Goal: Task Accomplishment & Management: Use online tool/utility

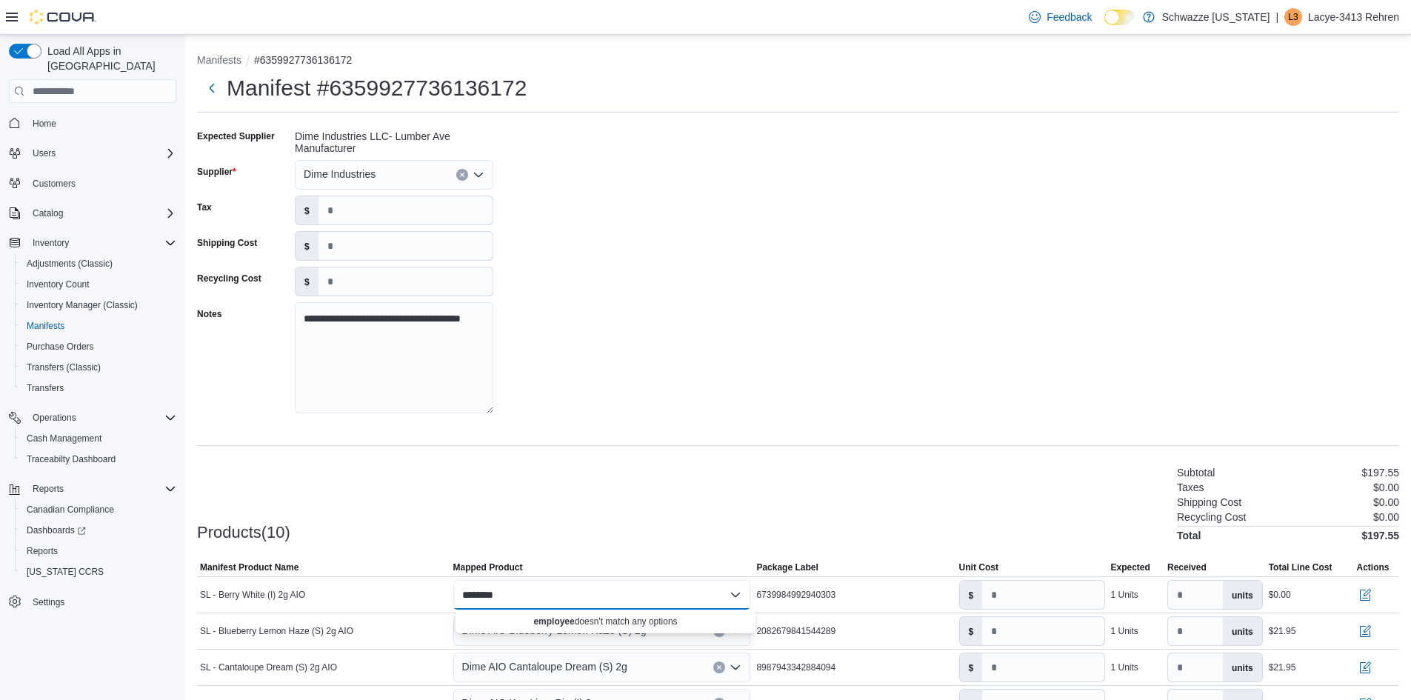
scroll to position [241, 0]
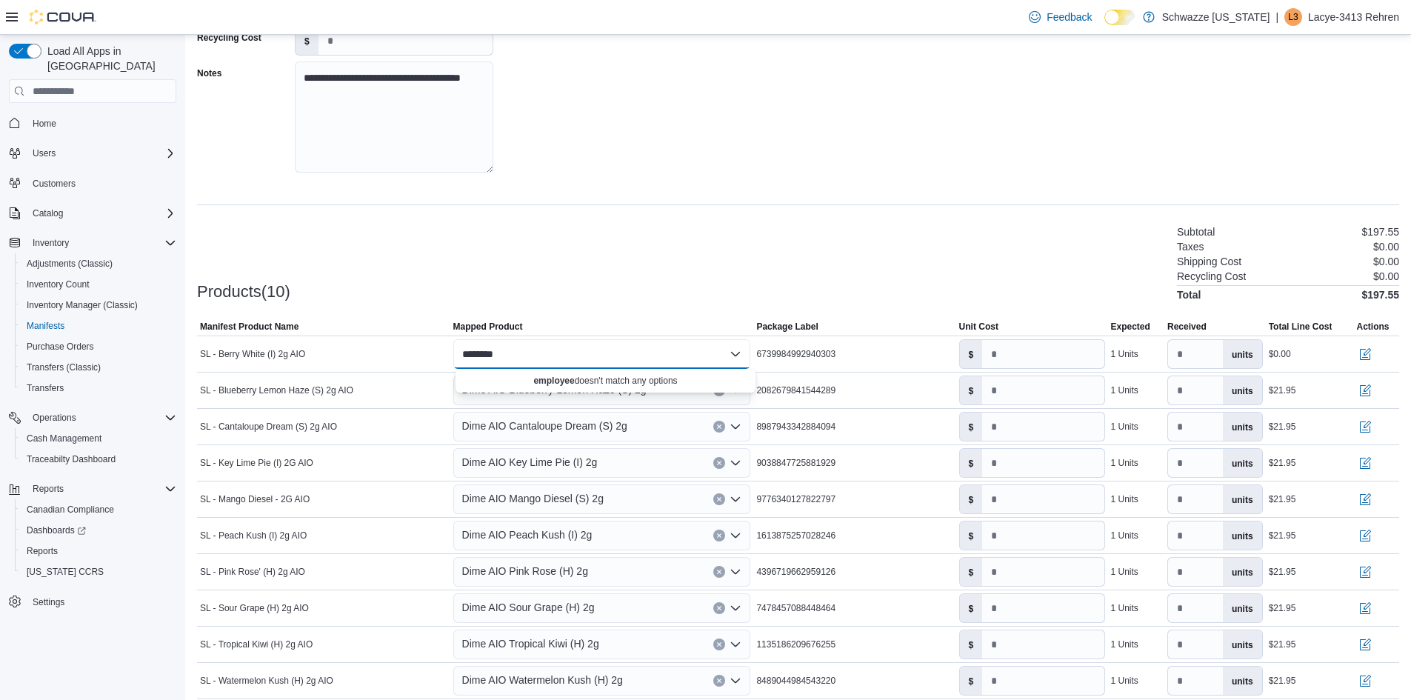
click at [262, 244] on div "Products(10) Subtotal $197.55 Taxes $0.00 Shipping Cost $0.00 Recycling Cost $0…" at bounding box center [798, 262] width 1202 height 78
click at [30, 320] on span "Manifests" at bounding box center [46, 326] width 38 height 12
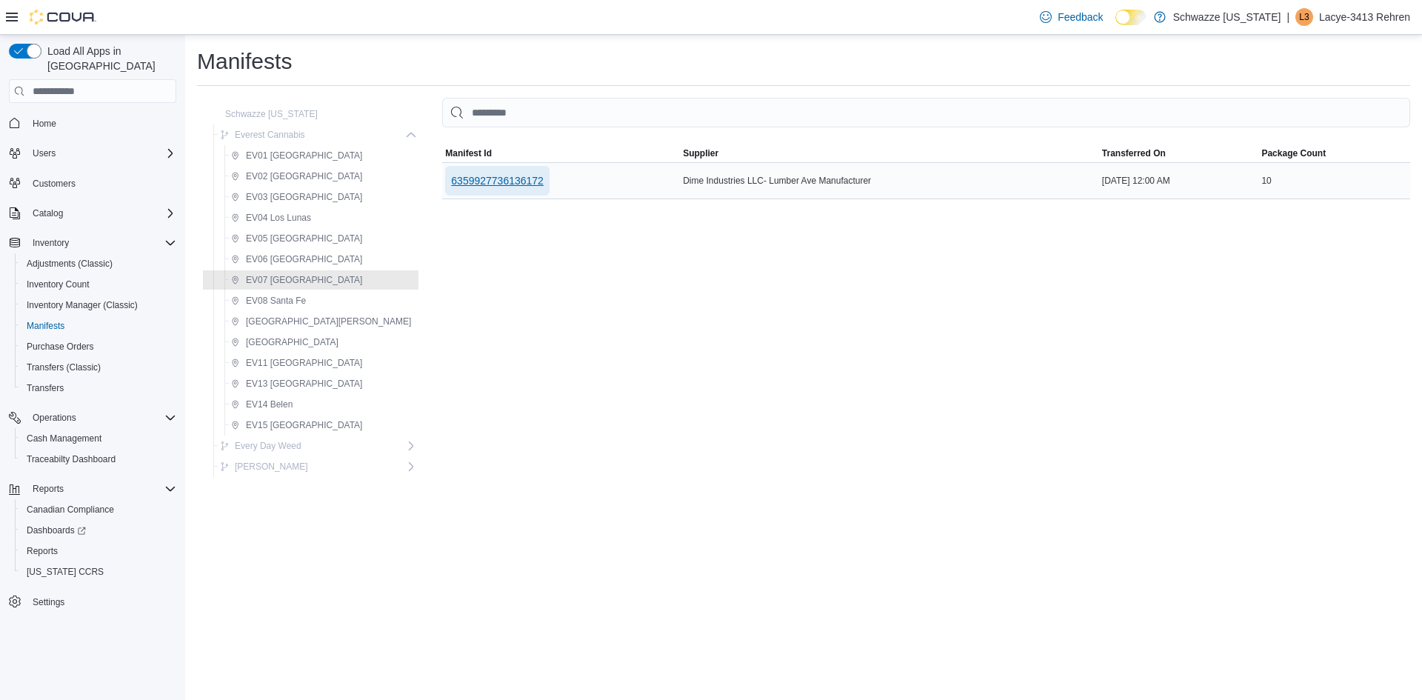
click at [451, 179] on span "6359927736136172" at bounding box center [497, 180] width 93 height 15
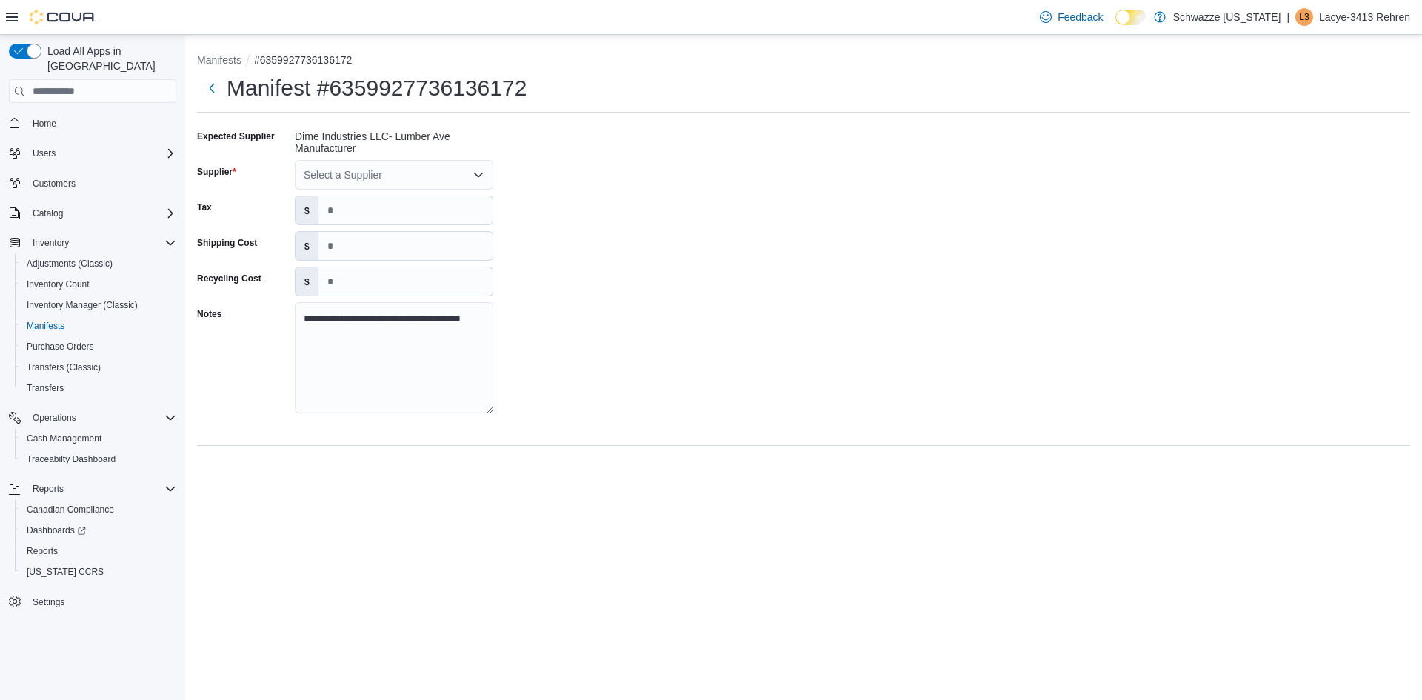
click at [381, 177] on div "Select a Supplier" at bounding box center [394, 175] width 199 height 30
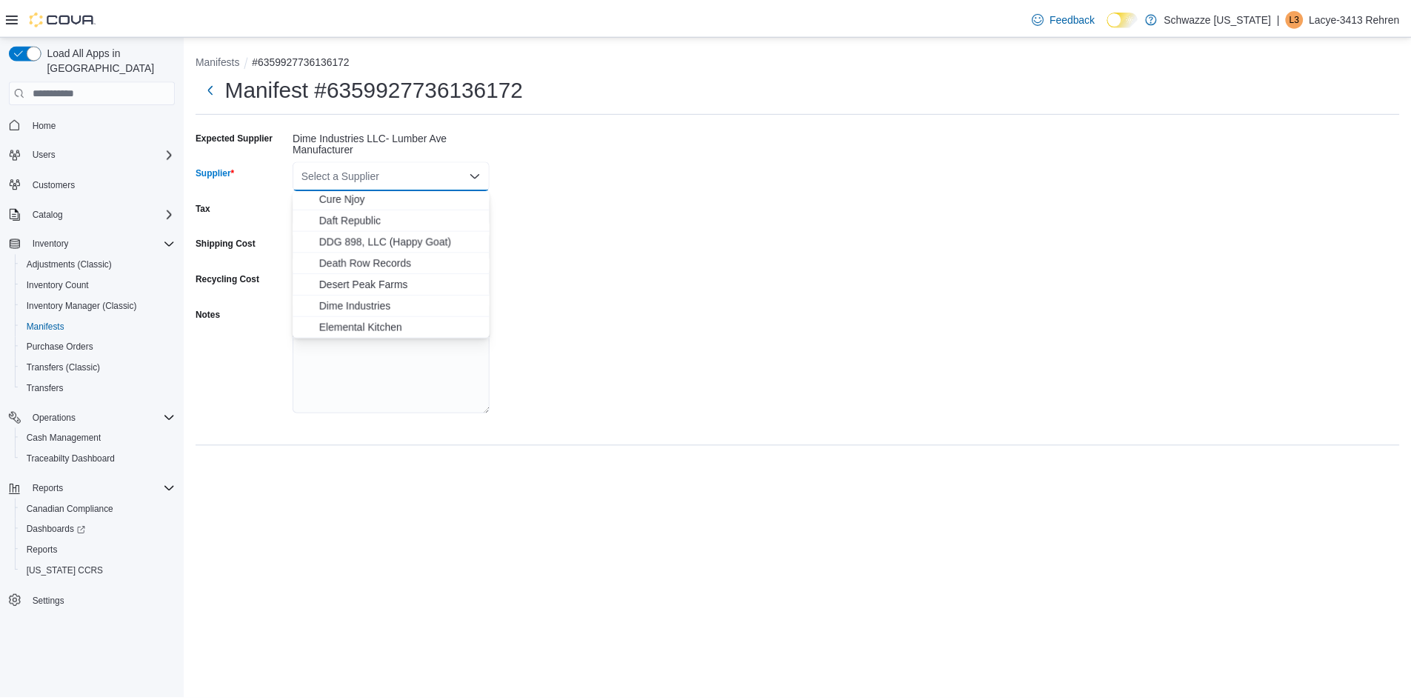
scroll to position [482, 0]
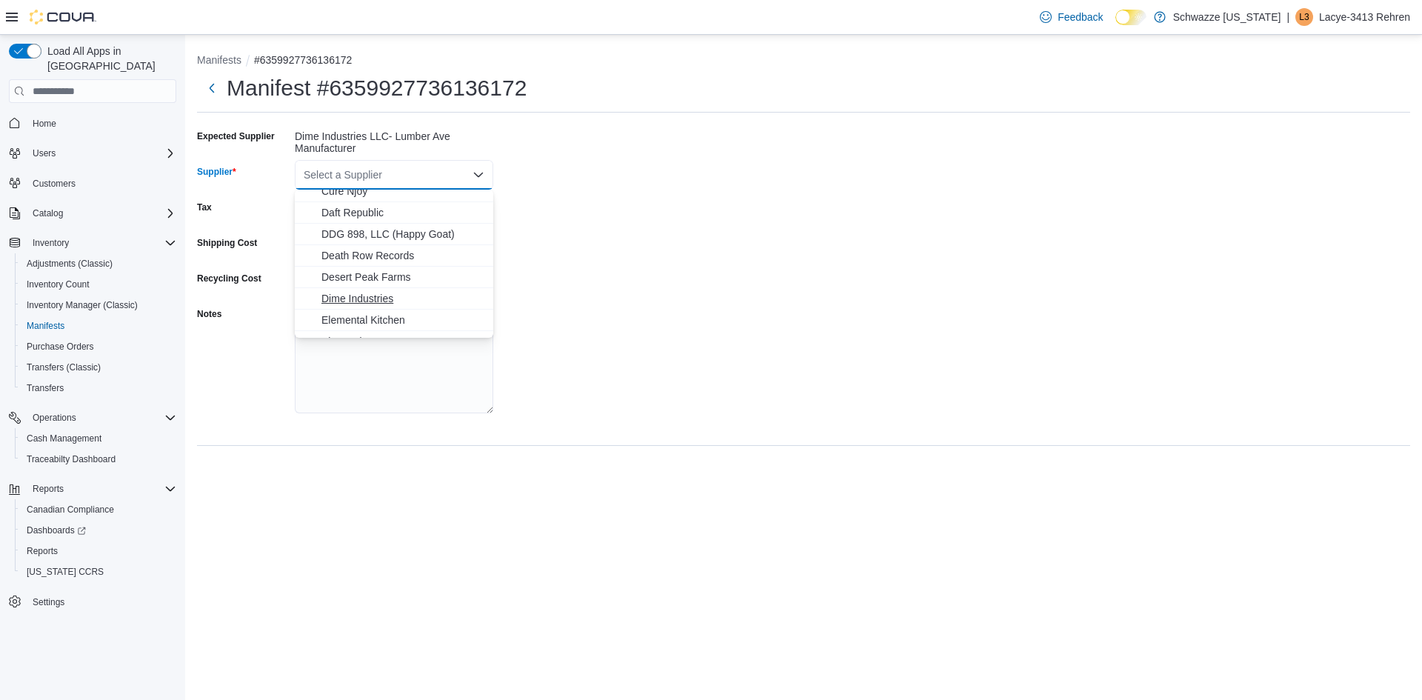
click at [356, 295] on span "Dime Industries" at bounding box center [403, 298] width 163 height 15
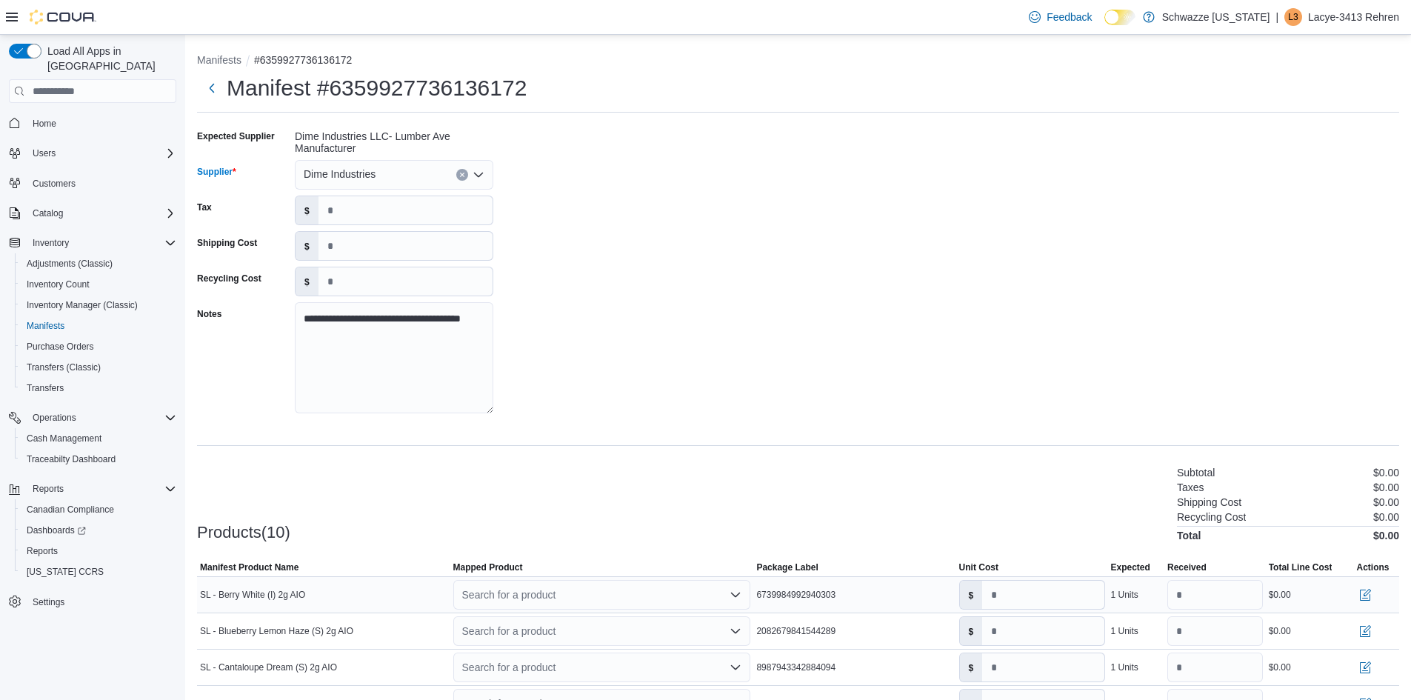
click at [601, 597] on div "Search for a product" at bounding box center [602, 595] width 298 height 30
type input "***"
click at [601, 568] on div "Employee [PERSON_NAME] ple Products" at bounding box center [614, 568] width 265 height 12
type input "****"
click at [642, 501] on div "Products(10) Subtotal $0.01 Taxes $0.00 Shipping Cost $0.00 Recycling Cost $0.0…" at bounding box center [798, 503] width 1202 height 78
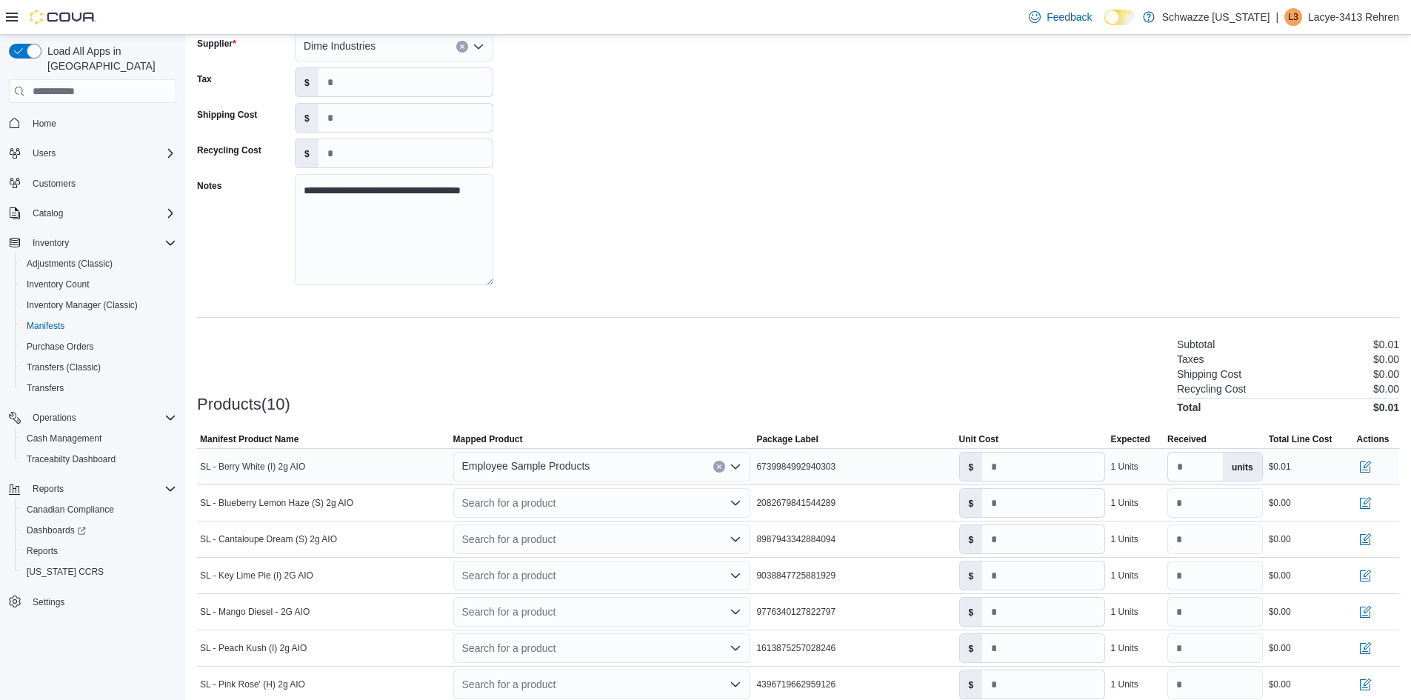
scroll to position [130, 0]
click at [630, 499] on div "Search for a product" at bounding box center [602, 502] width 298 height 30
type input "***"
click at [630, 525] on div "Emp loyee Sample Products" at bounding box center [614, 527] width 265 height 12
type input "****"
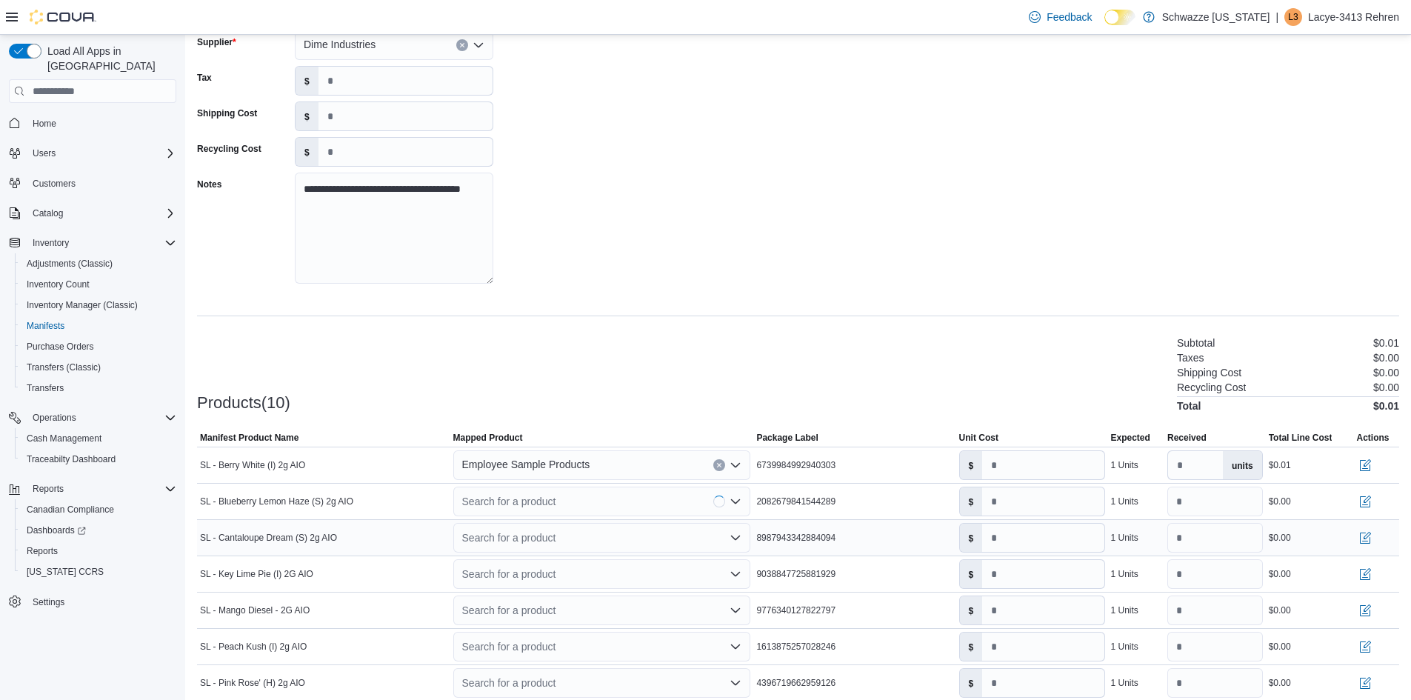
click at [593, 545] on div "Search for a product" at bounding box center [602, 538] width 298 height 30
type input "***"
click at [592, 507] on span "Emp loyee Sample Products" at bounding box center [537, 511] width 110 height 10
type input "****"
click at [561, 577] on div "Search for a product" at bounding box center [602, 574] width 298 height 30
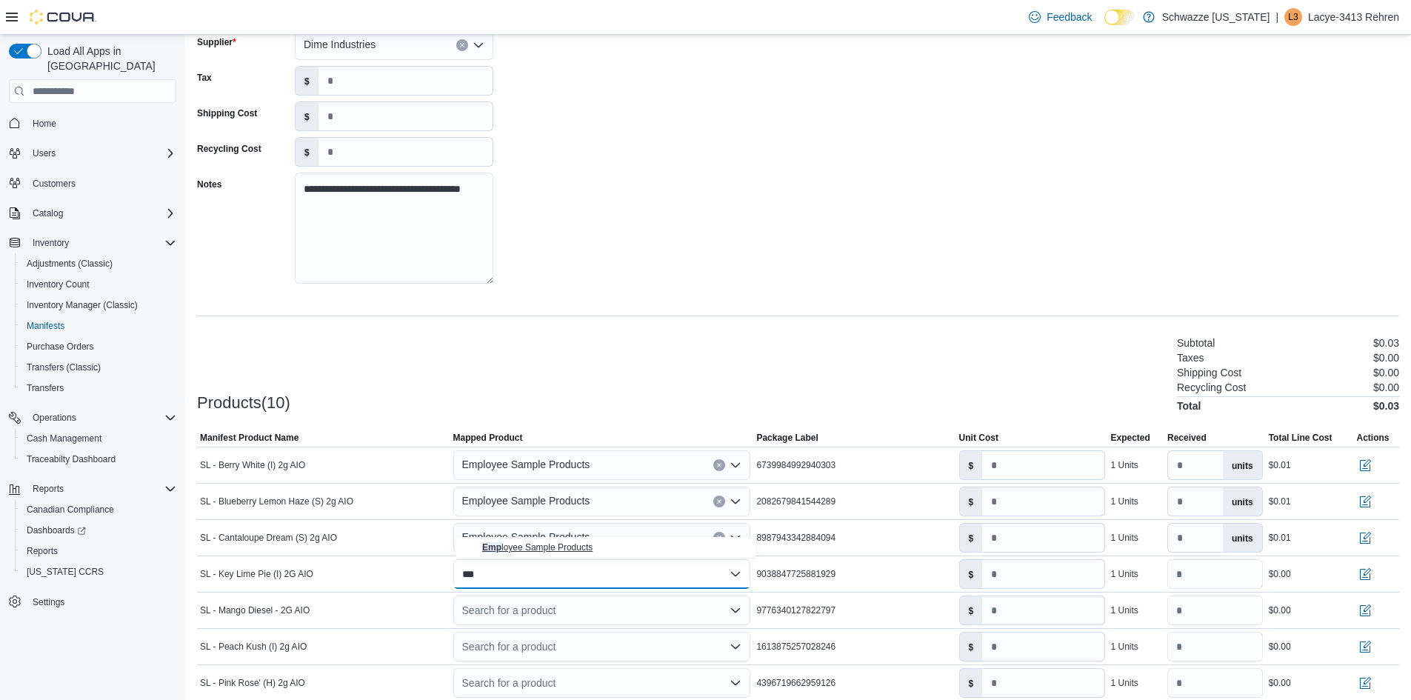
type input "***"
click at [579, 553] on div "Emp loyee Sample Products" at bounding box center [614, 548] width 265 height 12
type input "****"
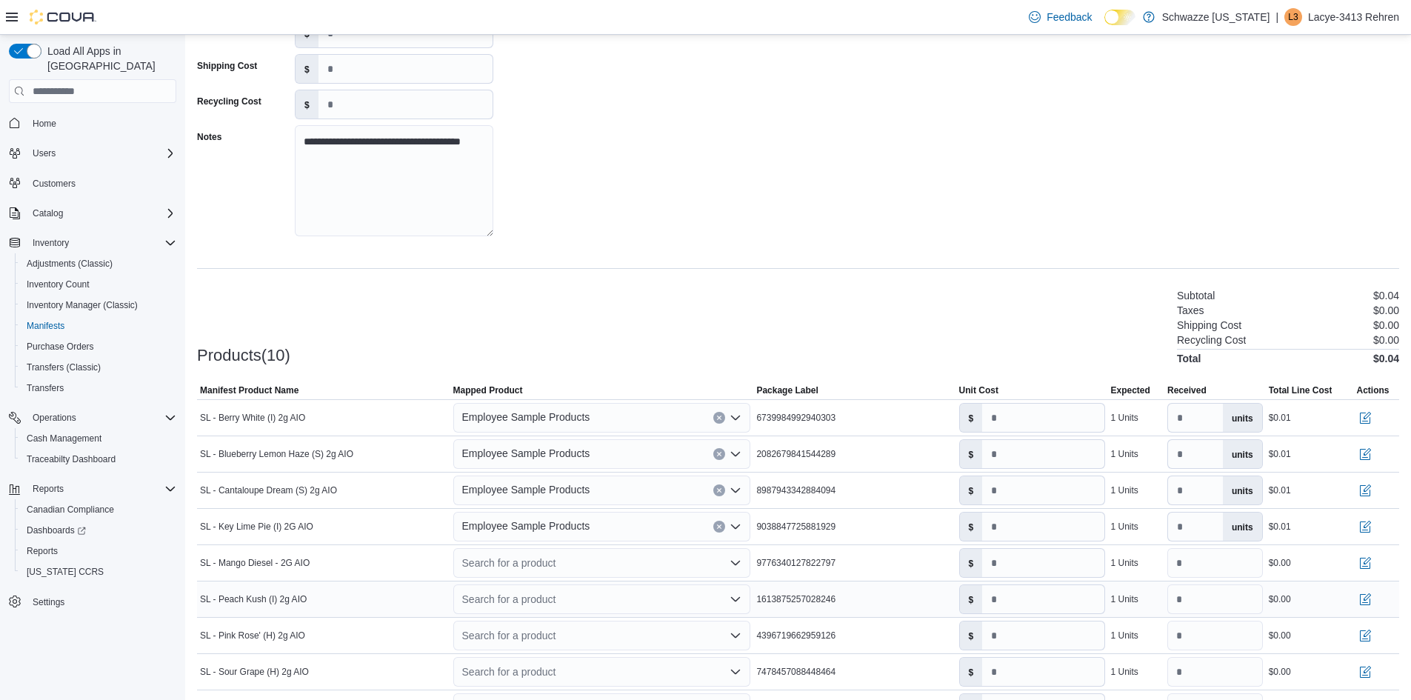
scroll to position [222, 0]
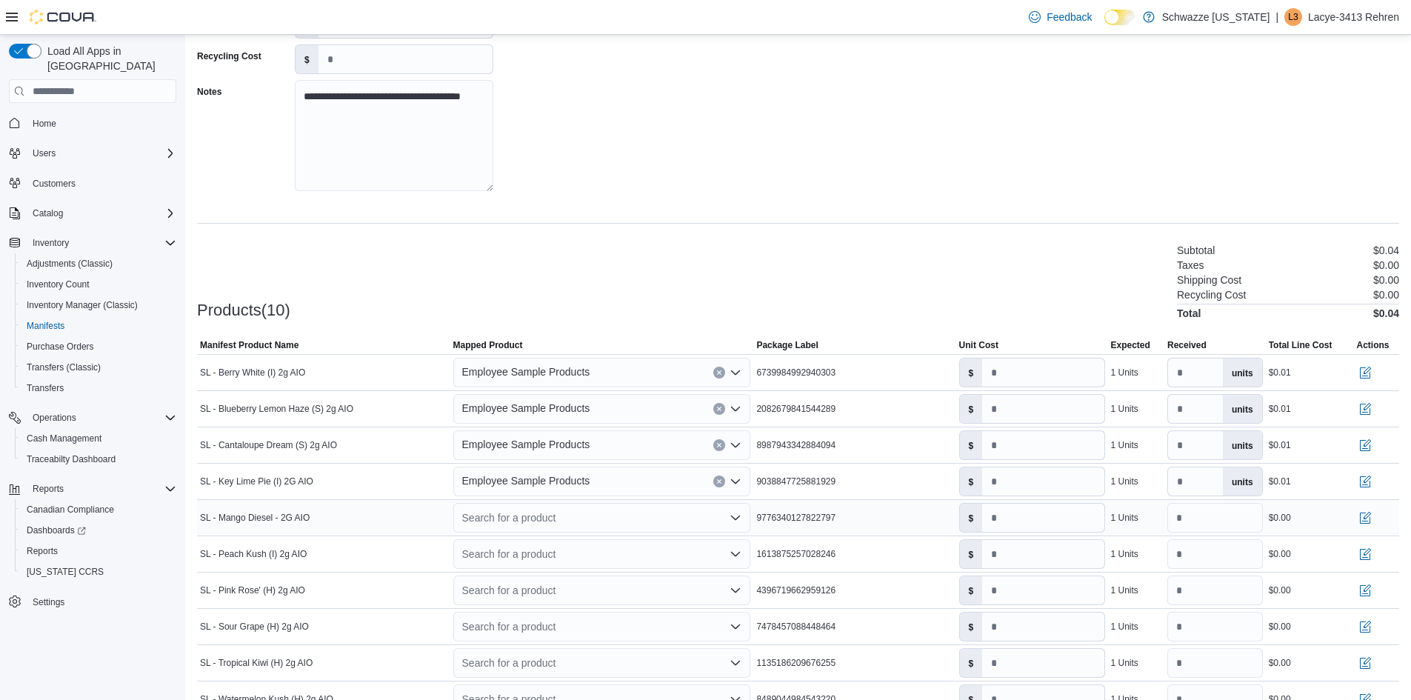
click at [539, 522] on div "Search for a product" at bounding box center [602, 518] width 298 height 30
type input "***"
click at [534, 536] on button "Emp loyee Sample Products" at bounding box center [606, 543] width 301 height 21
type input "****"
click at [525, 554] on div "Search for a product" at bounding box center [602, 554] width 298 height 30
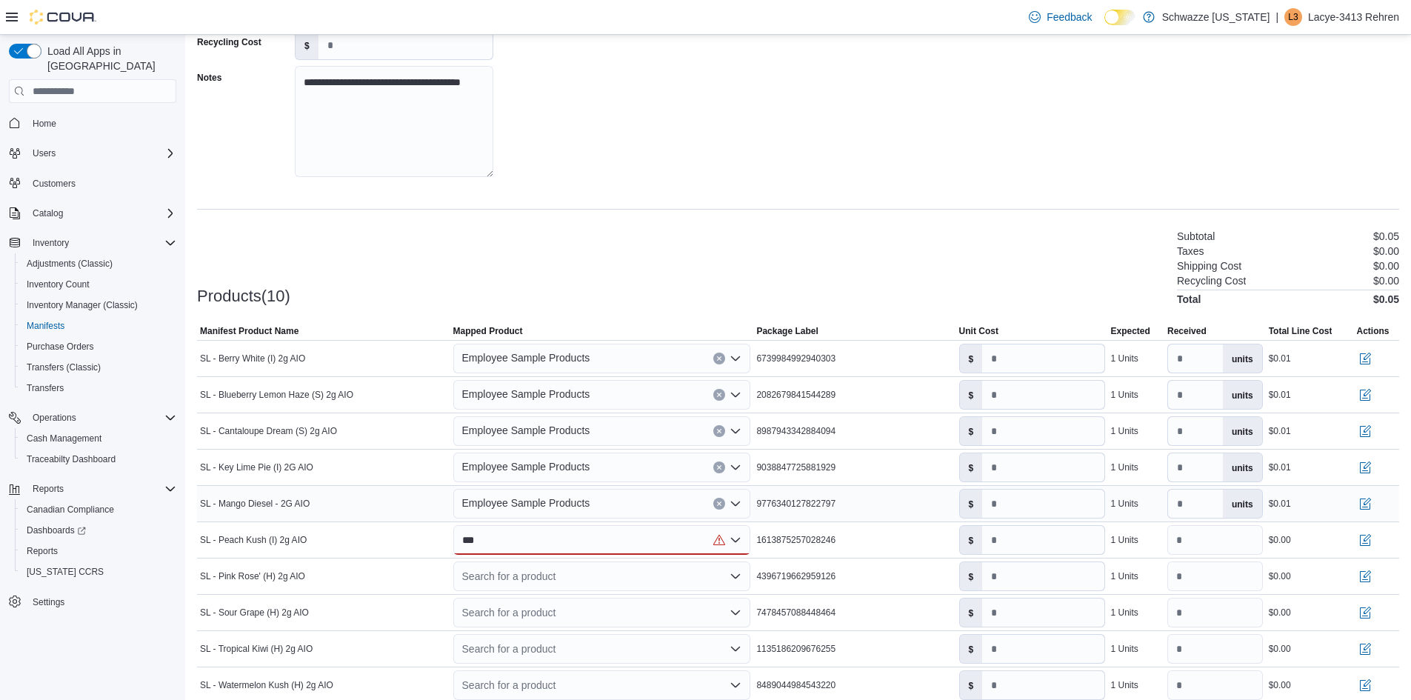
scroll to position [241, 0]
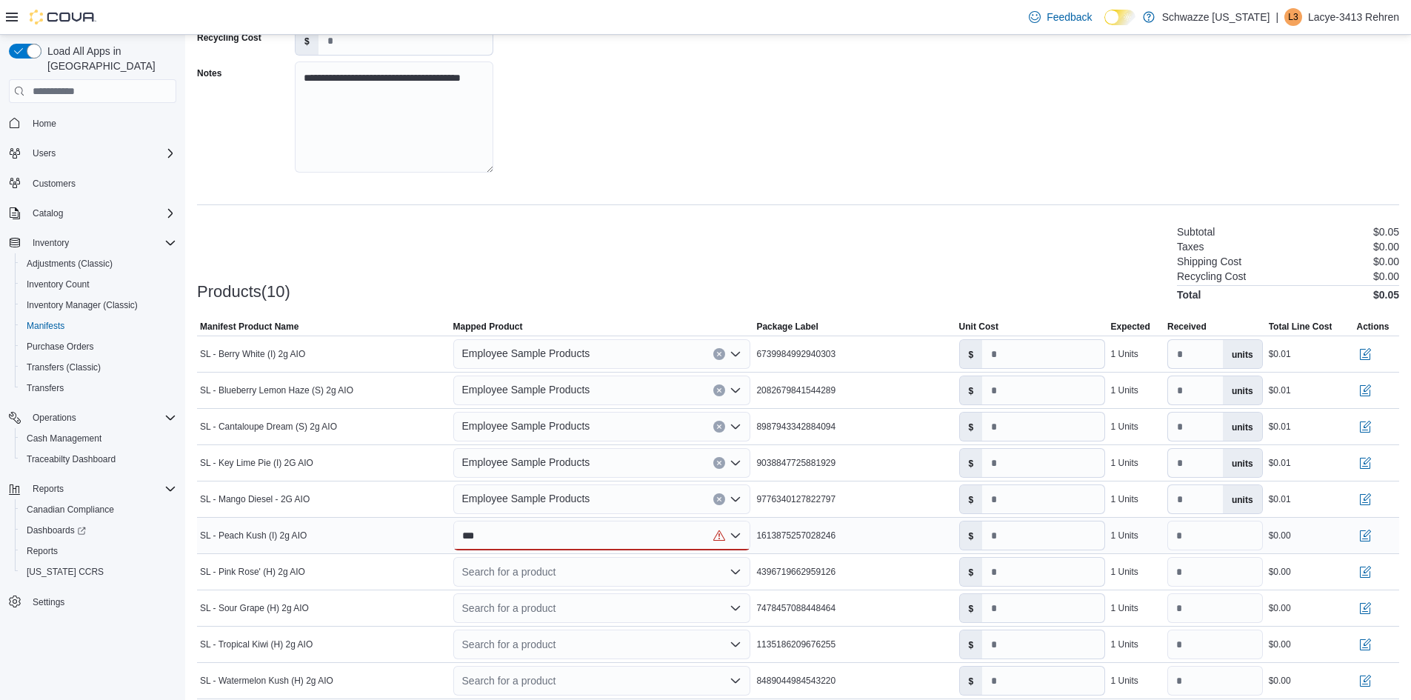
type input "***"
click at [523, 538] on div "*** Combo box. Selected. emp. Selected. Combo box input. Search for a product. …" at bounding box center [602, 536] width 298 height 30
click at [523, 557] on span "Emp loyee Sample Products" at bounding box center [537, 561] width 110 height 10
type input "****"
click at [514, 573] on div "Search for a product" at bounding box center [602, 572] width 298 height 30
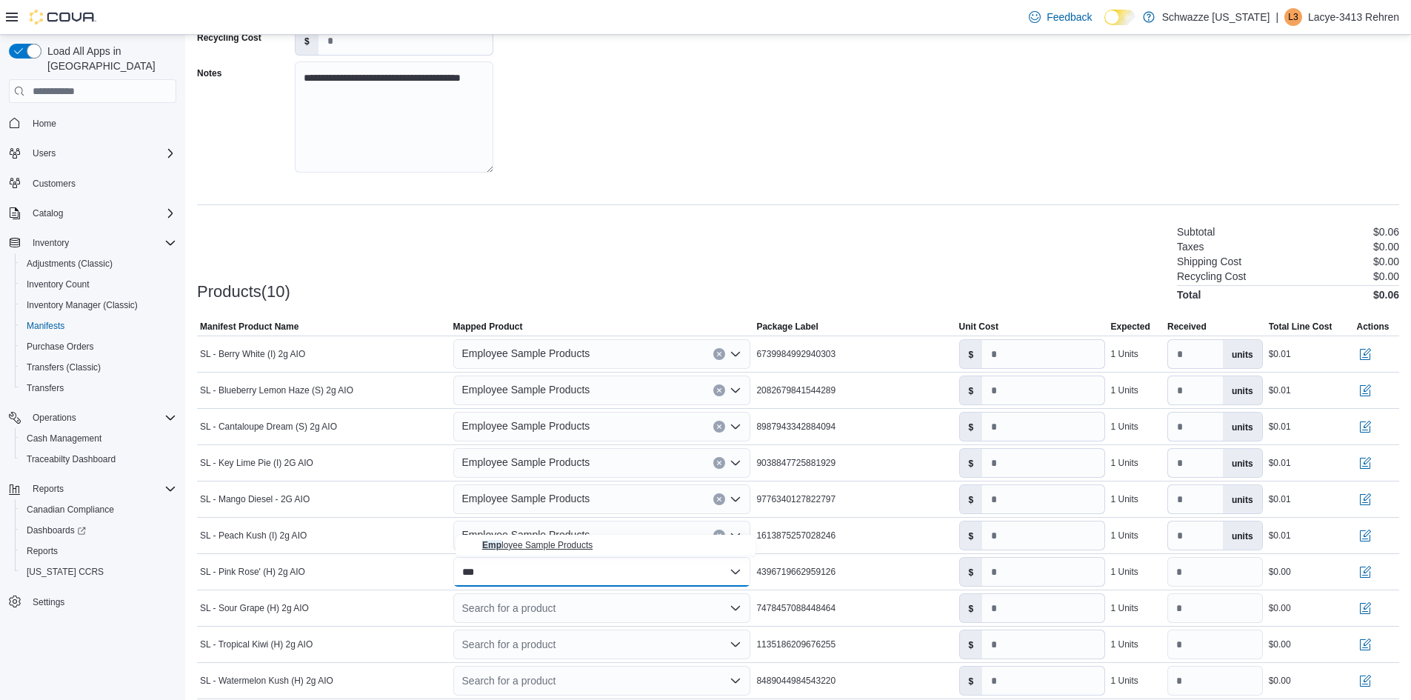
type input "***"
click at [516, 545] on span "Emp loyee Sample Products" at bounding box center [537, 545] width 110 height 10
type input "****"
click at [508, 608] on div "Search for a product" at bounding box center [602, 608] width 298 height 30
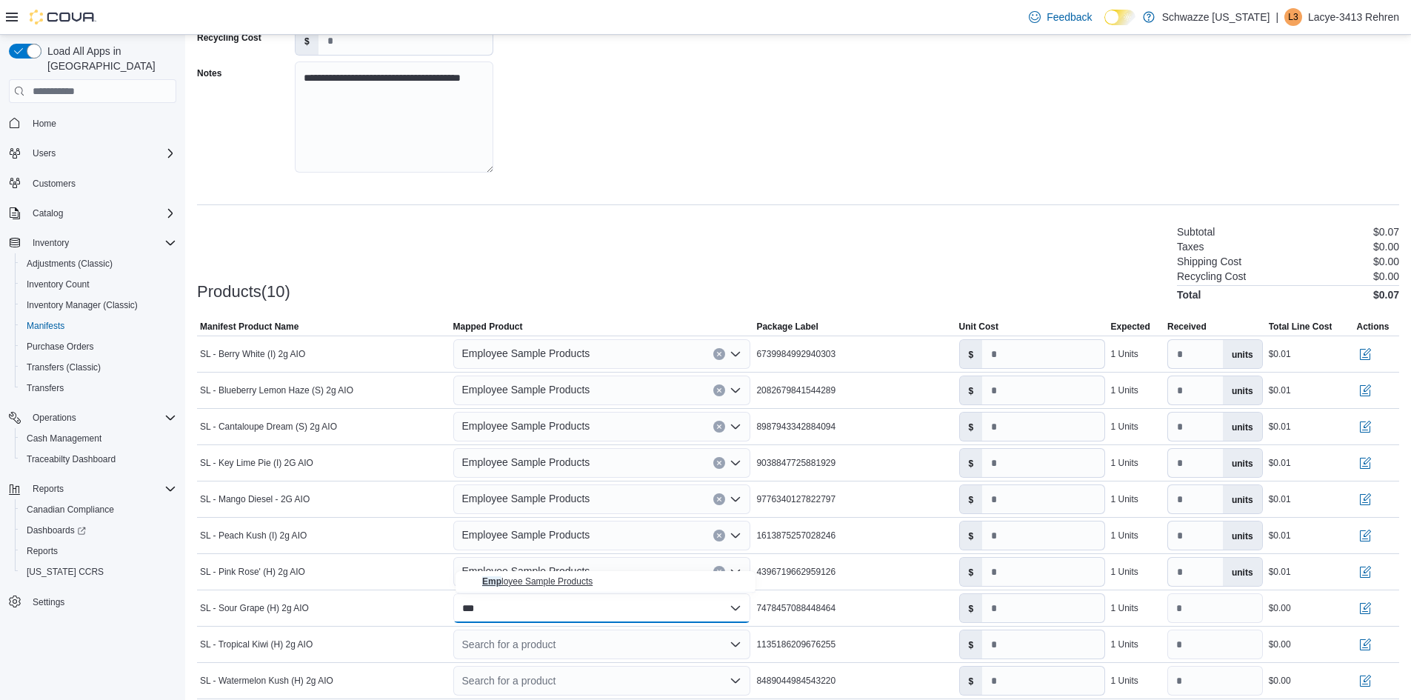
type input "***"
click at [520, 581] on span "Emp loyee Sample Products" at bounding box center [537, 581] width 110 height 10
type input "****"
click at [482, 645] on div "Search for a product" at bounding box center [602, 645] width 298 height 30
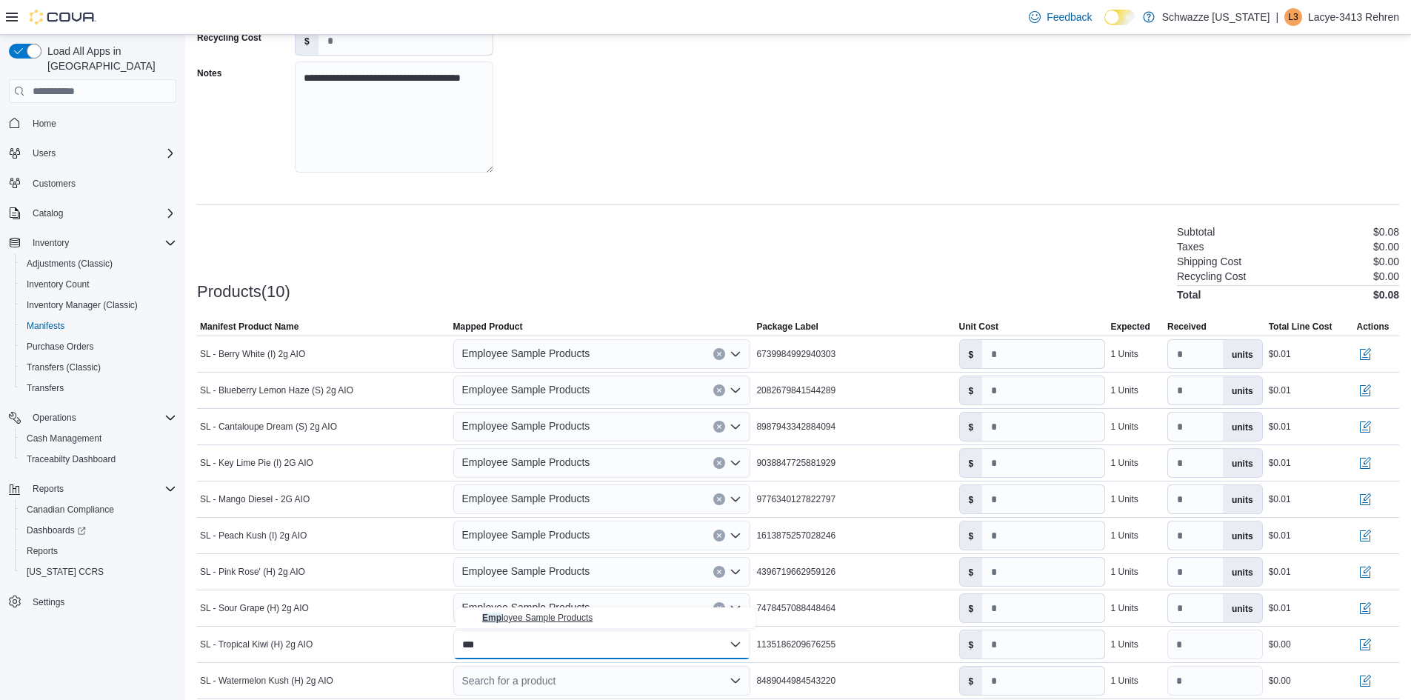
type input "***"
click at [510, 620] on span "Emp loyee Sample Products" at bounding box center [537, 618] width 110 height 10
type input "****"
click at [733, 219] on div "**********" at bounding box center [798, 315] width 1202 height 863
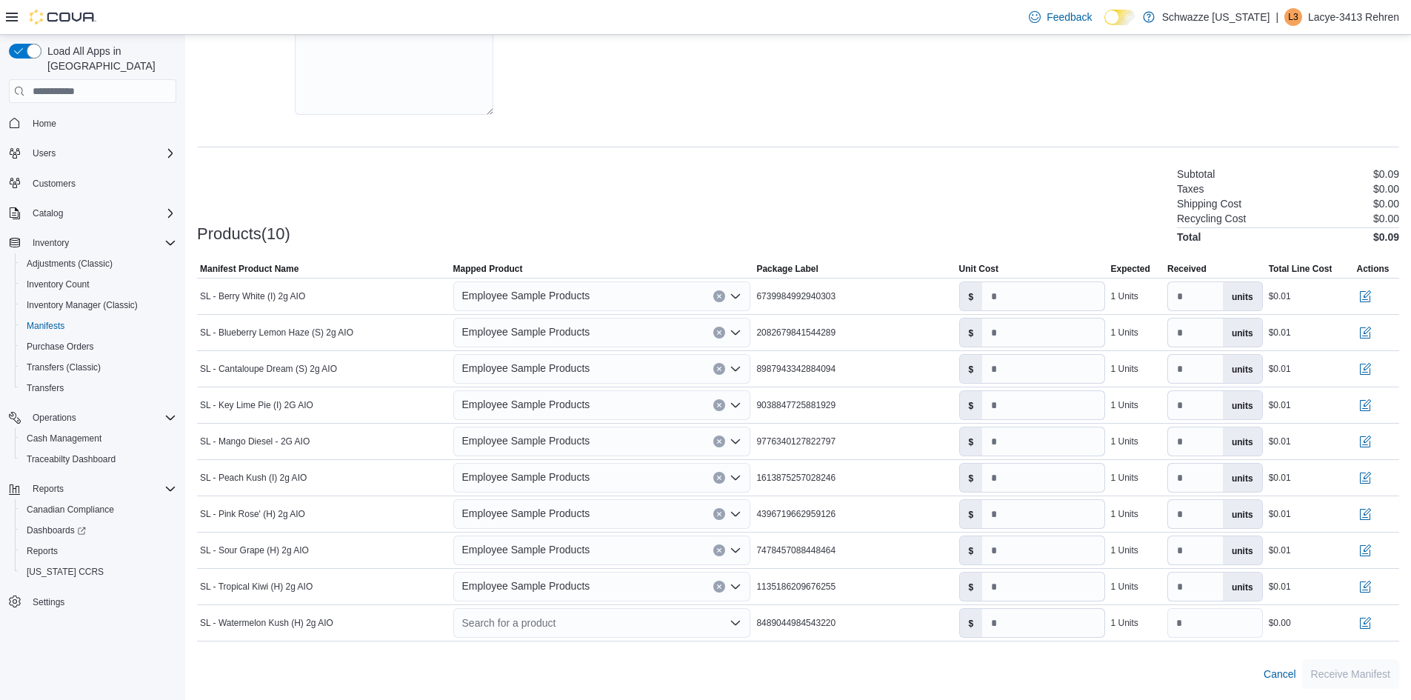
scroll to position [299, 0]
click at [559, 620] on div "Search for a product" at bounding box center [602, 622] width 298 height 30
type input "***"
click at [568, 598] on span "Emp loyee Sample Products" at bounding box center [537, 595] width 110 height 10
type input "****"
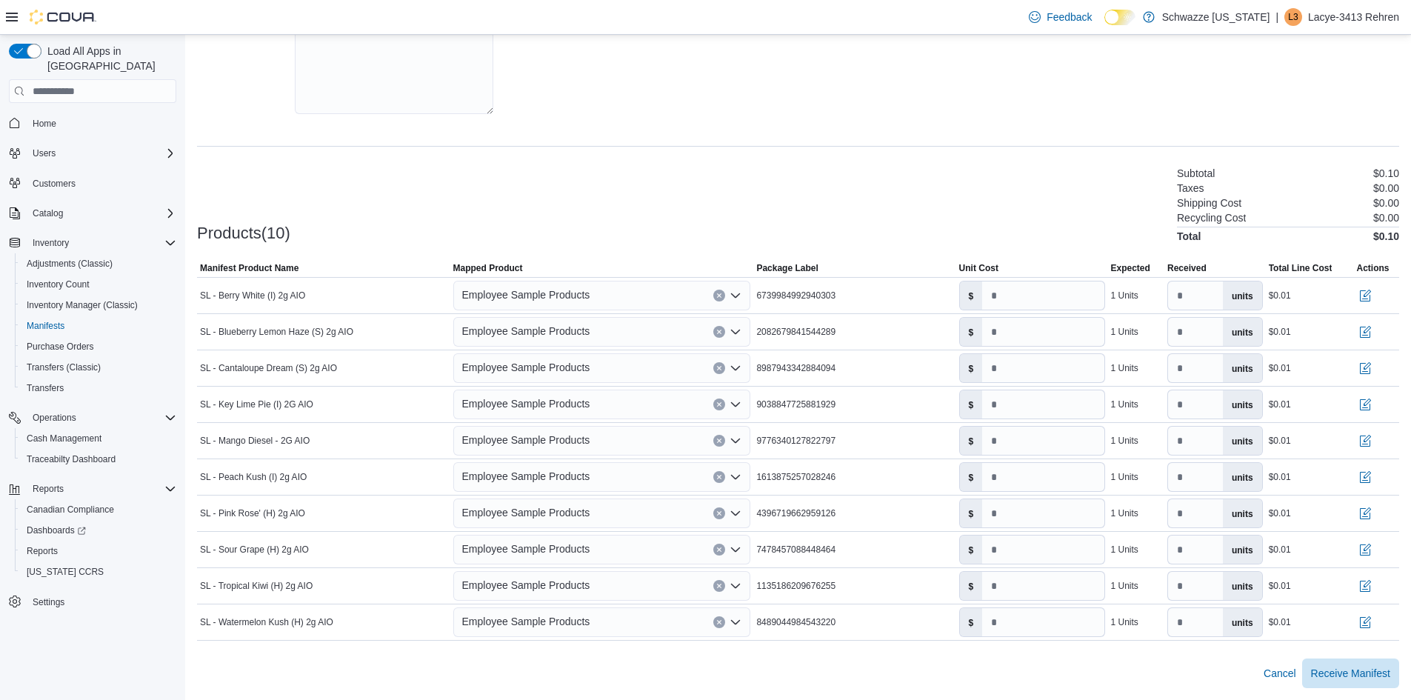
click at [868, 682] on div "Cancel Receive Manifest" at bounding box center [798, 674] width 1202 height 30
click at [1361, 668] on span "Receive Manifest" at bounding box center [1350, 672] width 79 height 15
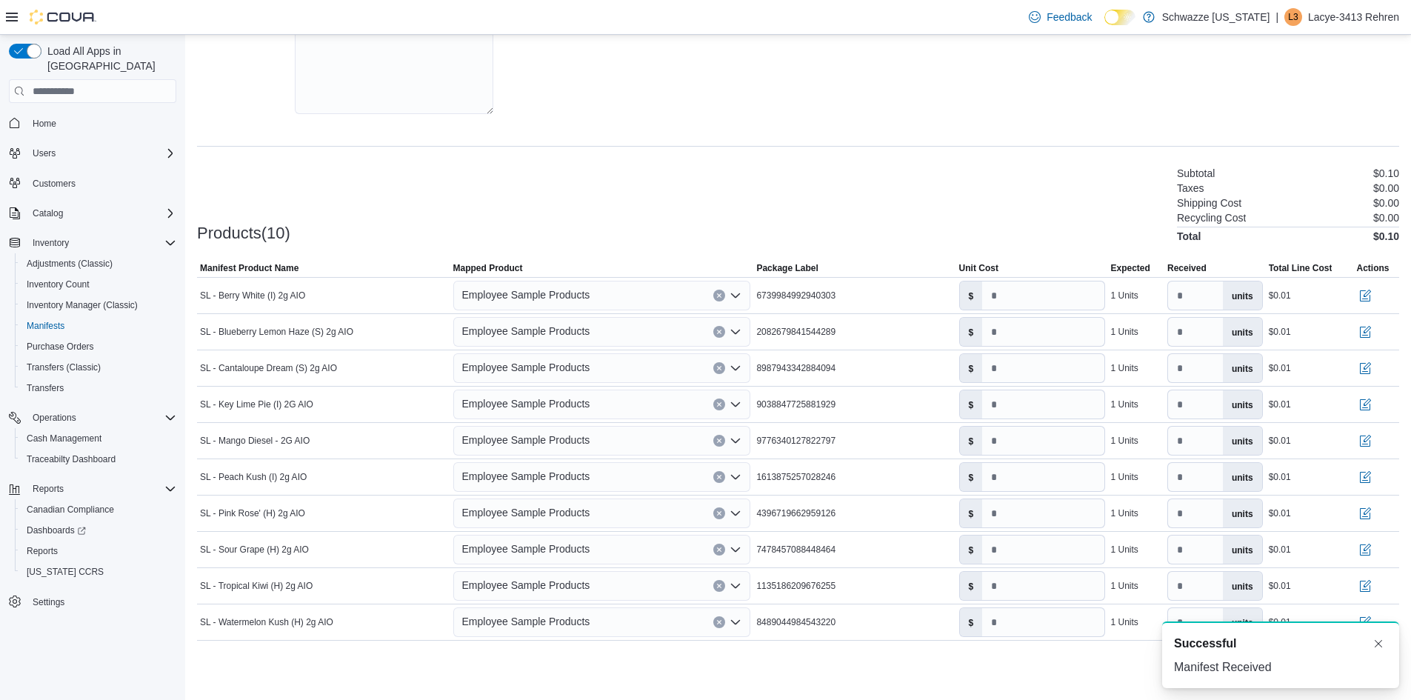
scroll to position [0, 0]
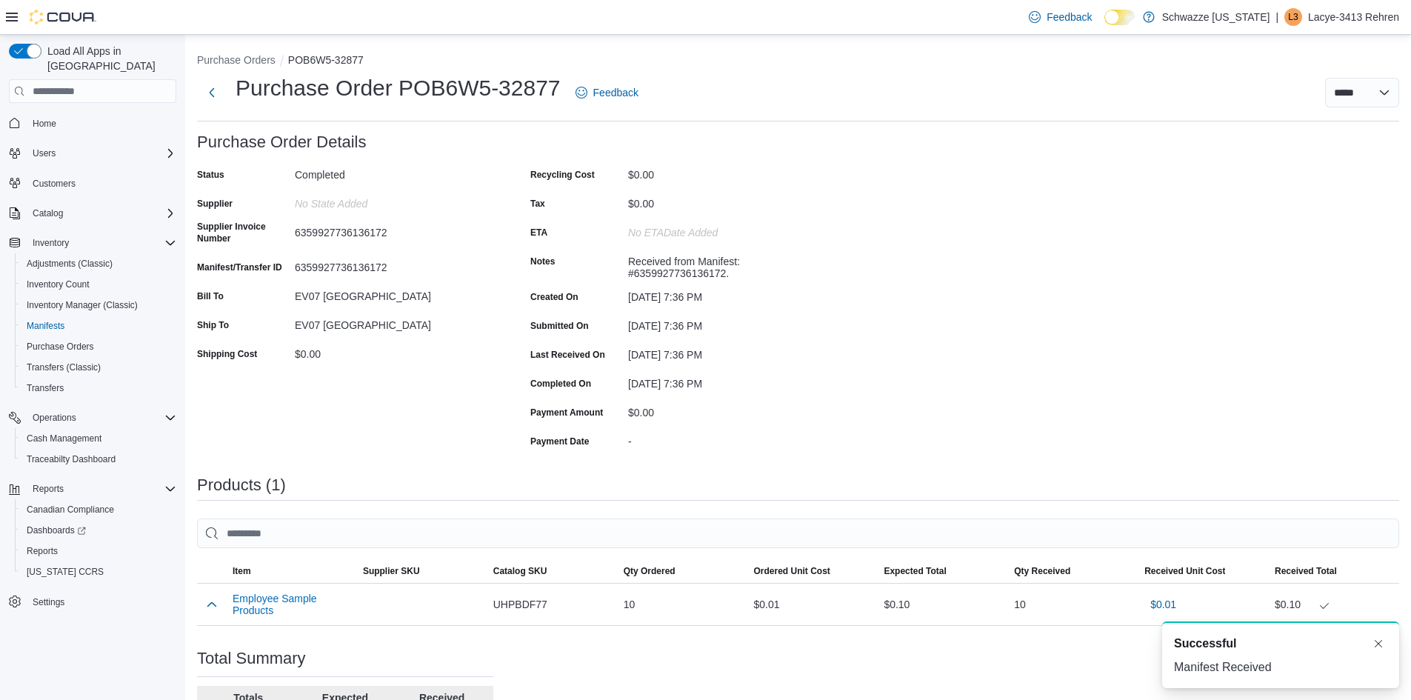
scroll to position [138, 0]
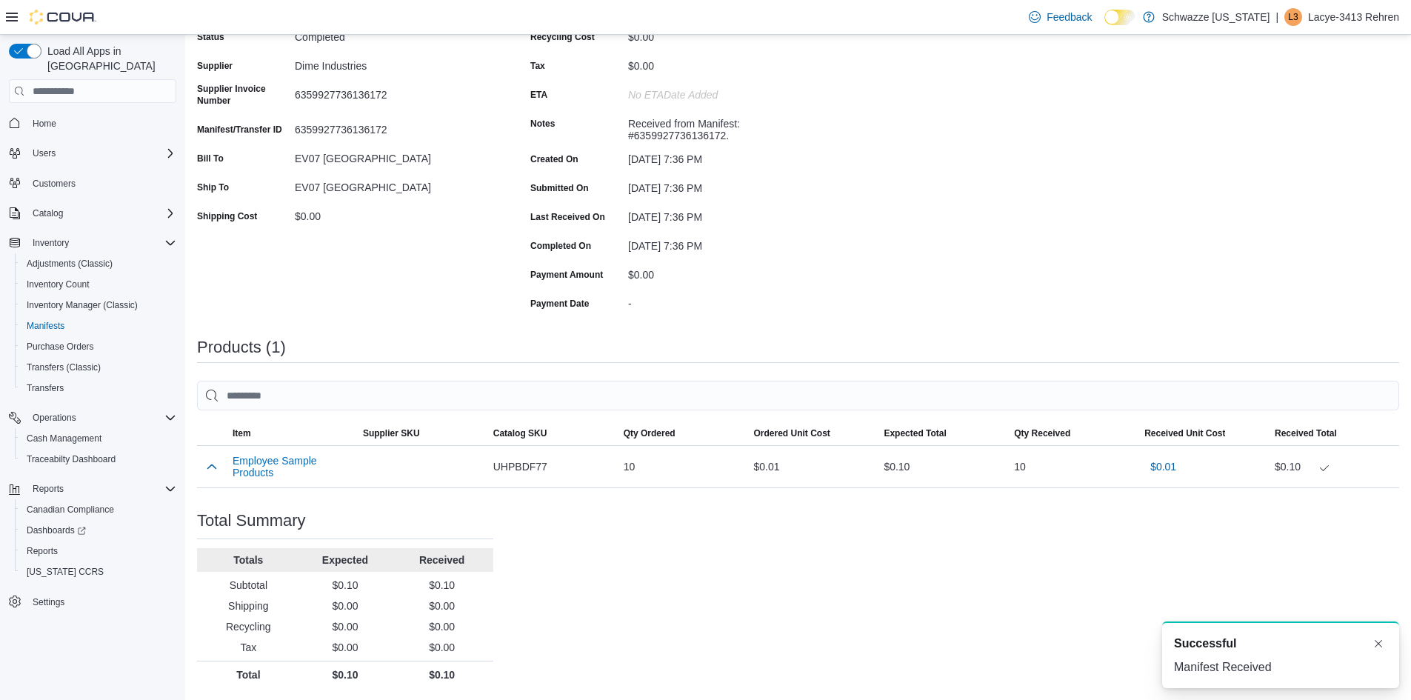
click at [888, 579] on div "Purchase Order: POB6W5-32877 Feedback Purchase Order Details Status Completed S…" at bounding box center [798, 342] width 1202 height 693
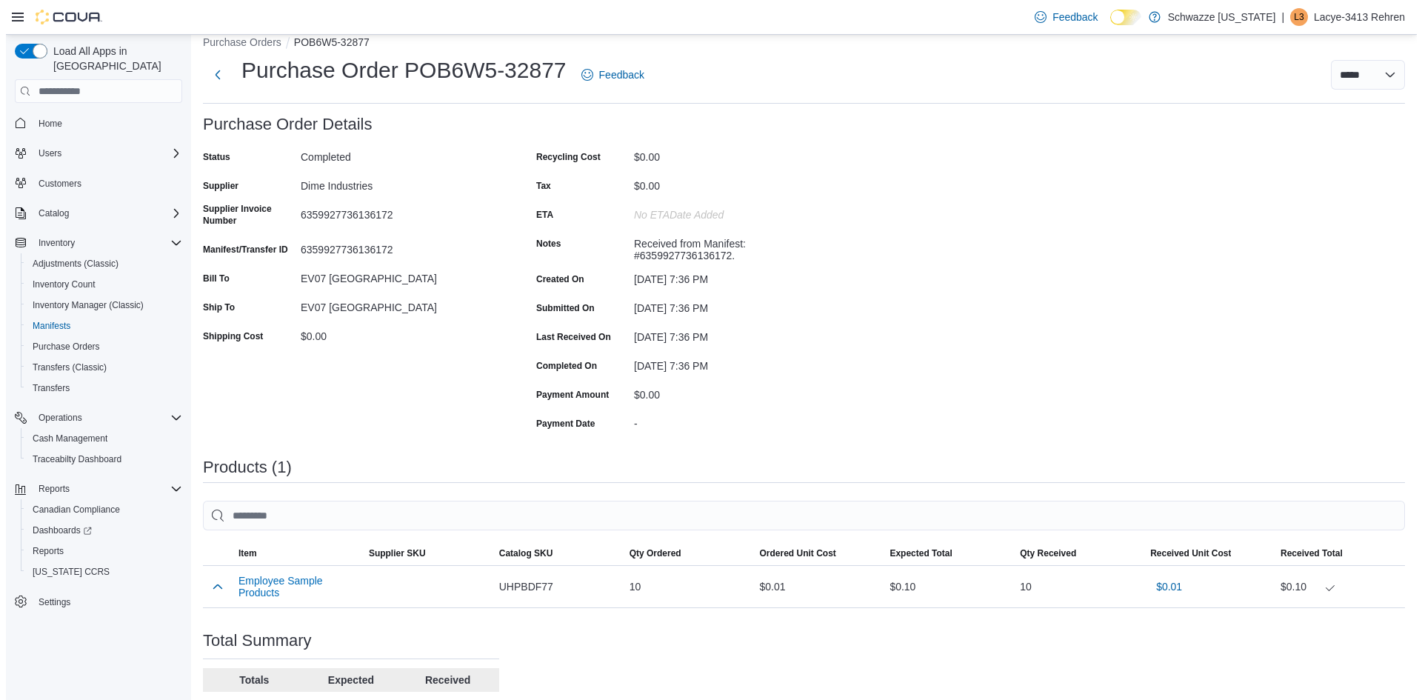
scroll to position [0, 0]
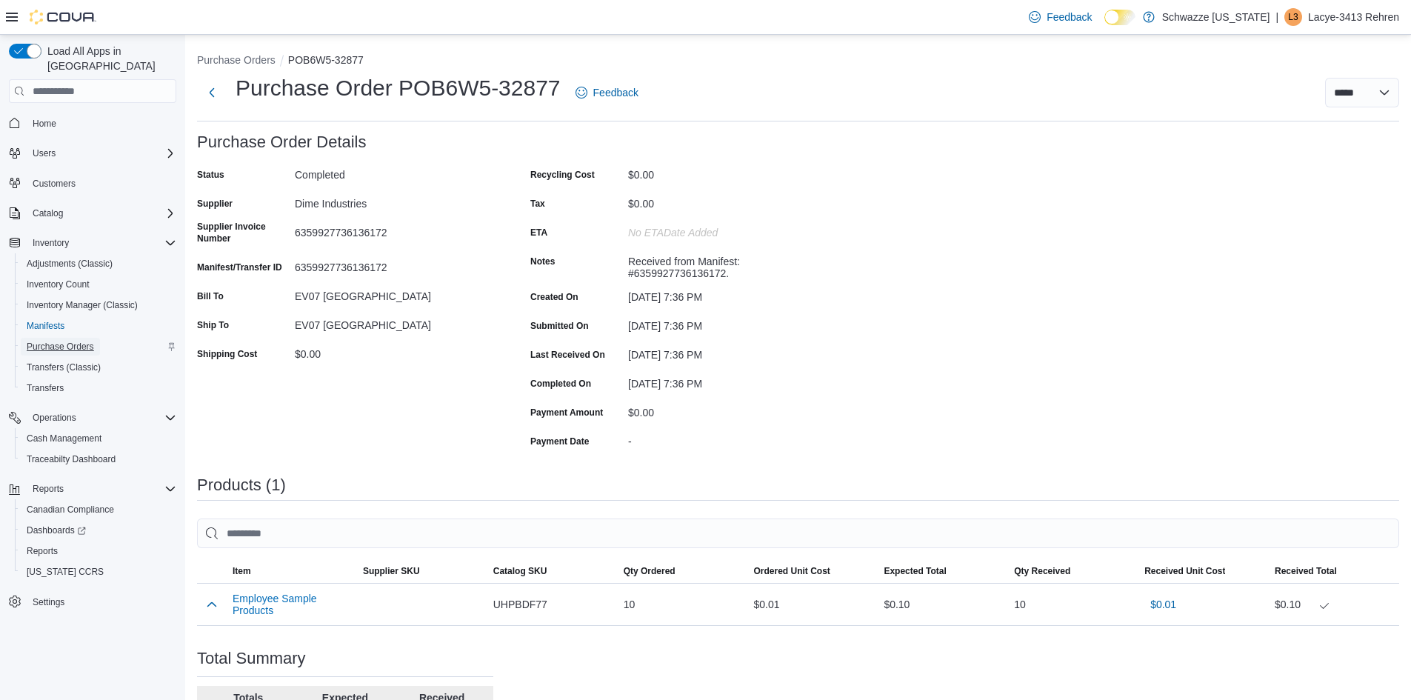
click at [77, 341] on span "Purchase Orders" at bounding box center [60, 347] width 67 height 12
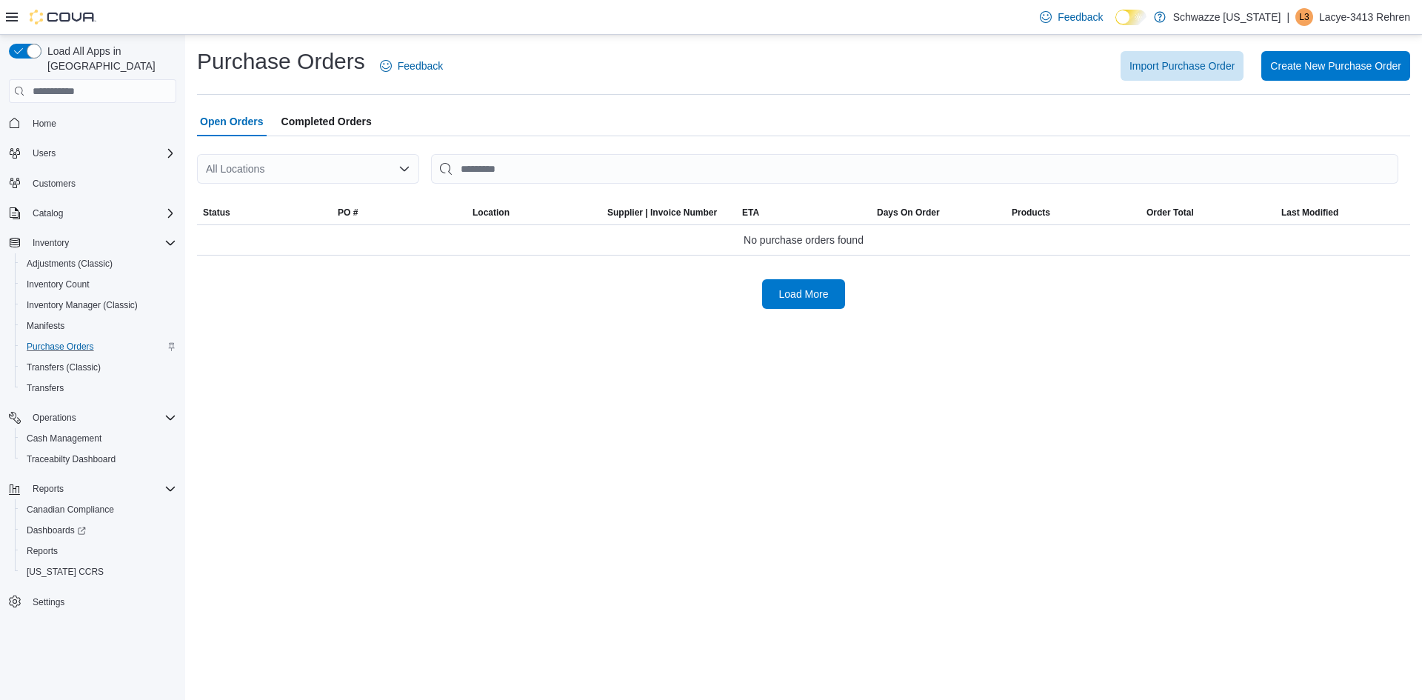
click at [317, 173] on div "All Locations" at bounding box center [308, 169] width 222 height 30
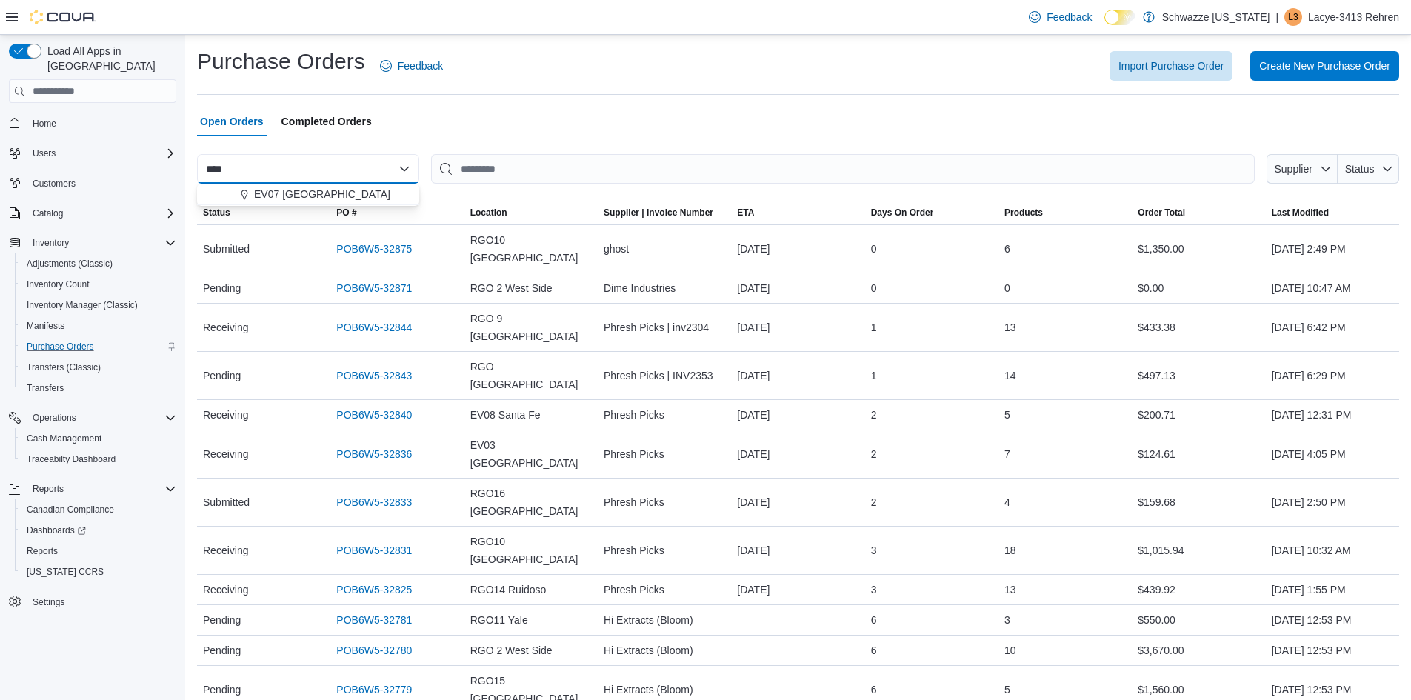
type input "****"
click at [313, 194] on span "EV07 [GEOGRAPHIC_DATA]" at bounding box center [322, 194] width 136 height 15
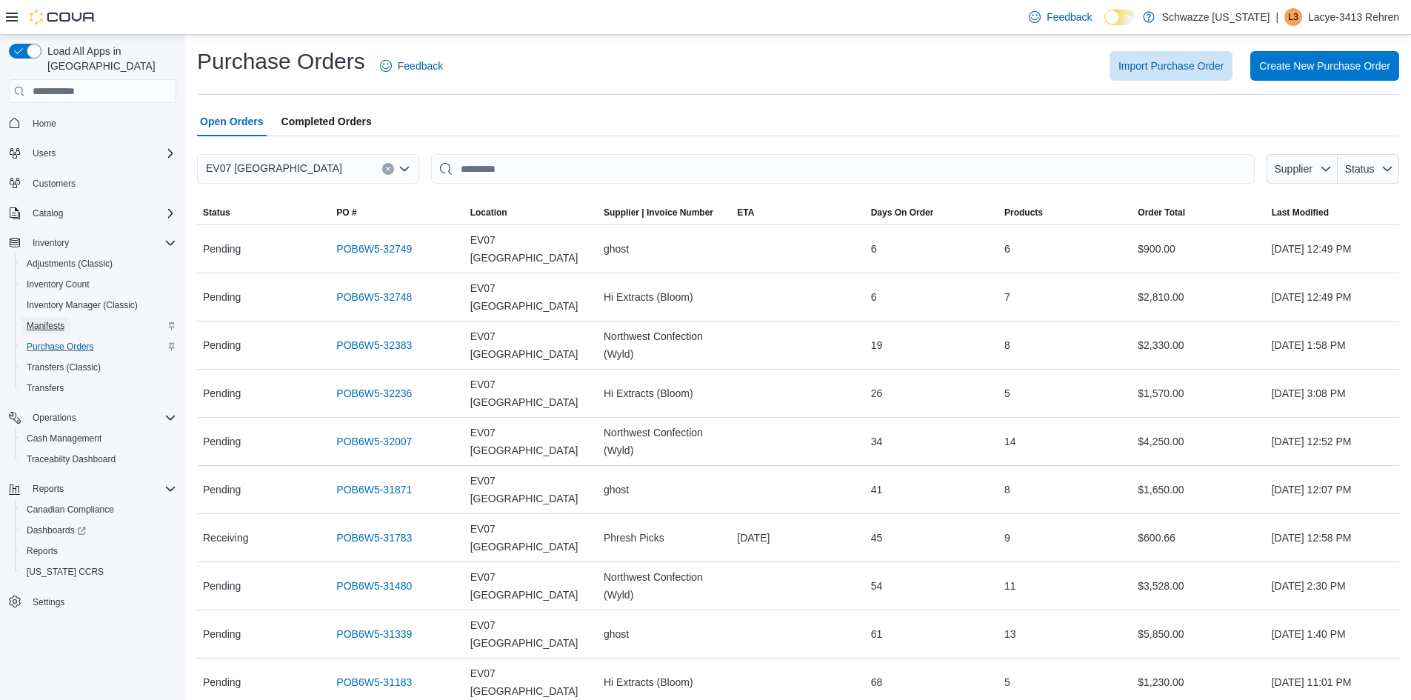
click at [33, 320] on span "Manifests" at bounding box center [46, 326] width 38 height 12
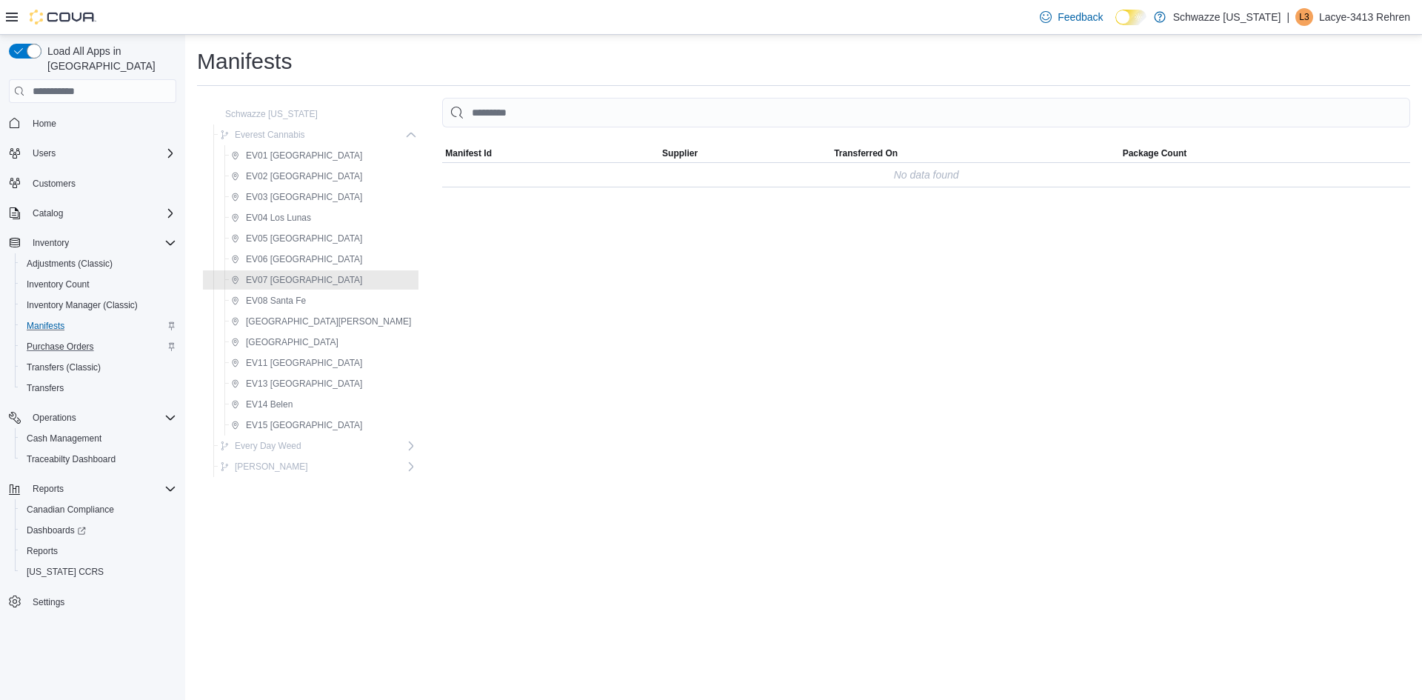
click at [496, 58] on div "Manifests" at bounding box center [803, 62] width 1213 height 30
click at [77, 279] on span "Inventory Count" at bounding box center [58, 285] width 63 height 12
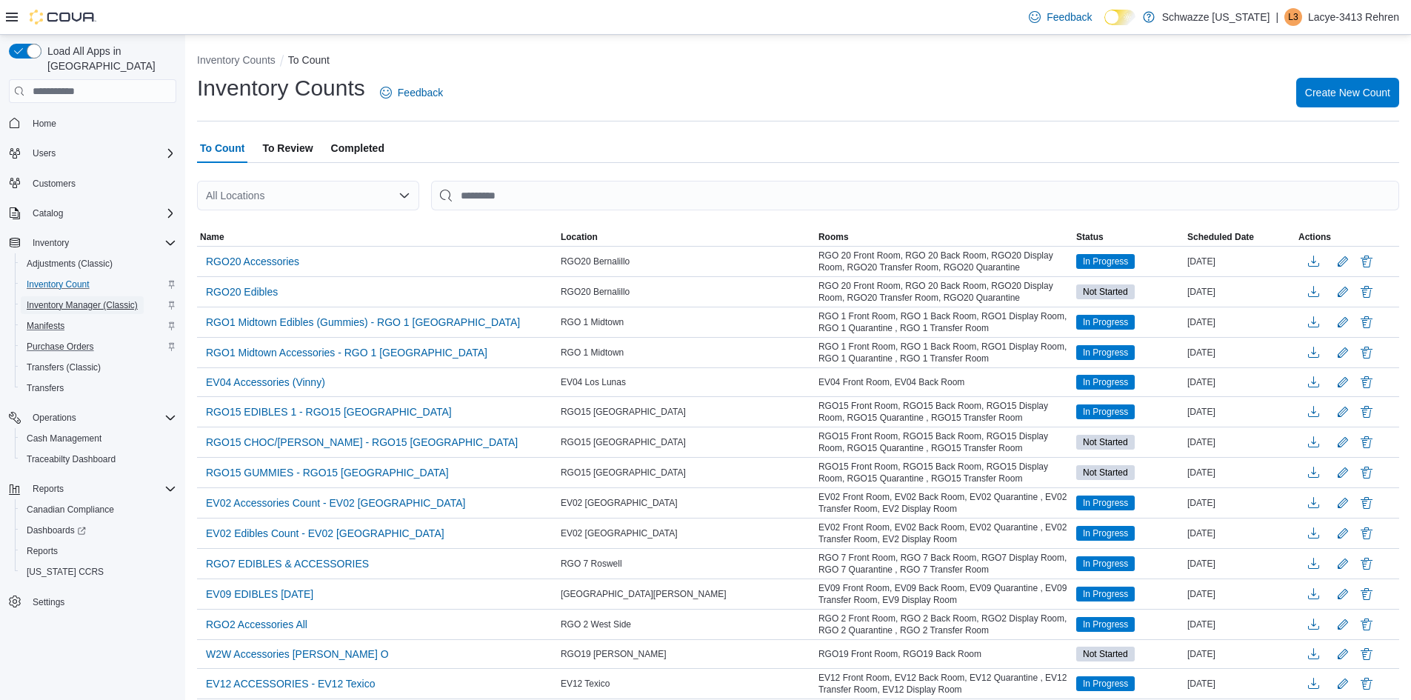
click at [78, 299] on span "Inventory Manager (Classic)" at bounding box center [82, 305] width 111 height 12
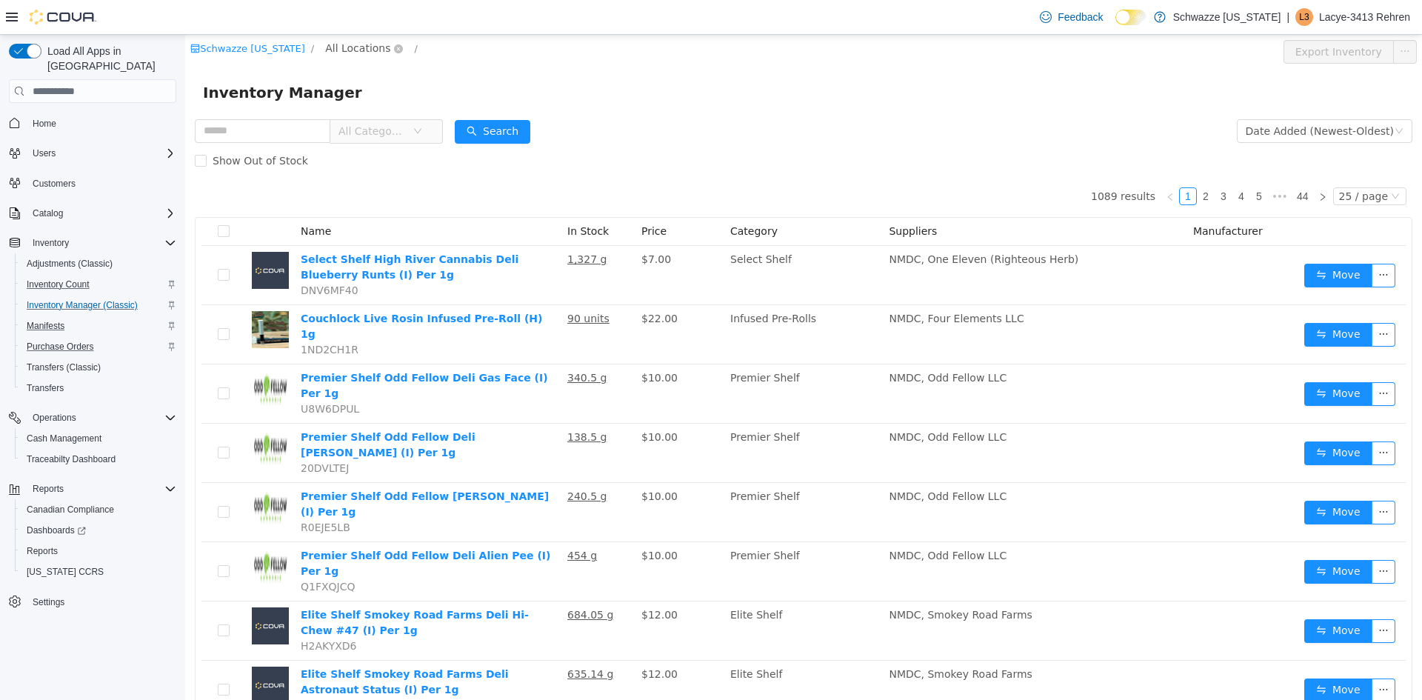
click at [338, 47] on span "All Locations" at bounding box center [357, 48] width 65 height 16
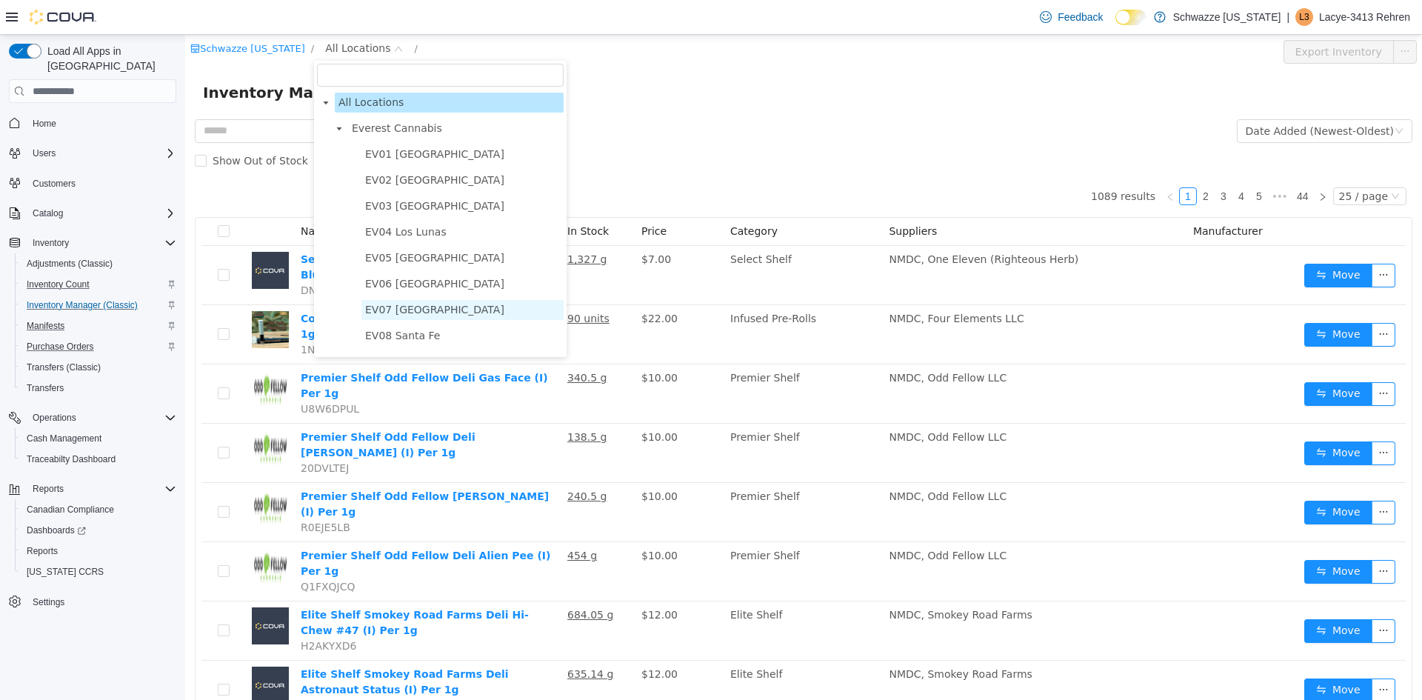
click at [410, 304] on span "EV07 [GEOGRAPHIC_DATA]" at bounding box center [463, 310] width 202 height 20
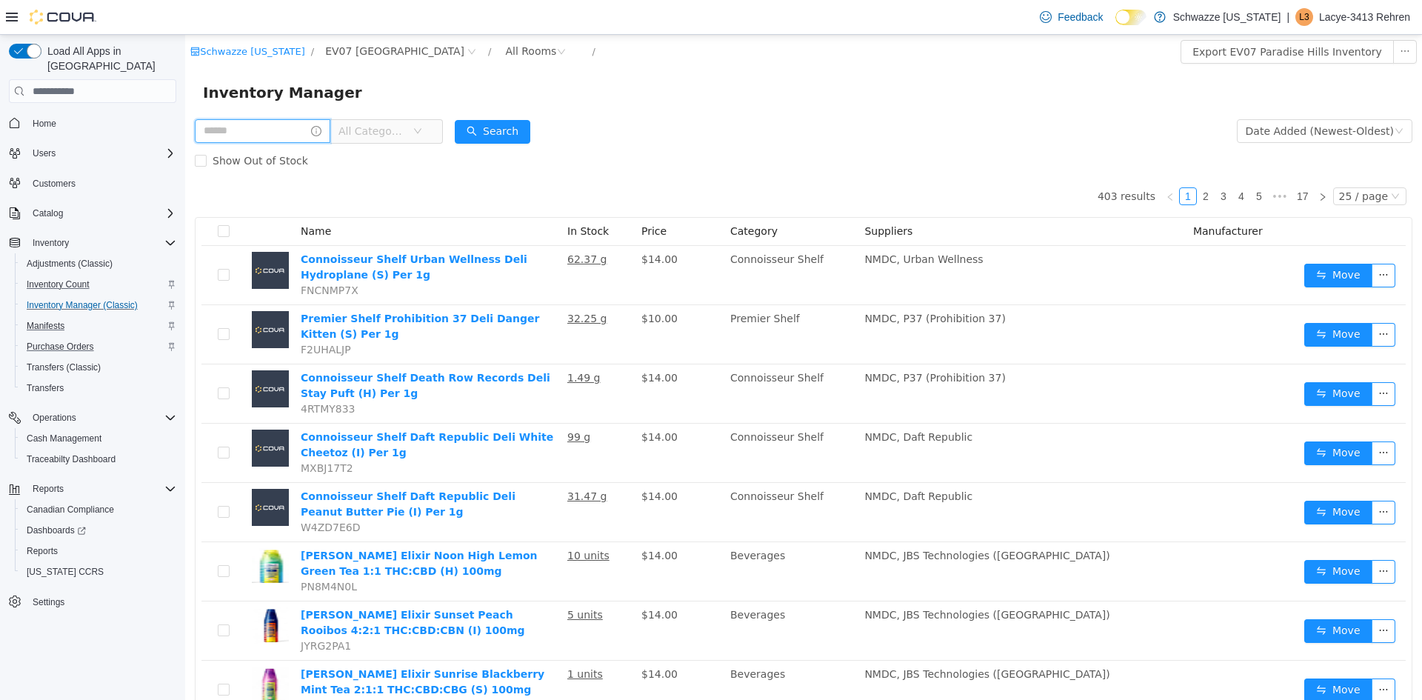
click at [287, 131] on input "text" at bounding box center [263, 131] width 136 height 24
type input "********"
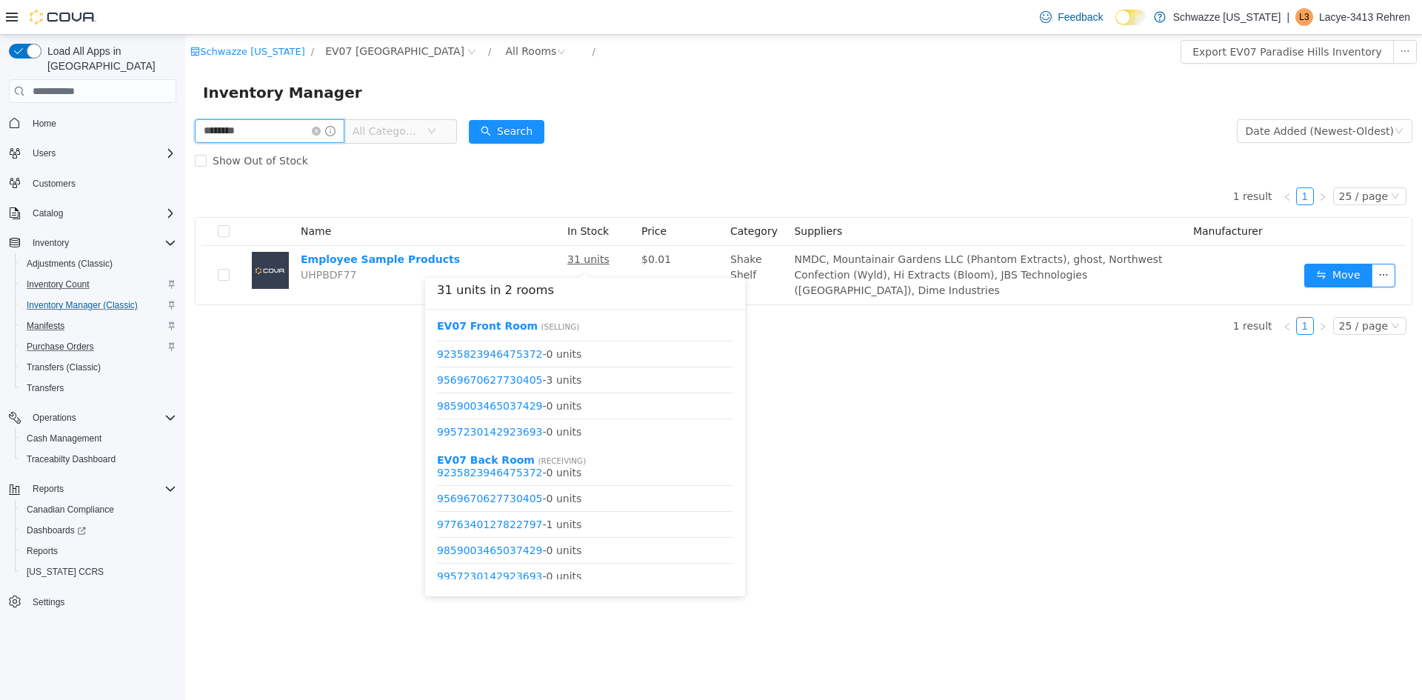
scroll to position [1834, 0]
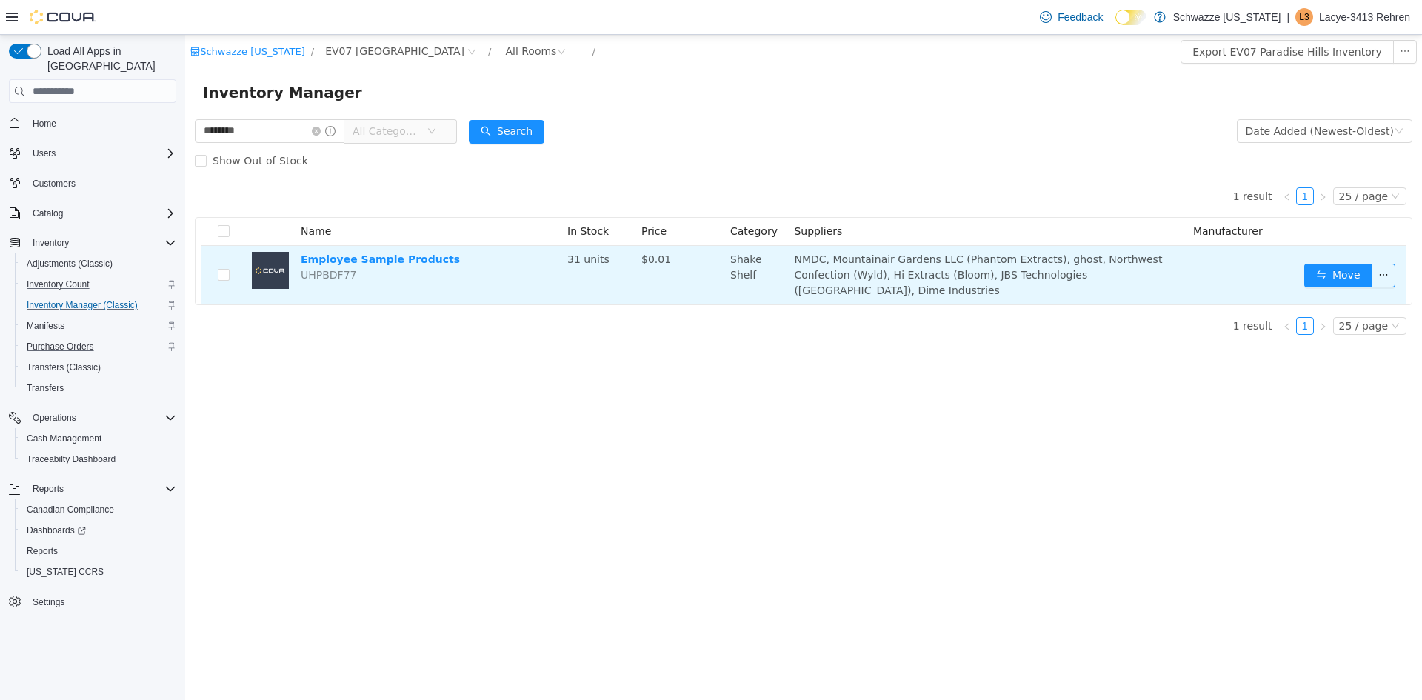
click at [595, 262] on u "31 units" at bounding box center [588, 259] width 42 height 12
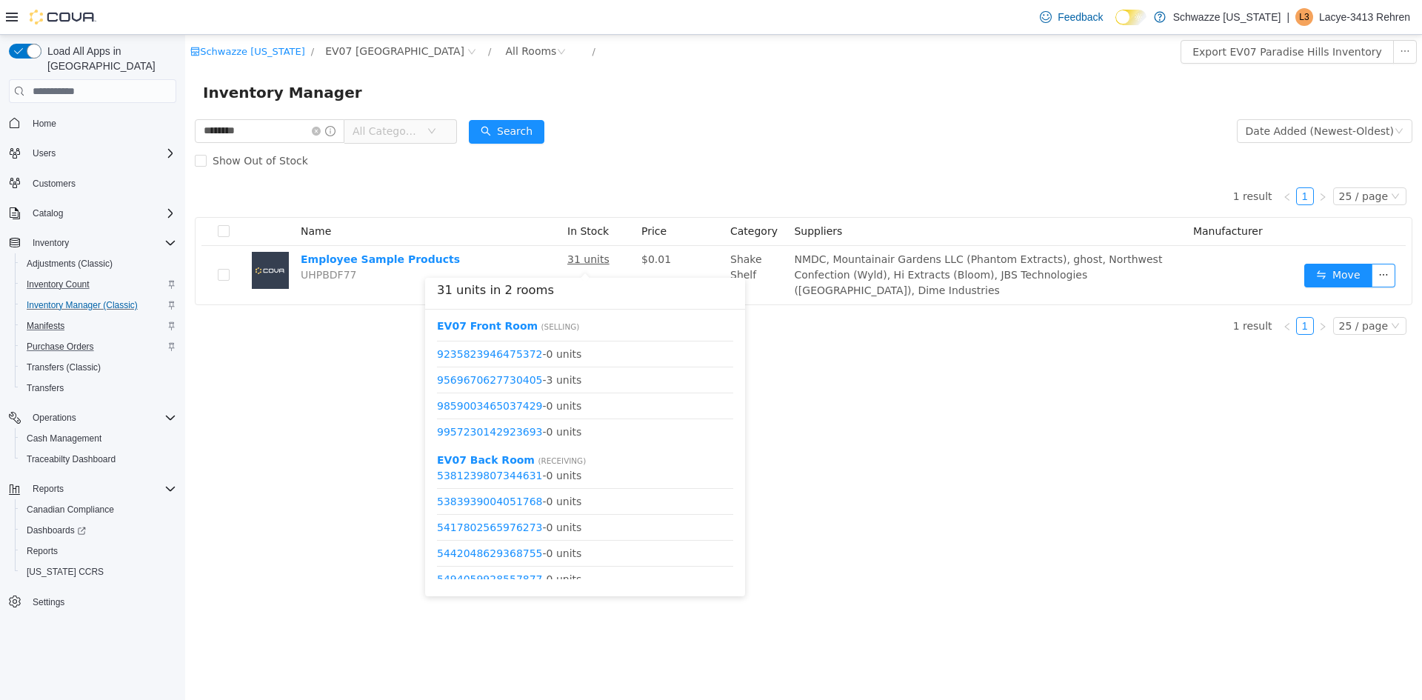
scroll to position [926, 0]
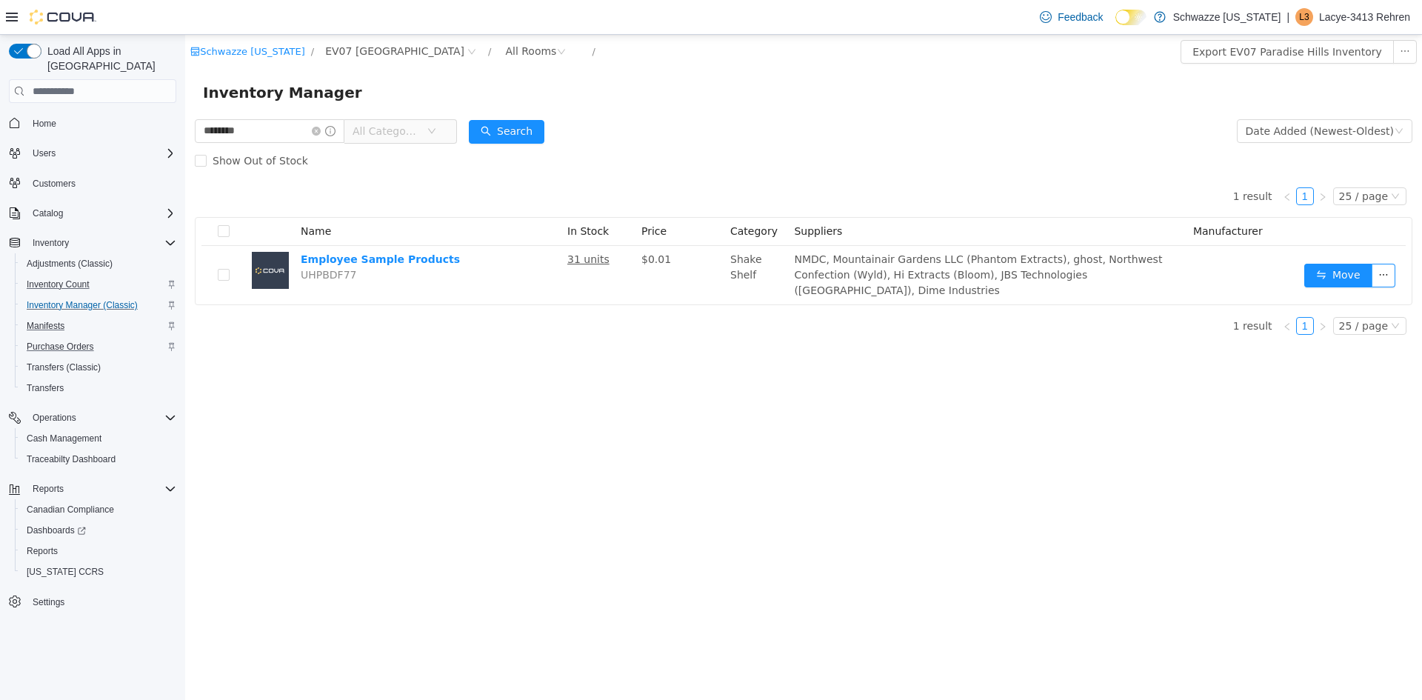
click at [917, 453] on div "Schwazze [US_STATE] / EV07 Paradise Hills / All Rooms / Export EV07 Paradise Hi…" at bounding box center [803, 367] width 1237 height 665
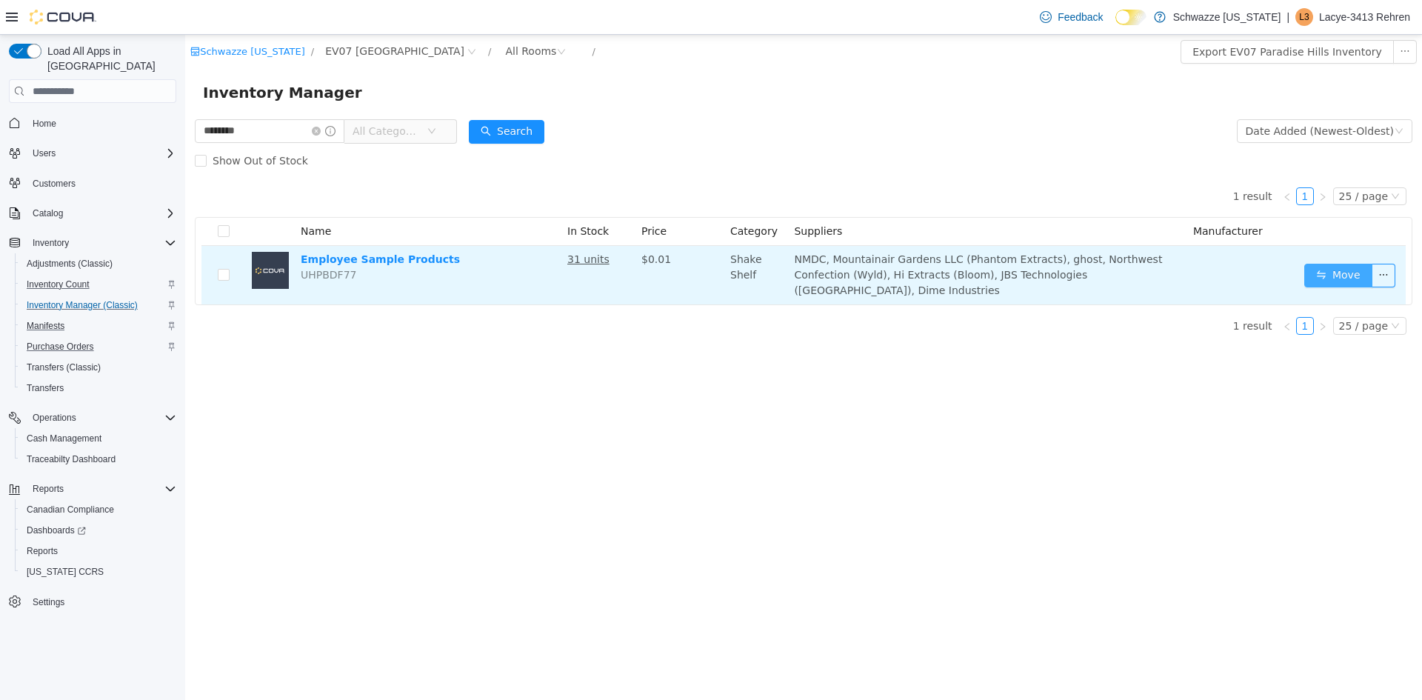
click at [1330, 272] on button "Move" at bounding box center [1339, 276] width 68 height 24
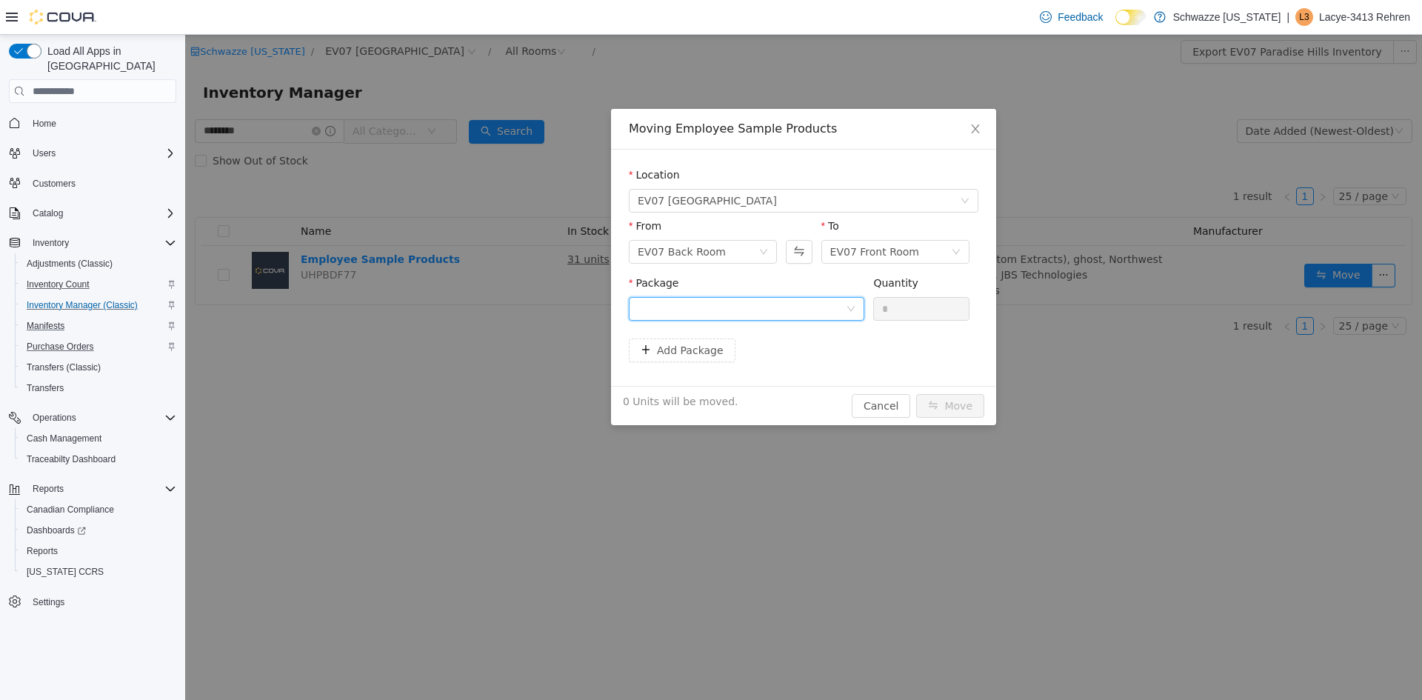
click at [825, 302] on div at bounding box center [742, 309] width 208 height 22
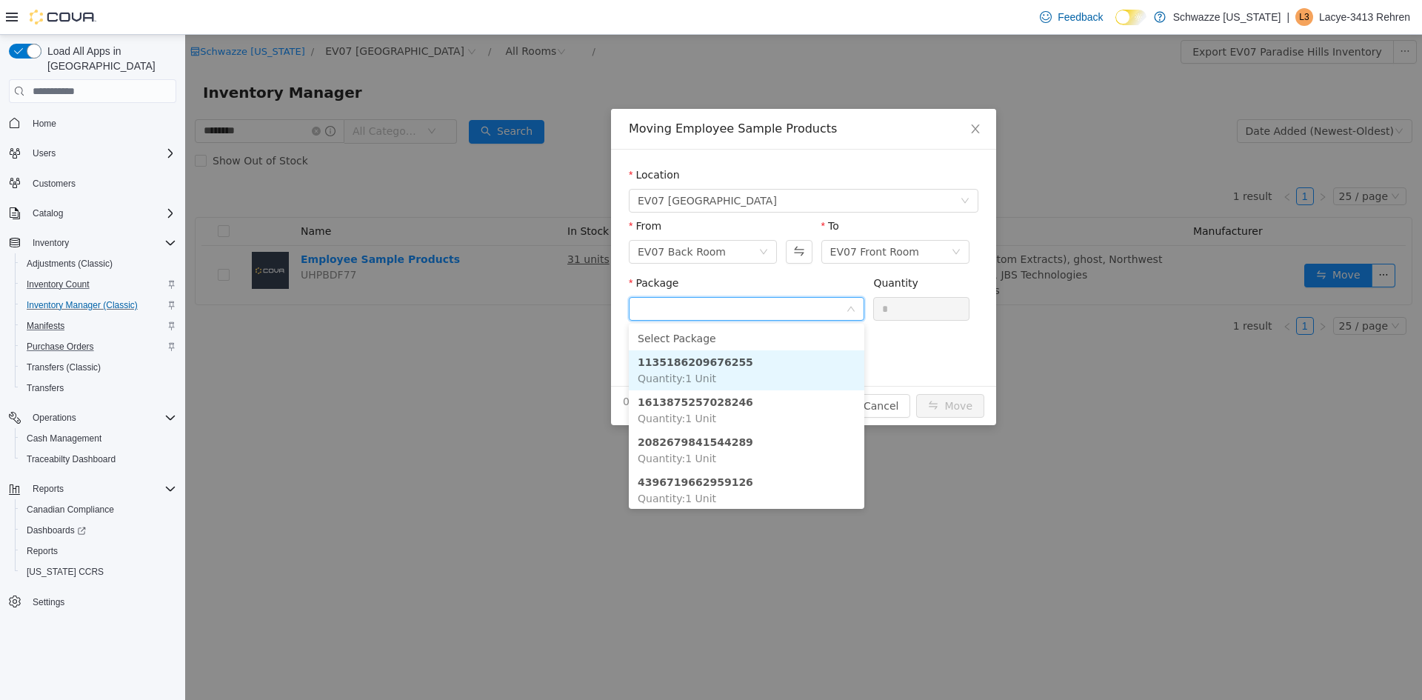
click at [801, 371] on li "1135186209676255 Quantity : 1 Unit" at bounding box center [747, 370] width 236 height 40
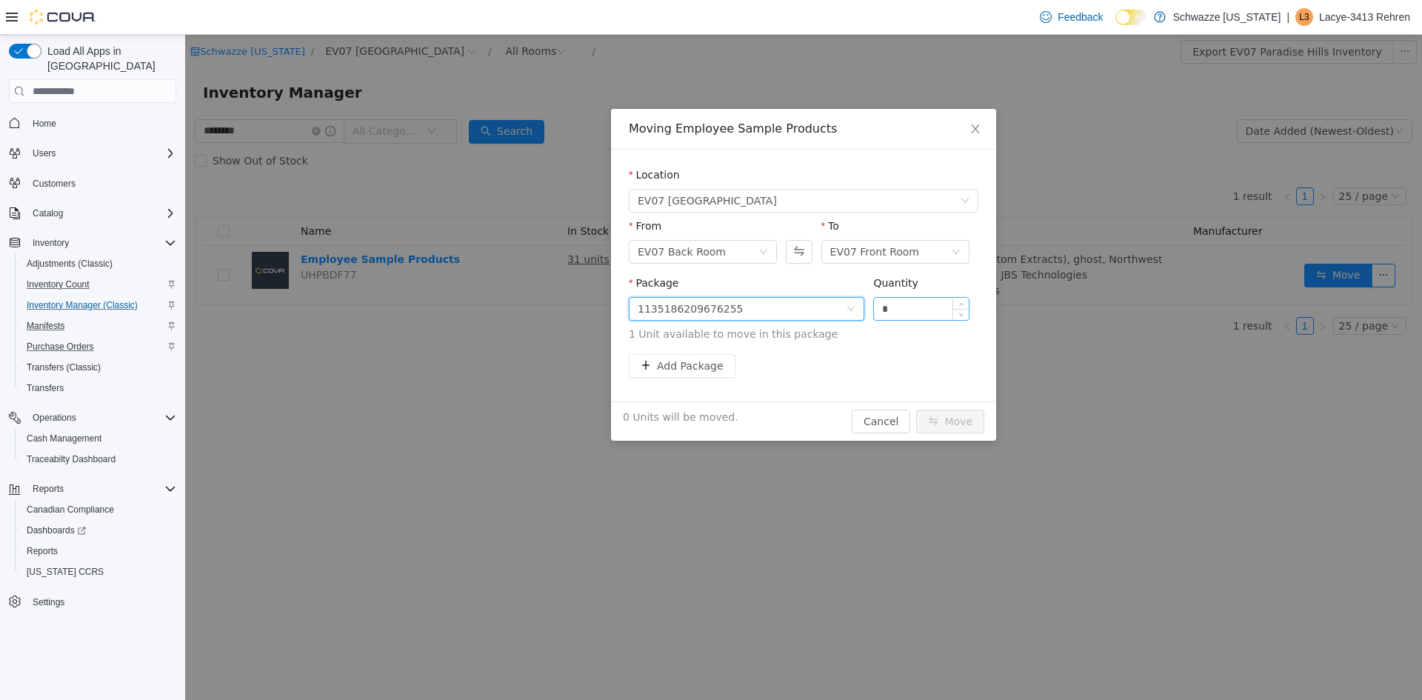
click at [930, 312] on input "*" at bounding box center [921, 309] width 95 height 22
type input "*"
click at [950, 425] on button "Move" at bounding box center [950, 422] width 68 height 24
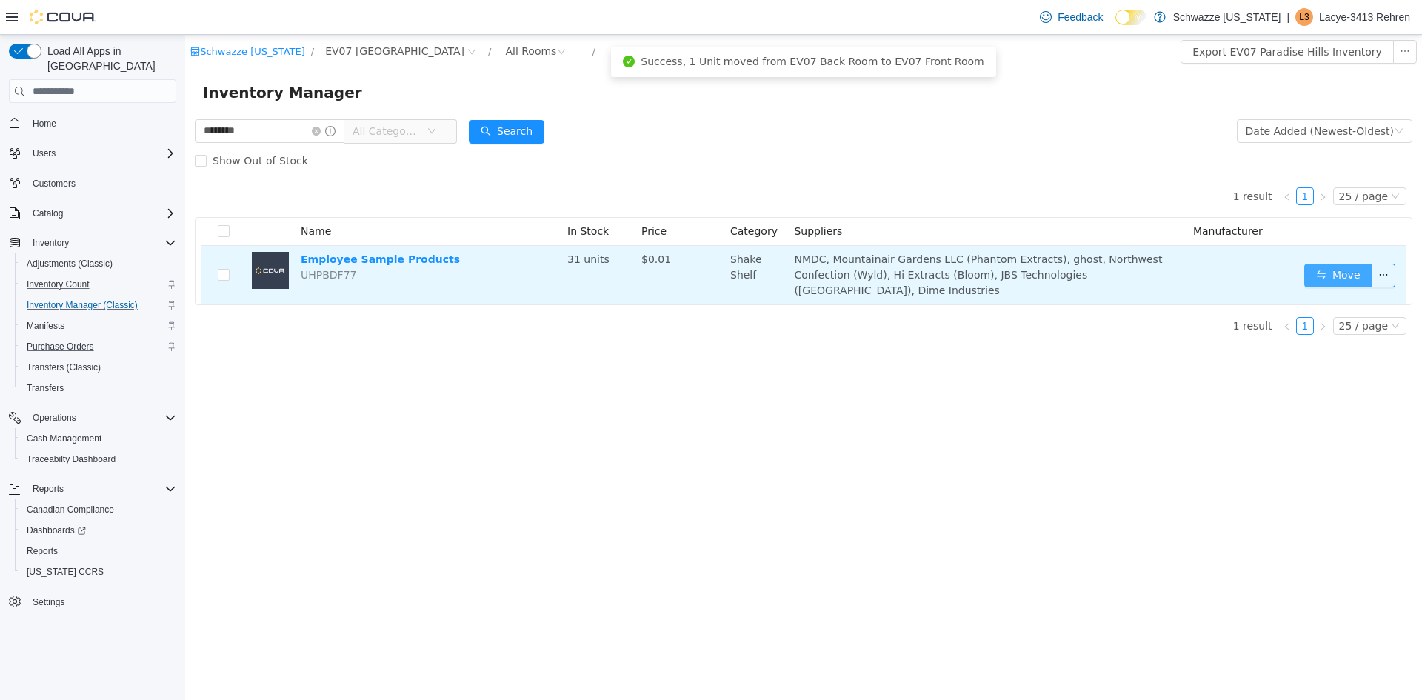
click at [1322, 269] on button "Move" at bounding box center [1339, 276] width 68 height 24
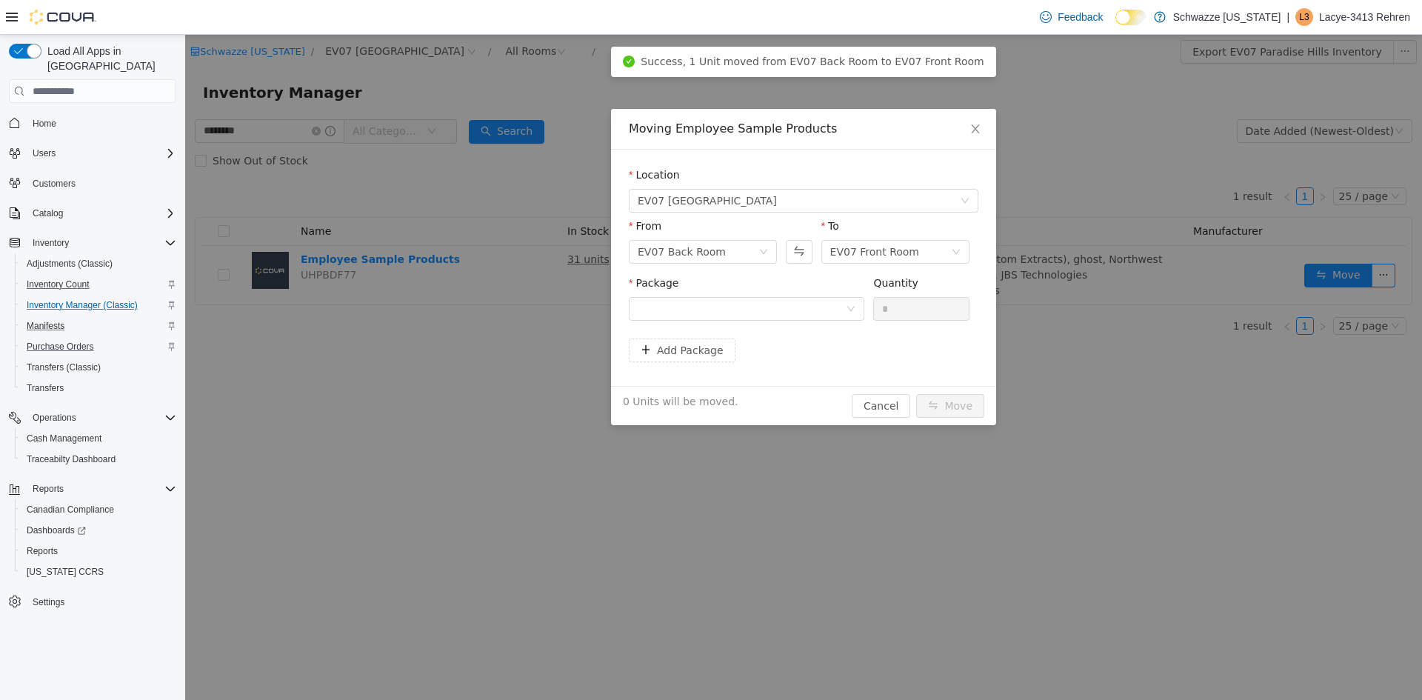
click at [768, 293] on div "Package" at bounding box center [747, 286] width 236 height 21
click at [769, 305] on div at bounding box center [742, 309] width 208 height 22
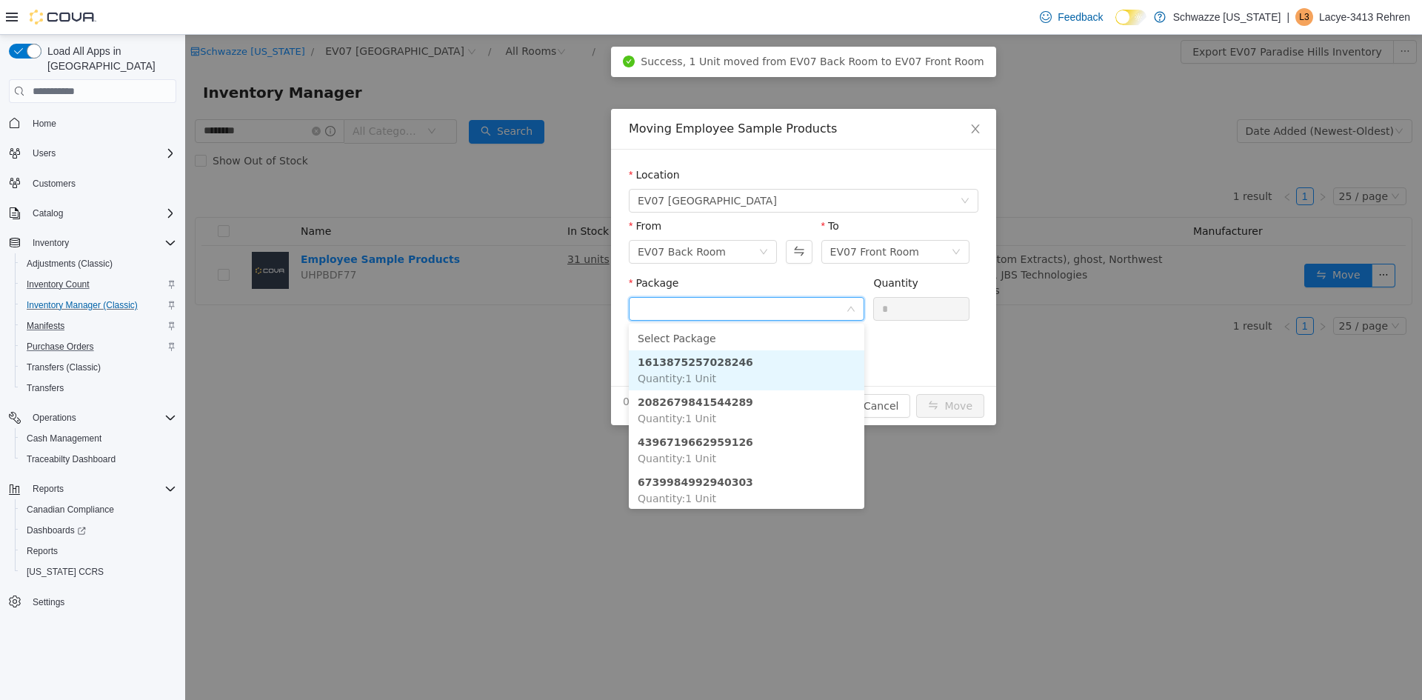
click at [750, 368] on li "1613875257028246 Quantity : 1 Unit" at bounding box center [747, 370] width 236 height 40
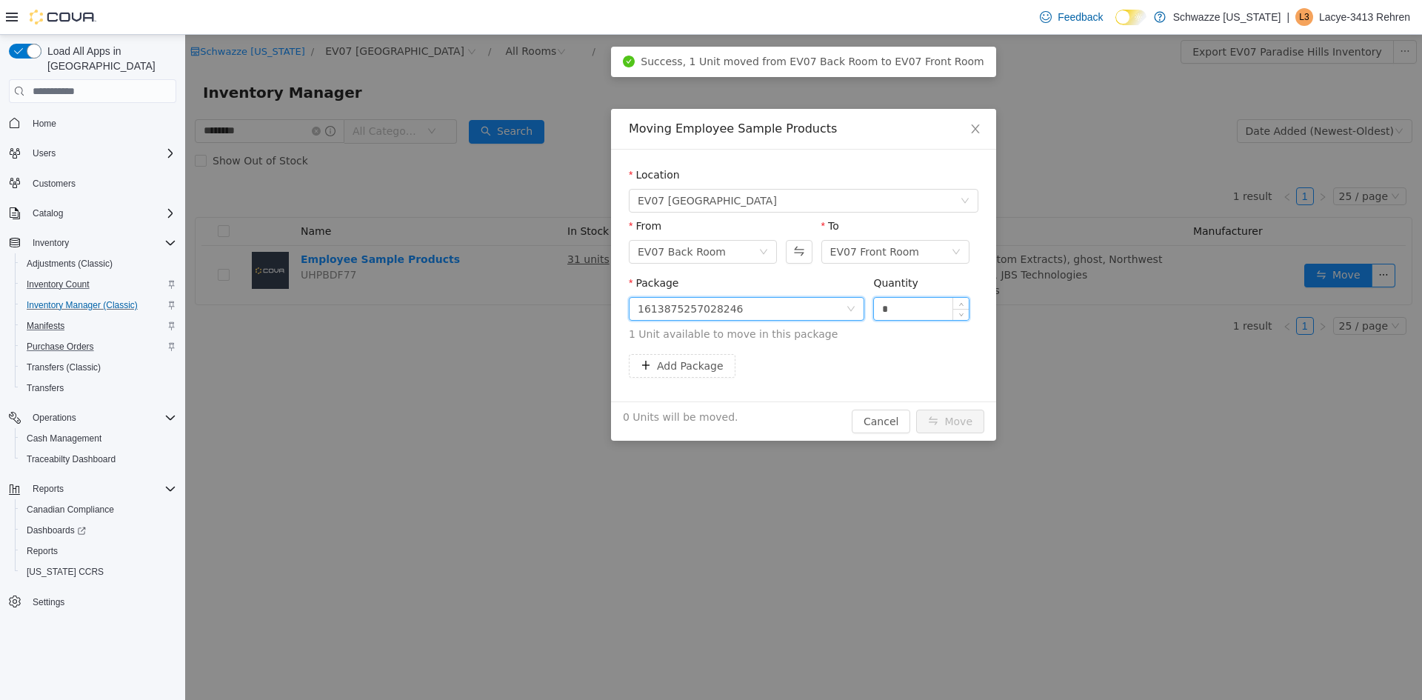
click at [918, 305] on input "*" at bounding box center [921, 309] width 95 height 22
type input "*"
click at [952, 422] on button "Move" at bounding box center [950, 422] width 68 height 24
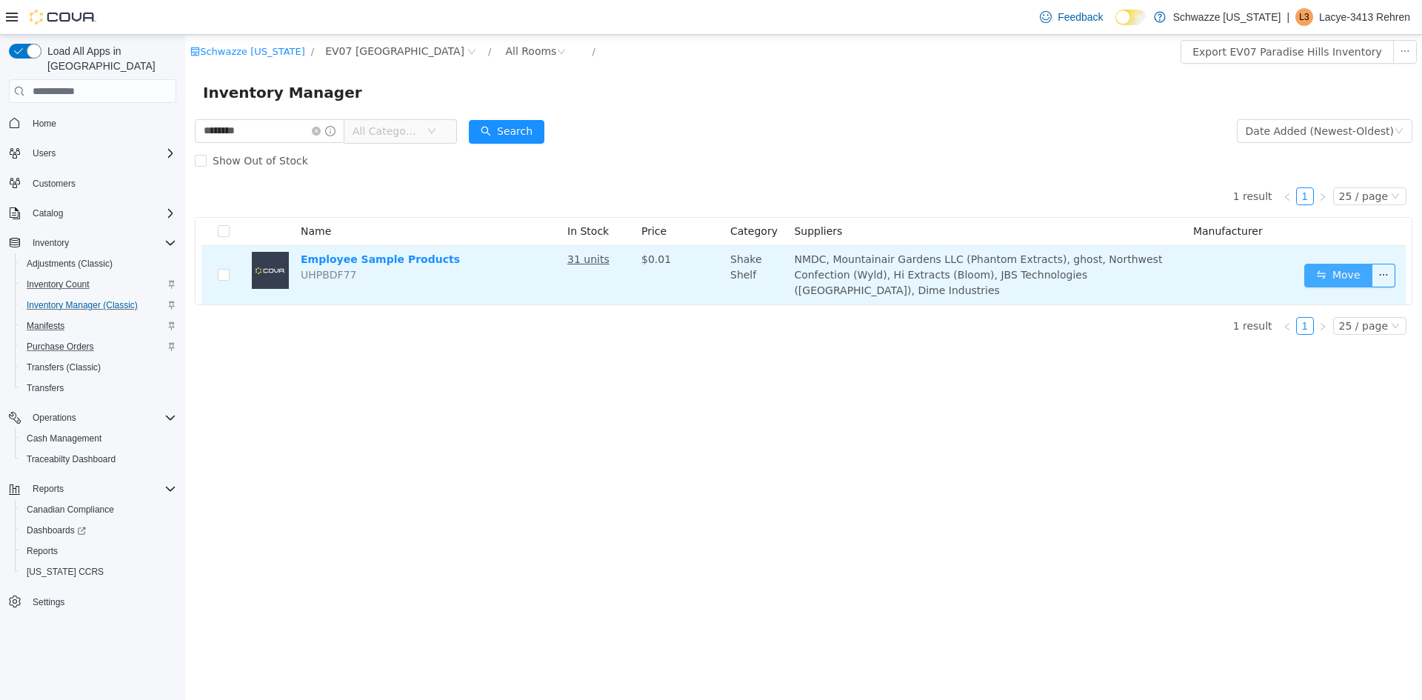
click at [1352, 269] on button "Move" at bounding box center [1339, 276] width 68 height 24
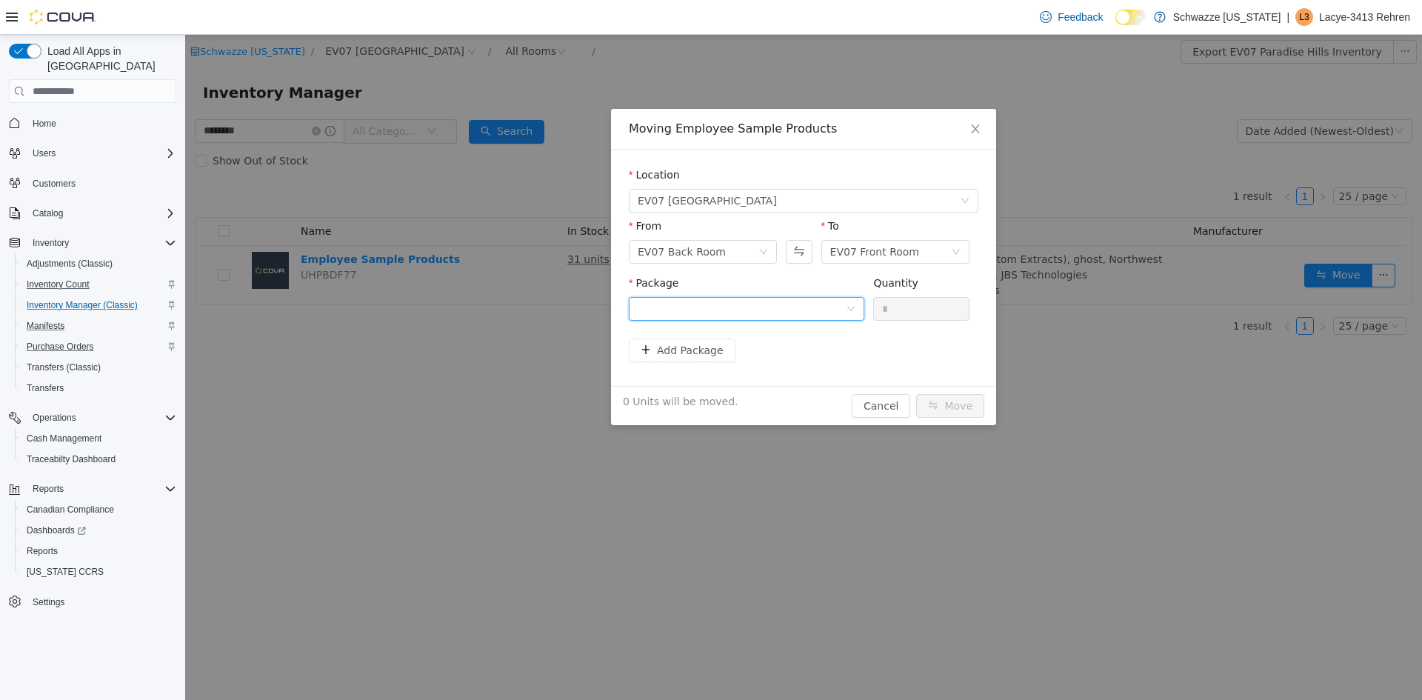
click at [707, 316] on div at bounding box center [742, 309] width 208 height 22
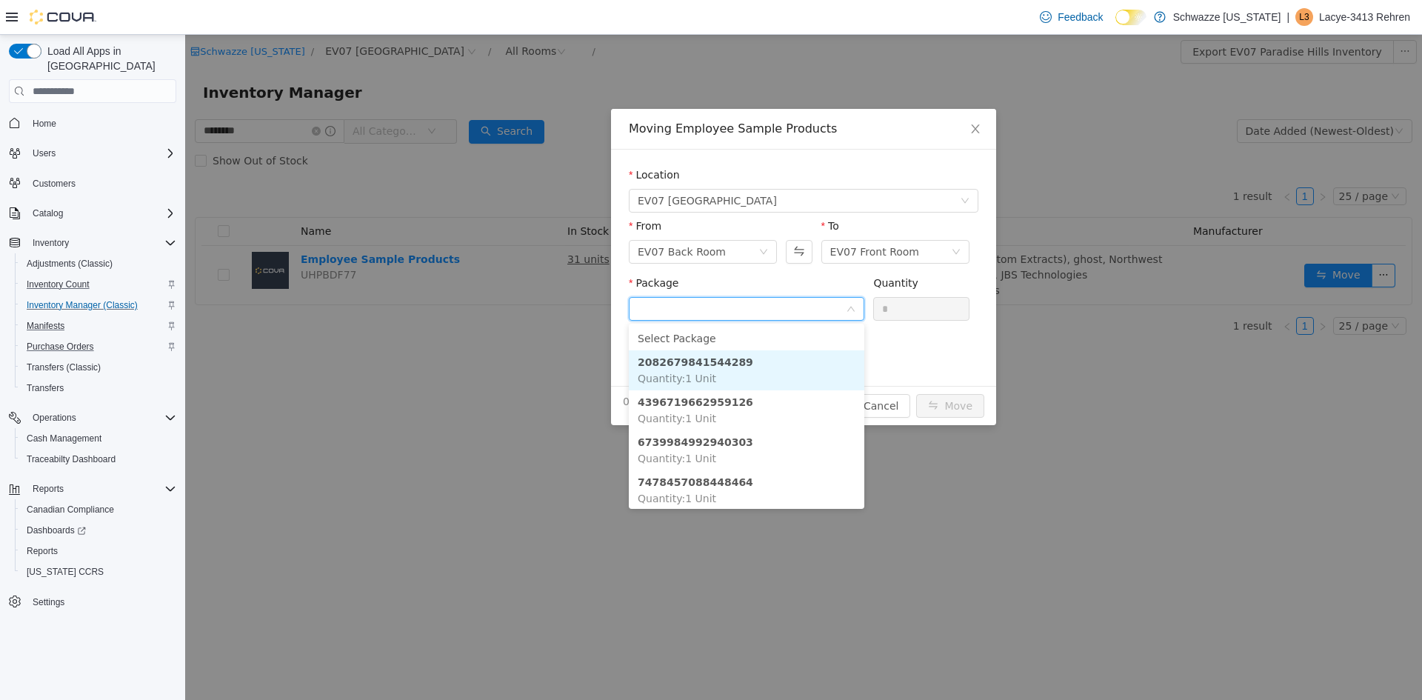
click at [750, 367] on li "2082679841544289 Quantity : 1 Unit" at bounding box center [747, 370] width 236 height 40
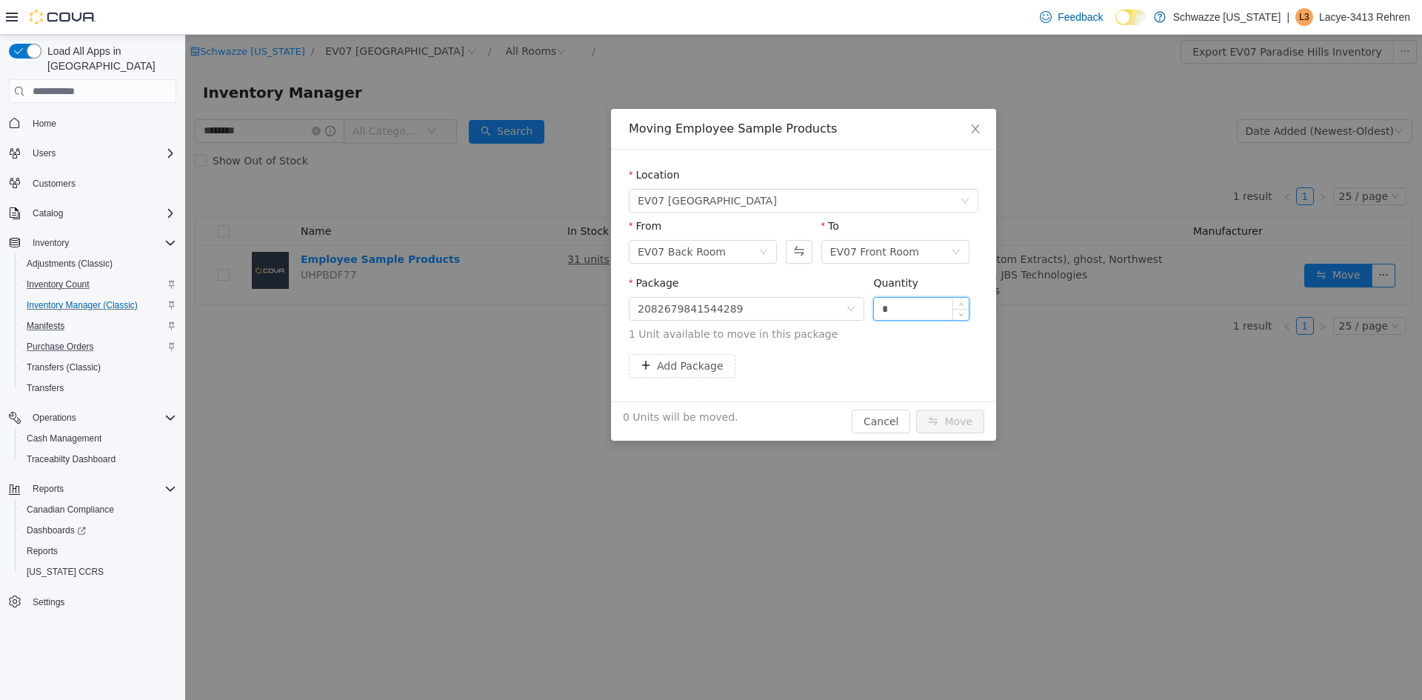
click at [911, 302] on input "*" at bounding box center [921, 309] width 95 height 22
type input "*"
click at [953, 422] on button "Move" at bounding box center [950, 422] width 68 height 24
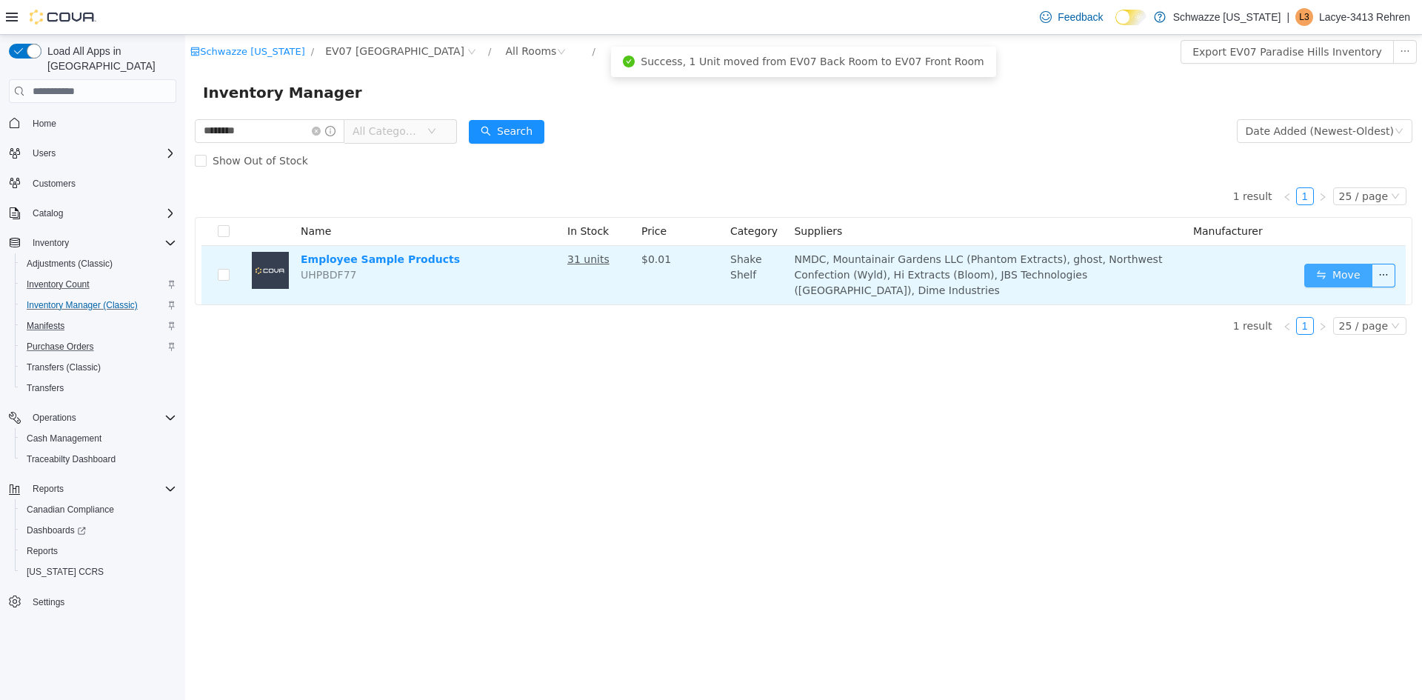
click at [1348, 273] on button "Move" at bounding box center [1339, 276] width 68 height 24
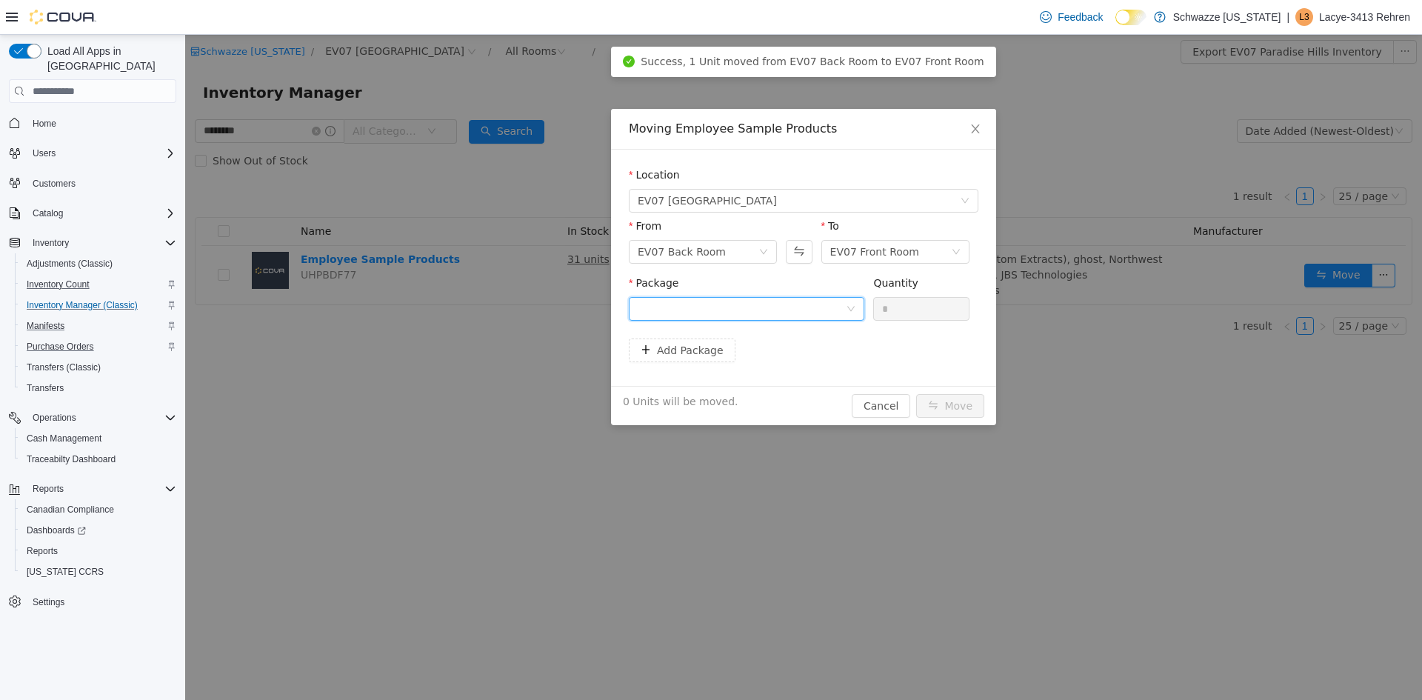
click at [820, 313] on div at bounding box center [742, 309] width 208 height 22
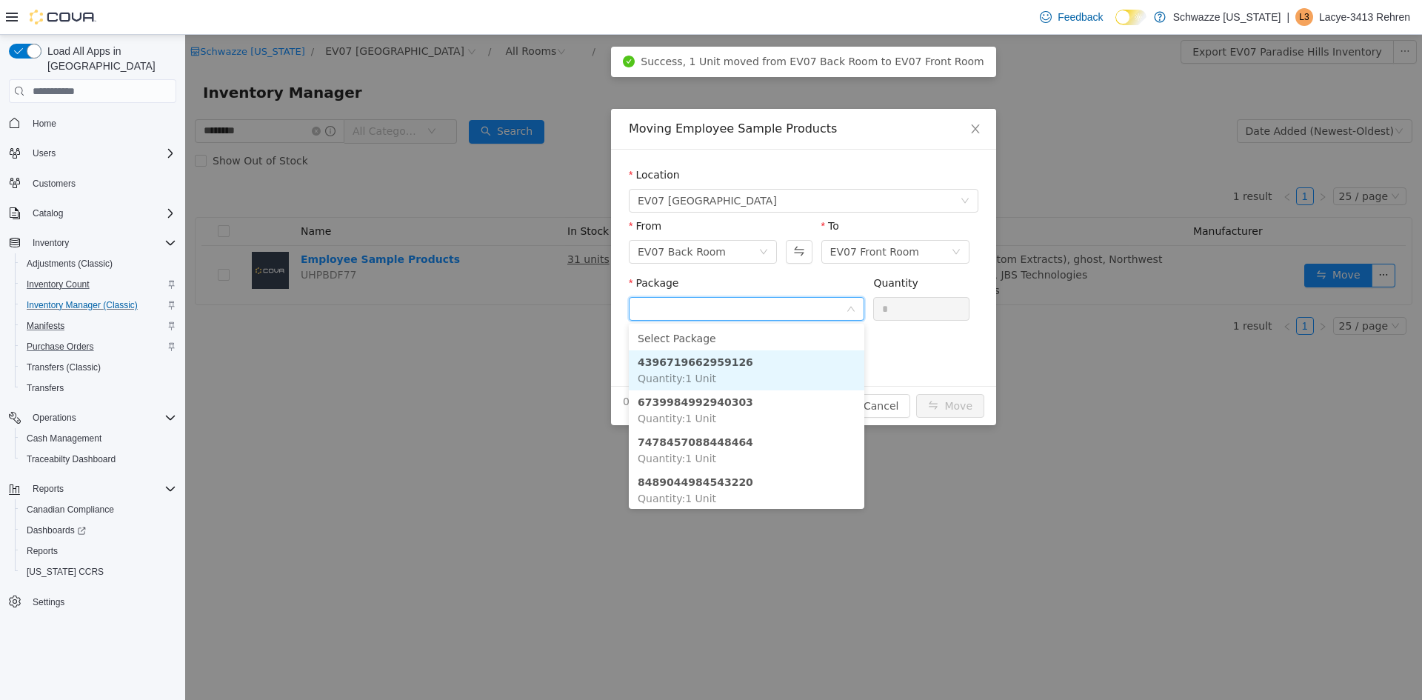
click at [799, 366] on li "4396719662959126 Quantity : 1 Unit" at bounding box center [747, 370] width 236 height 40
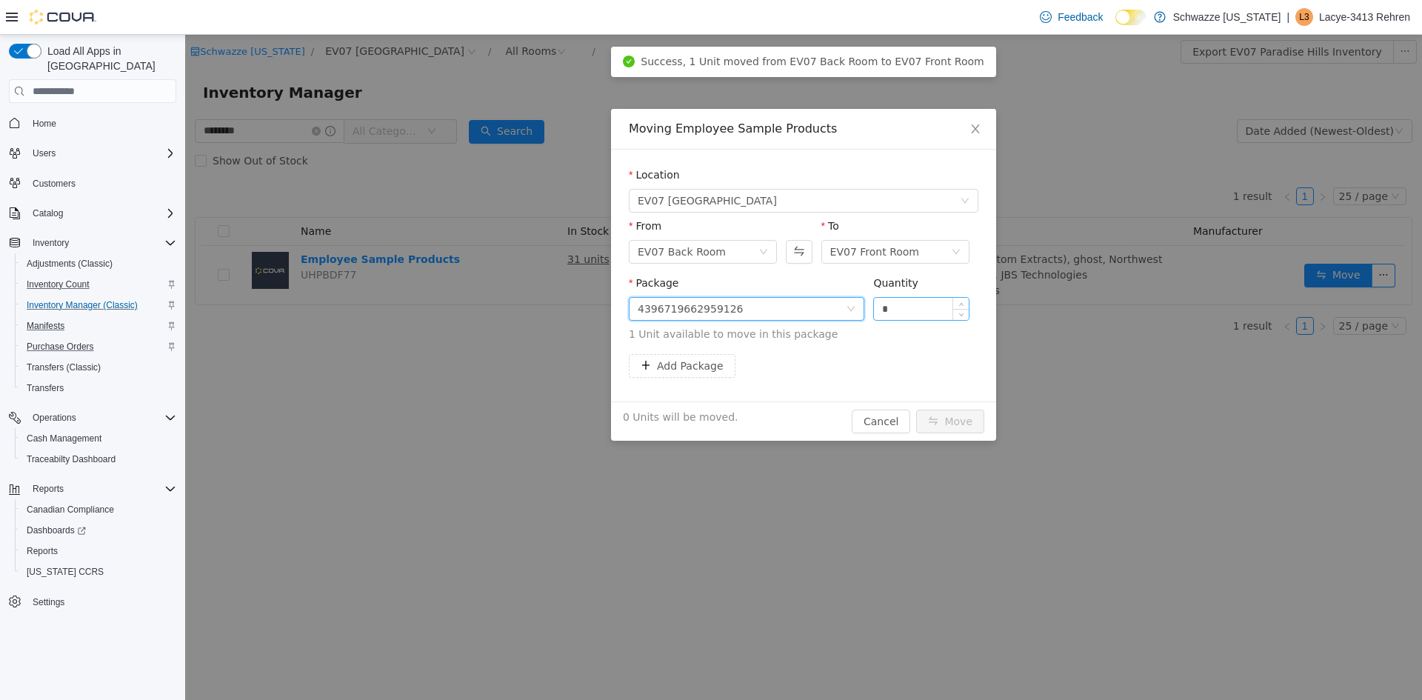
click at [898, 311] on input "*" at bounding box center [921, 309] width 95 height 22
type input "*"
click at [960, 424] on button "Move" at bounding box center [950, 422] width 68 height 24
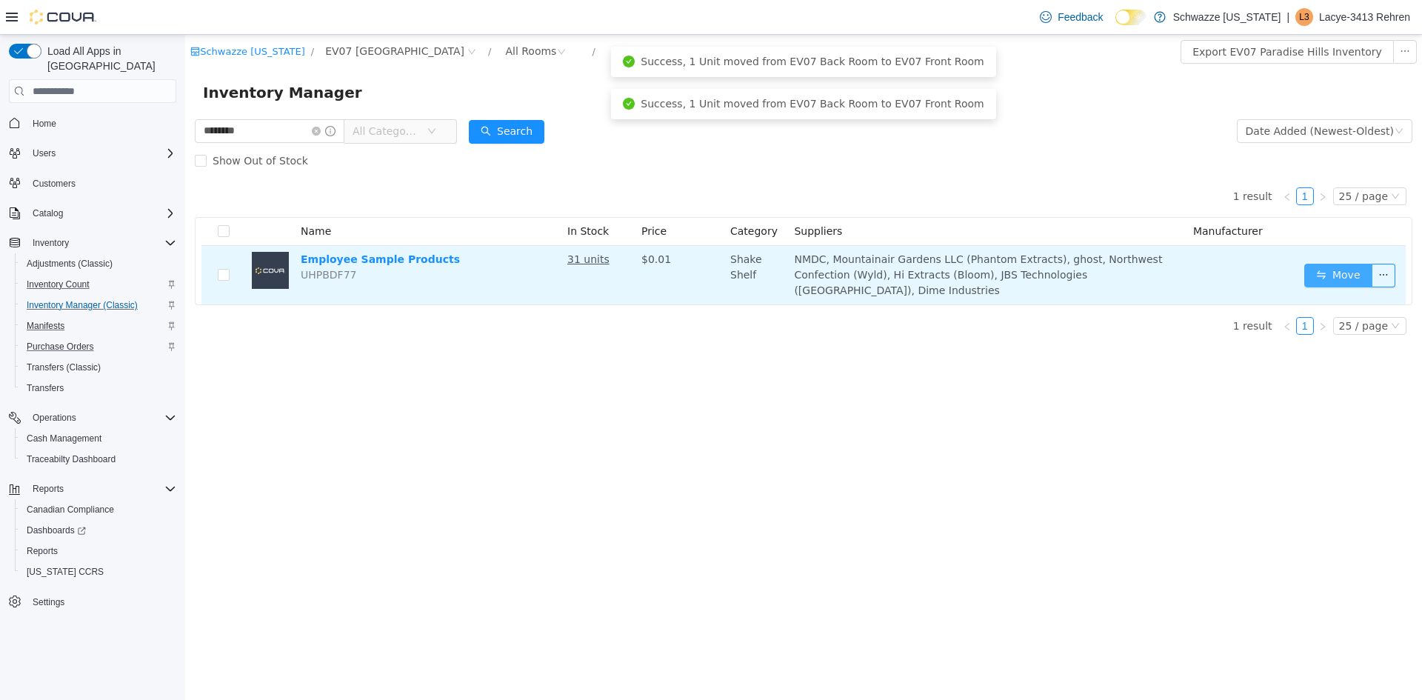
click at [1336, 273] on button "Move" at bounding box center [1339, 276] width 68 height 24
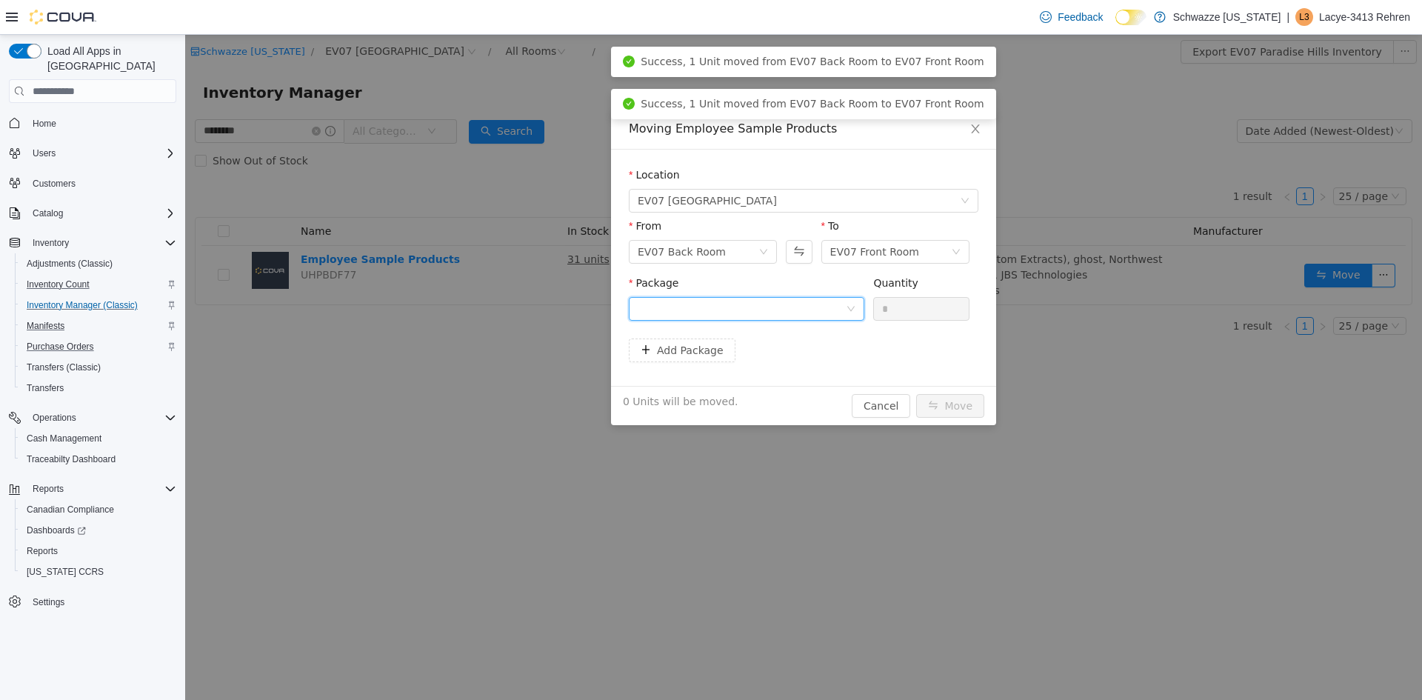
click at [822, 307] on div at bounding box center [742, 309] width 208 height 22
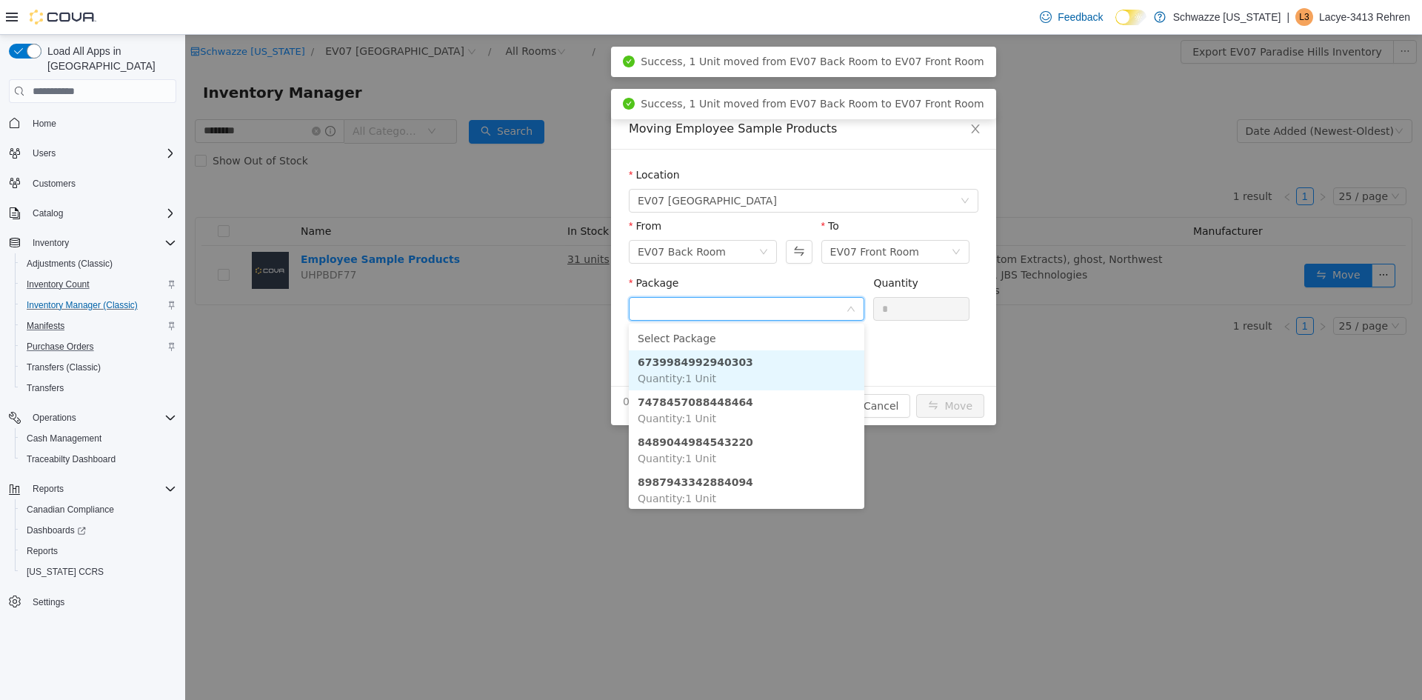
click at [773, 368] on li "6739984992940303 Quantity : 1 Unit" at bounding box center [747, 370] width 236 height 40
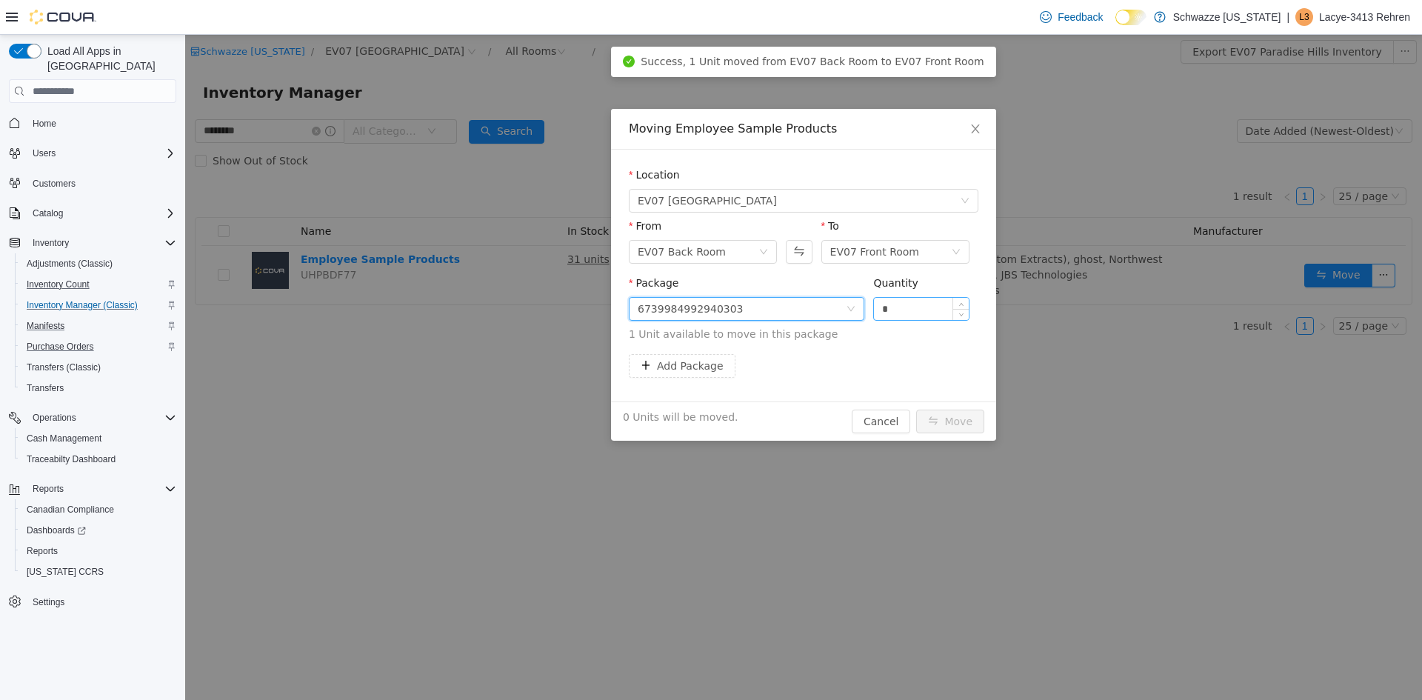
click at [908, 307] on input "*" at bounding box center [921, 309] width 95 height 22
type input "*"
click at [965, 429] on button "Move" at bounding box center [950, 422] width 68 height 24
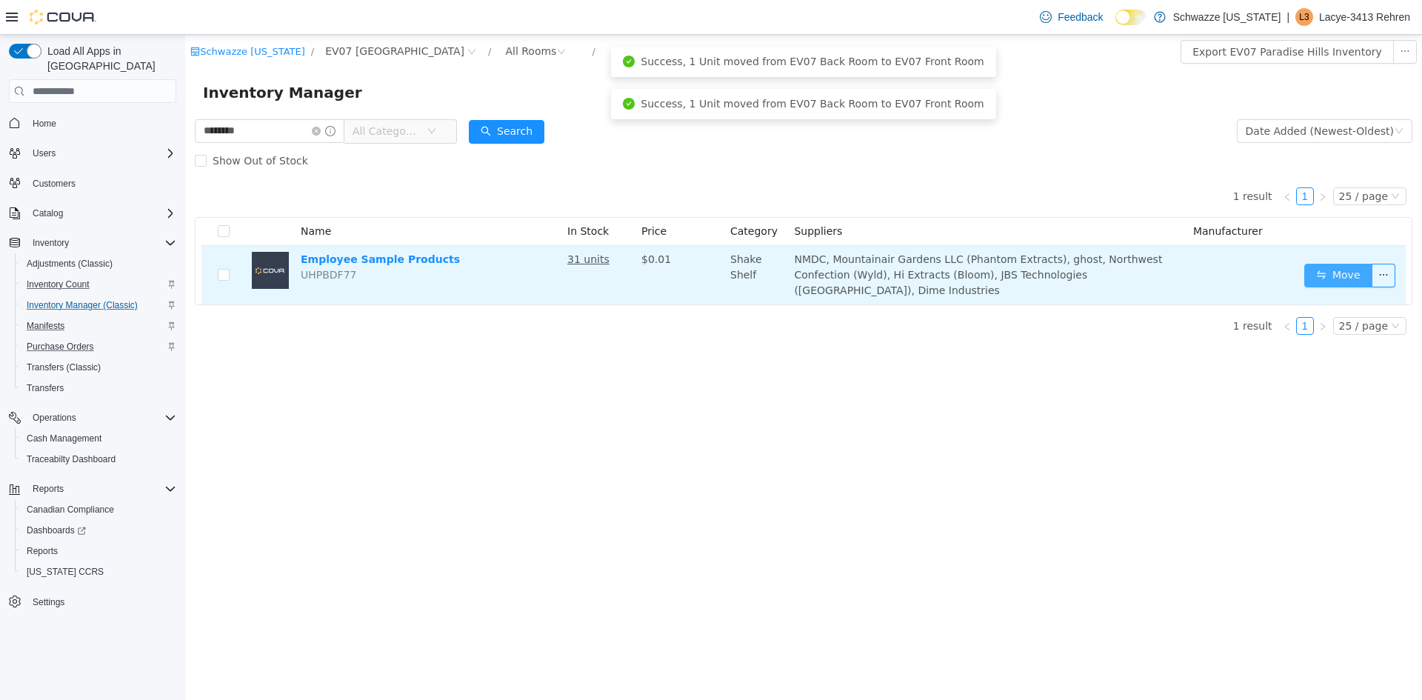
click at [1335, 274] on button "Move" at bounding box center [1339, 276] width 68 height 24
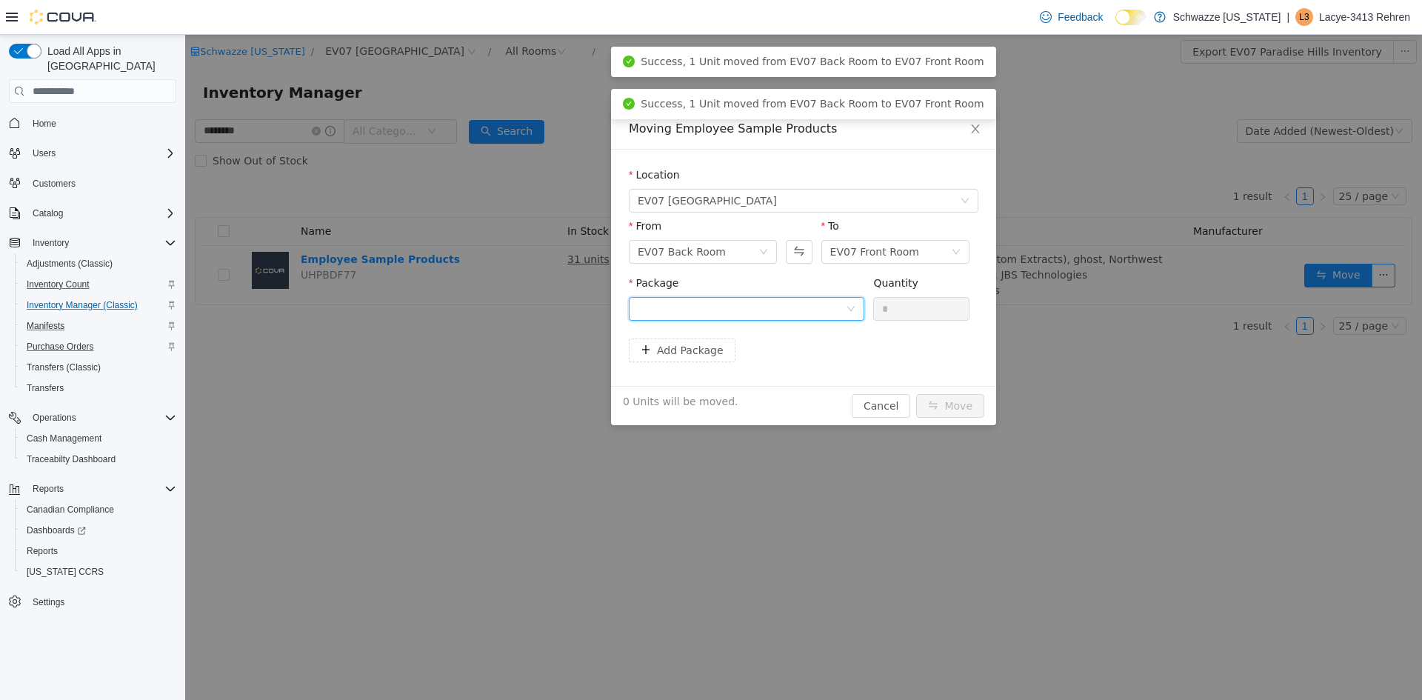
click at [824, 316] on div at bounding box center [742, 309] width 208 height 22
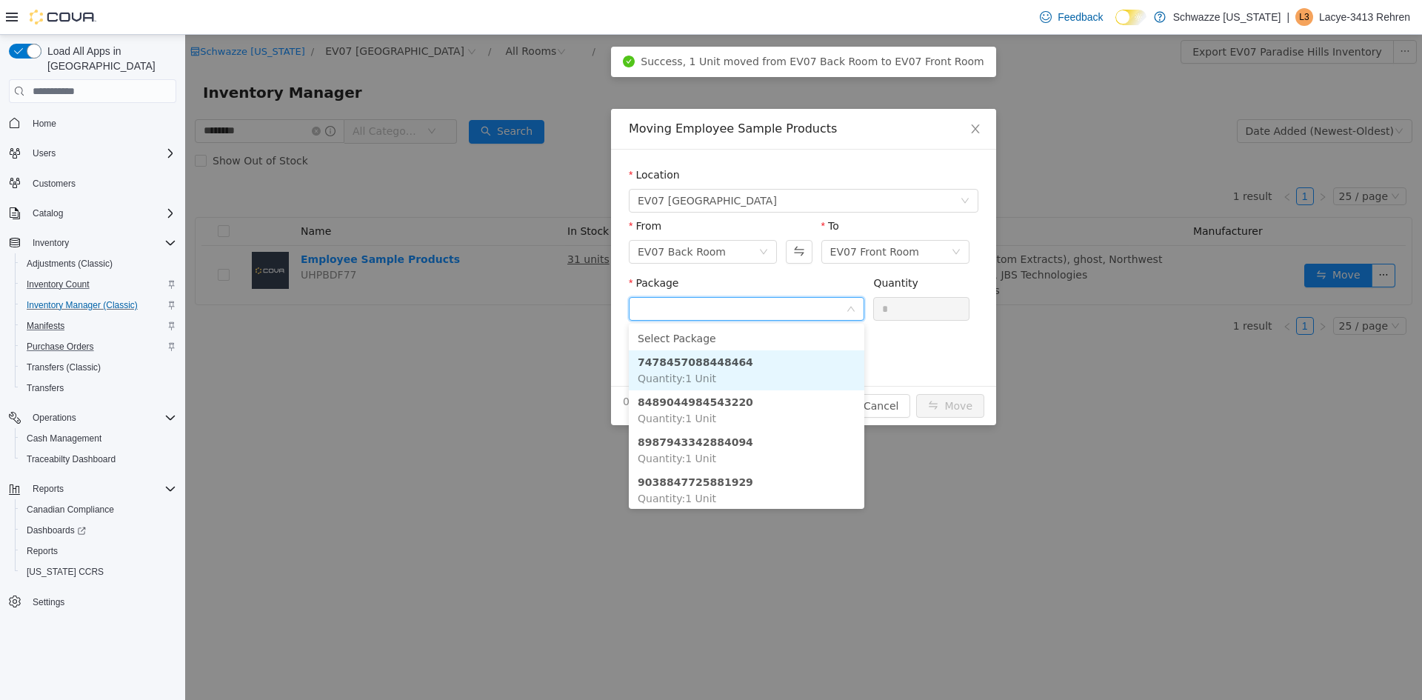
click at [774, 379] on li "7478457088448464 Quantity : 1 Unit" at bounding box center [747, 370] width 236 height 40
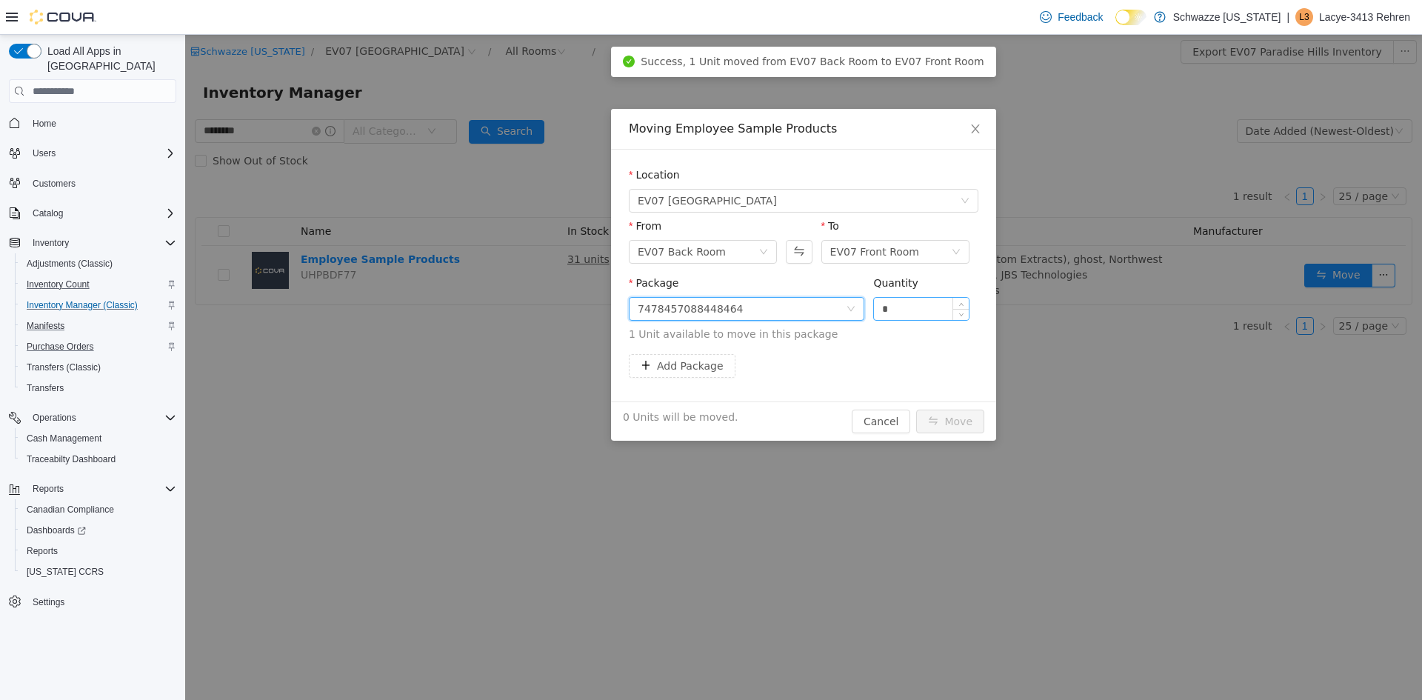
click at [909, 312] on input "*" at bounding box center [921, 309] width 95 height 22
type input "*"
click at [958, 424] on button "Move" at bounding box center [950, 422] width 68 height 24
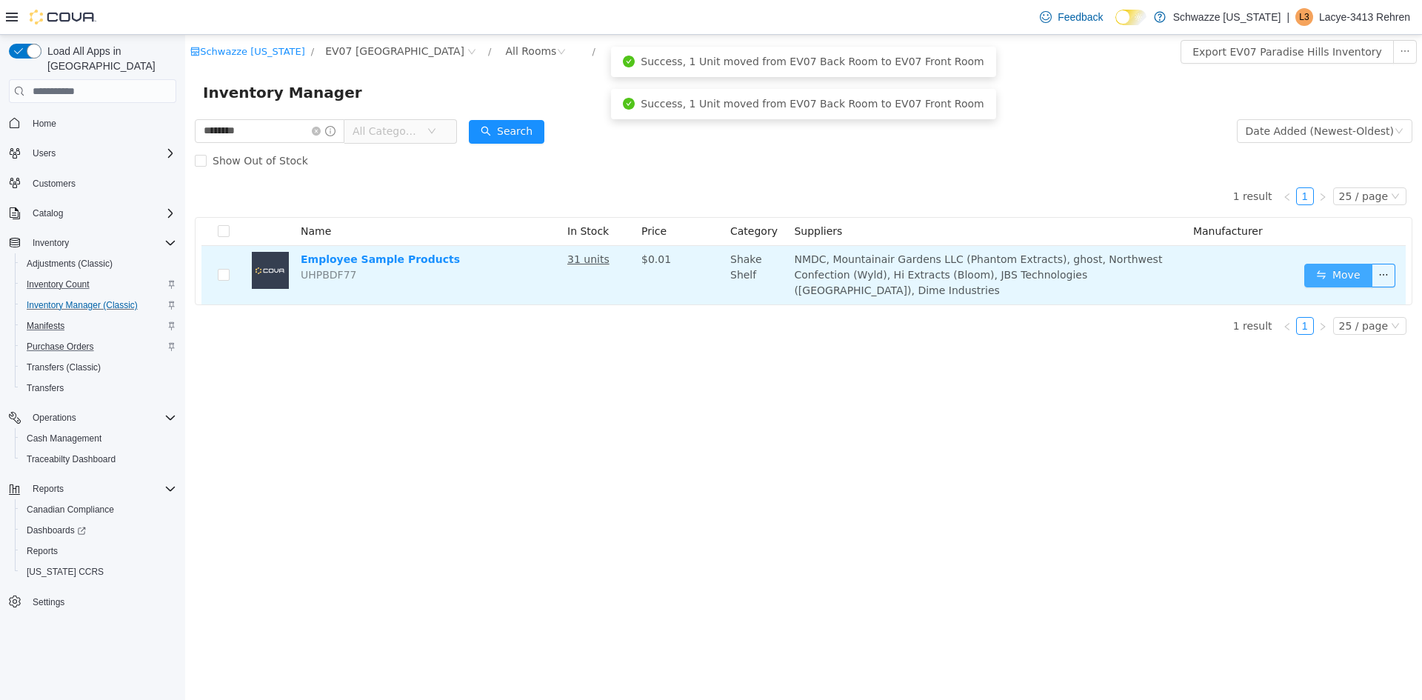
click at [1339, 276] on button "Move" at bounding box center [1339, 276] width 68 height 24
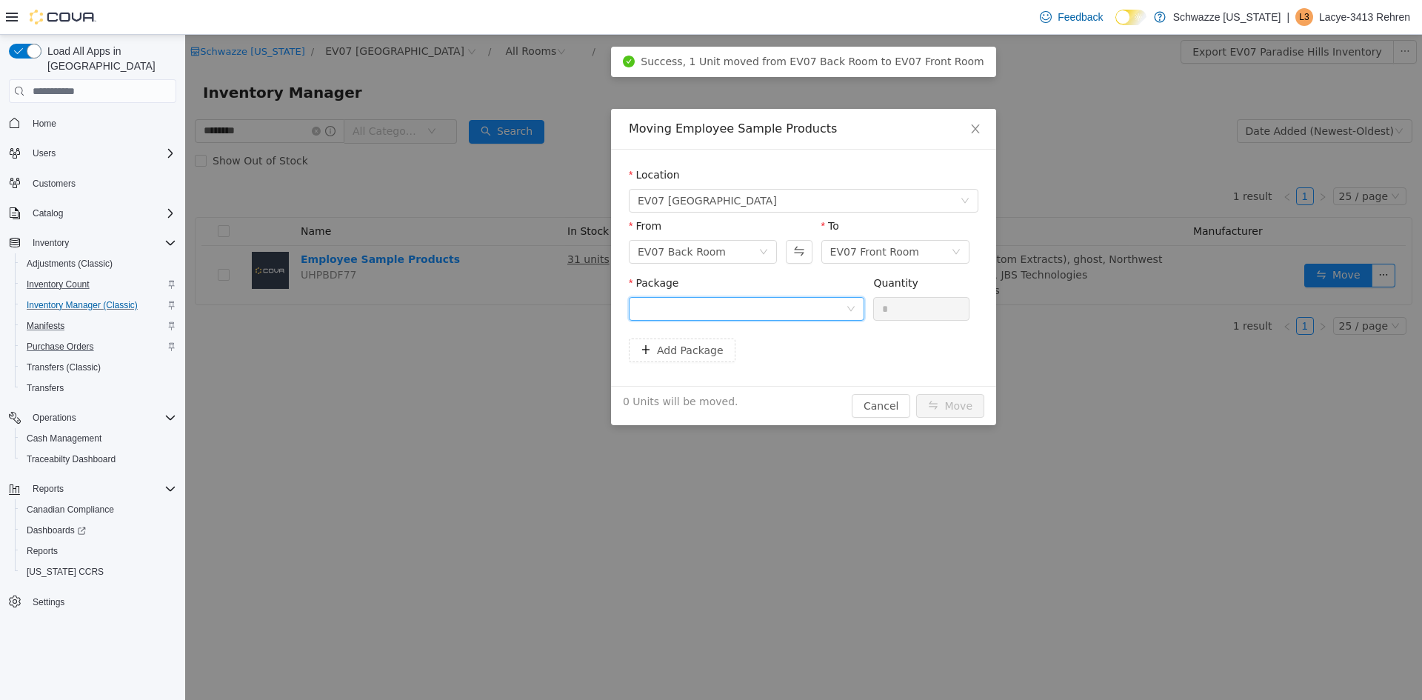
click at [808, 313] on div at bounding box center [742, 309] width 208 height 22
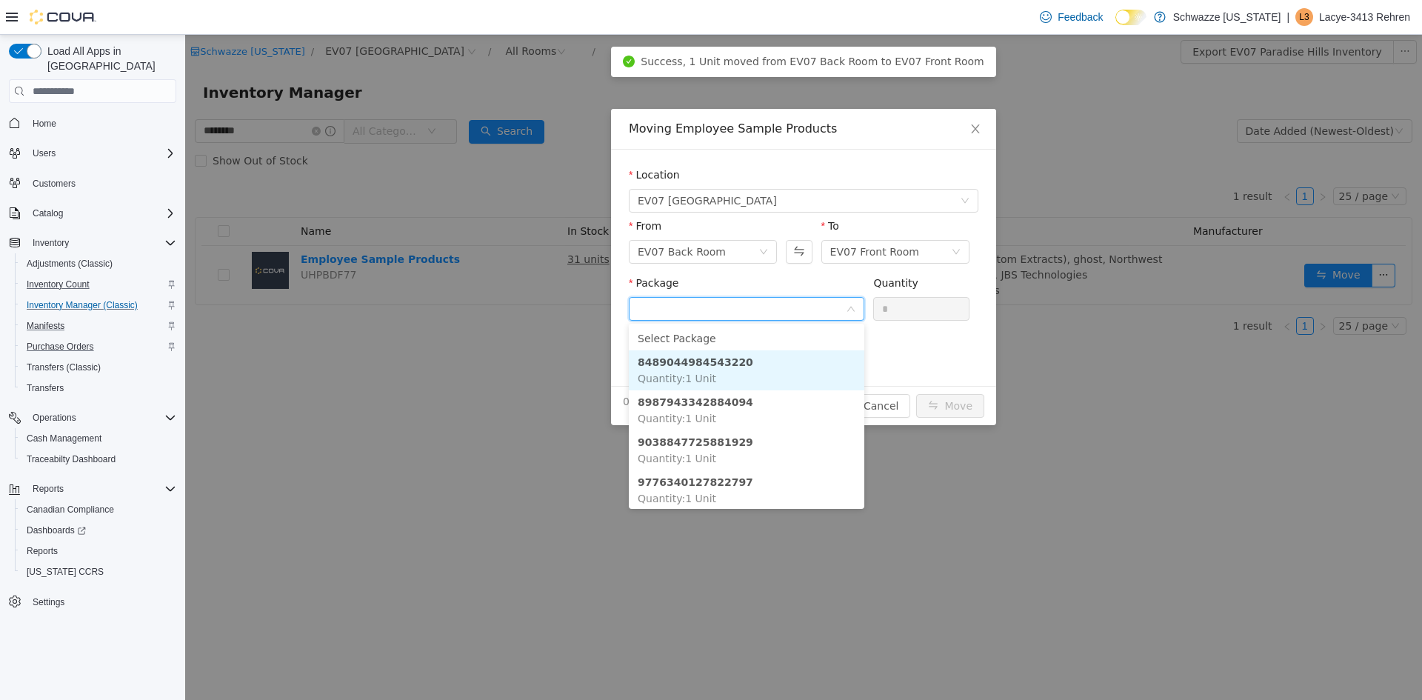
click at [768, 383] on li "8489044984543220 Quantity : 1 Unit" at bounding box center [747, 370] width 236 height 40
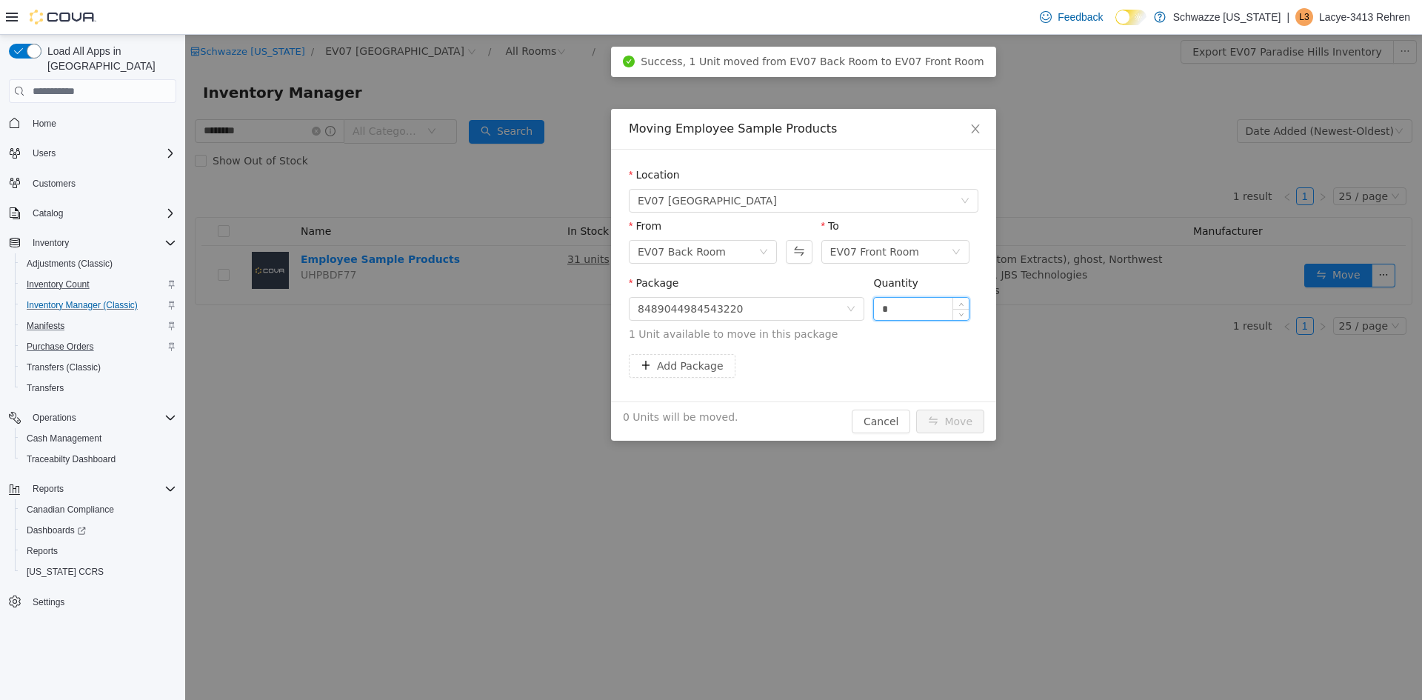
click at [904, 302] on input "*" at bounding box center [921, 309] width 95 height 22
type input "*"
click at [966, 439] on div "1 Unit will be moved. Cancel Move" at bounding box center [803, 421] width 385 height 39
click at [956, 416] on button "Move" at bounding box center [950, 422] width 68 height 24
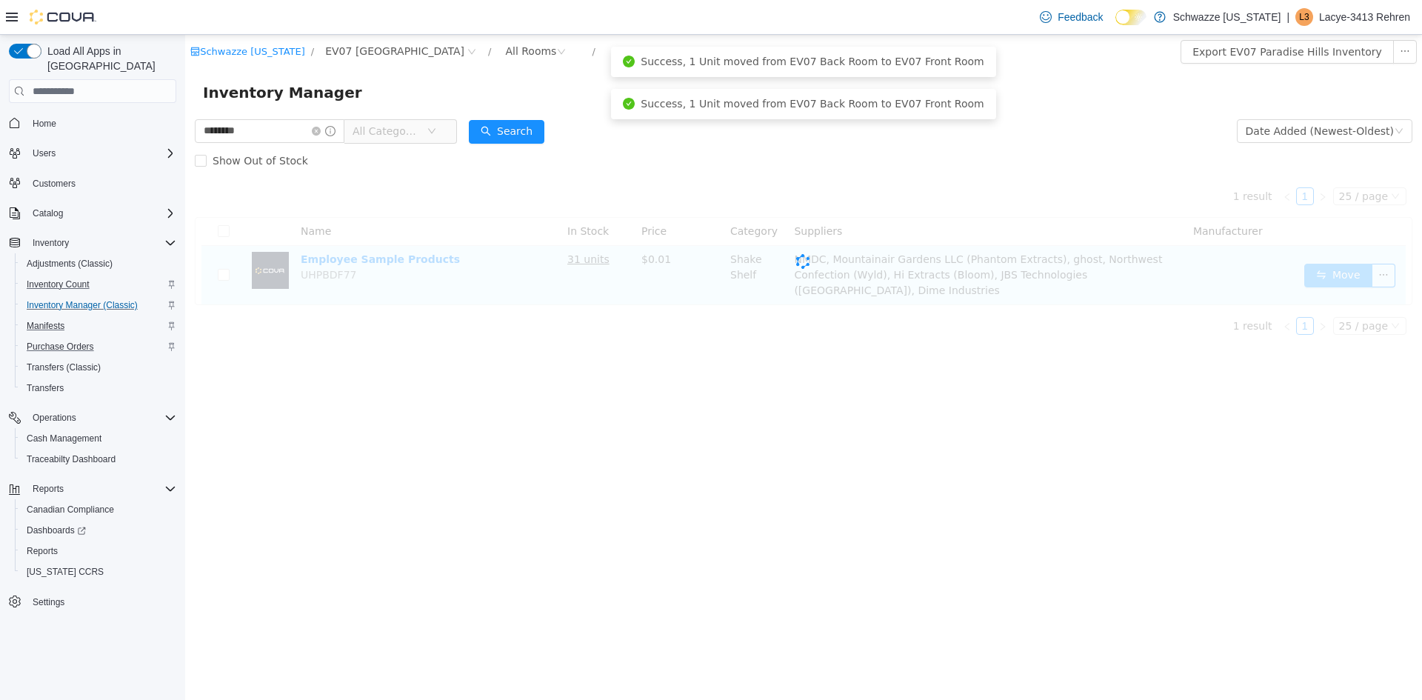
click at [1346, 273] on button "Move" at bounding box center [1339, 276] width 68 height 24
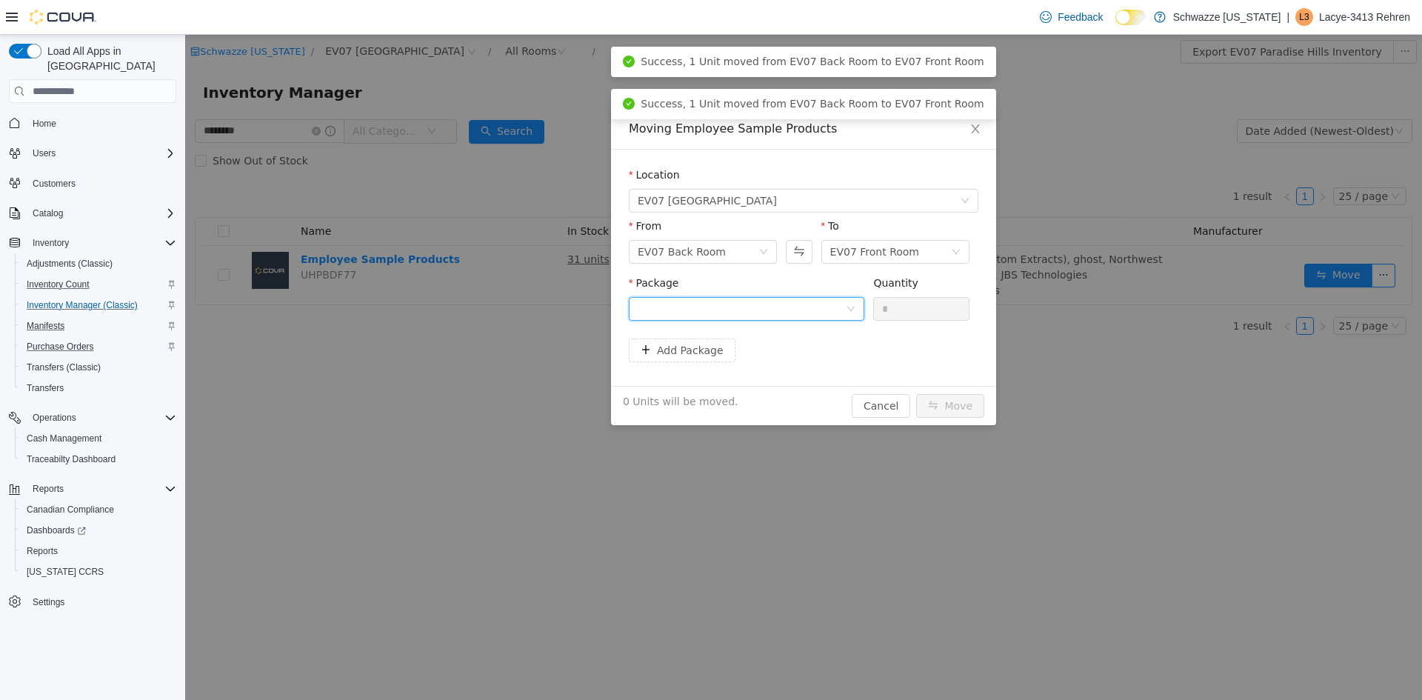
click at [811, 313] on div at bounding box center [742, 309] width 208 height 22
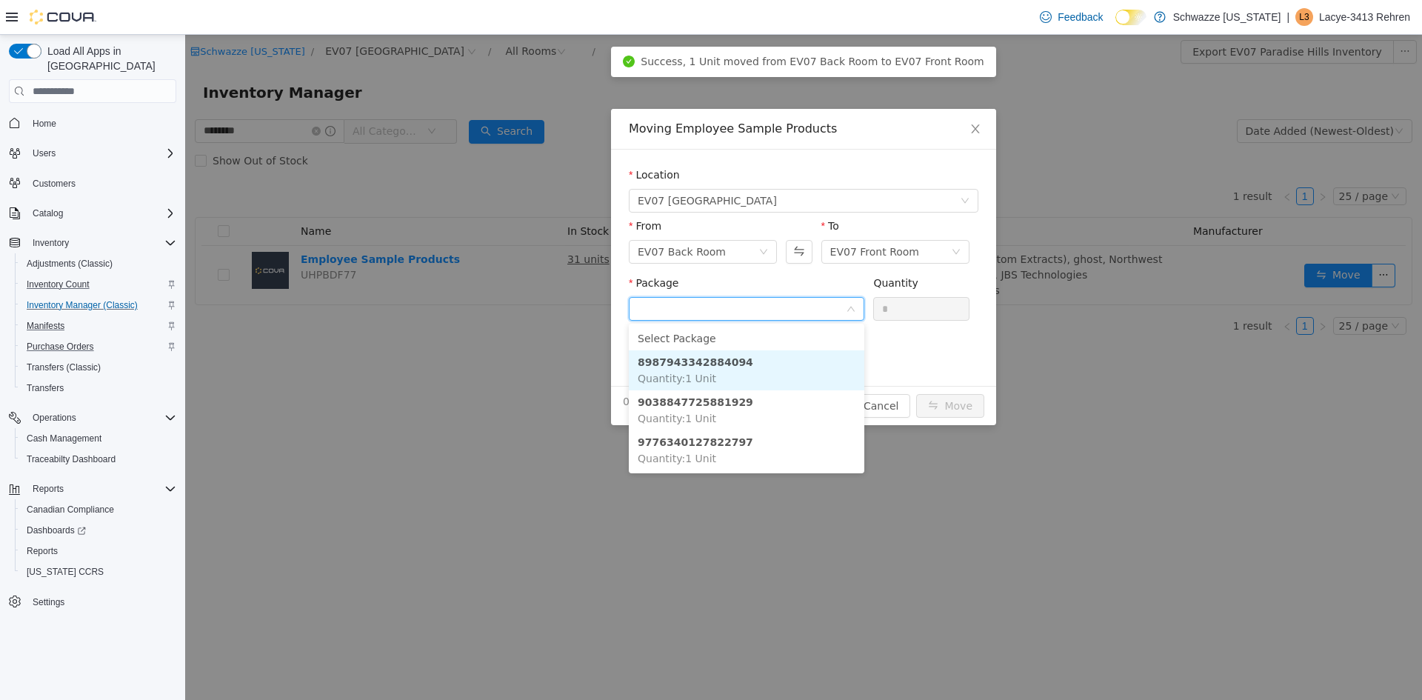
click at [787, 363] on li "8987943342884094 Quantity : 1 Unit" at bounding box center [747, 370] width 236 height 40
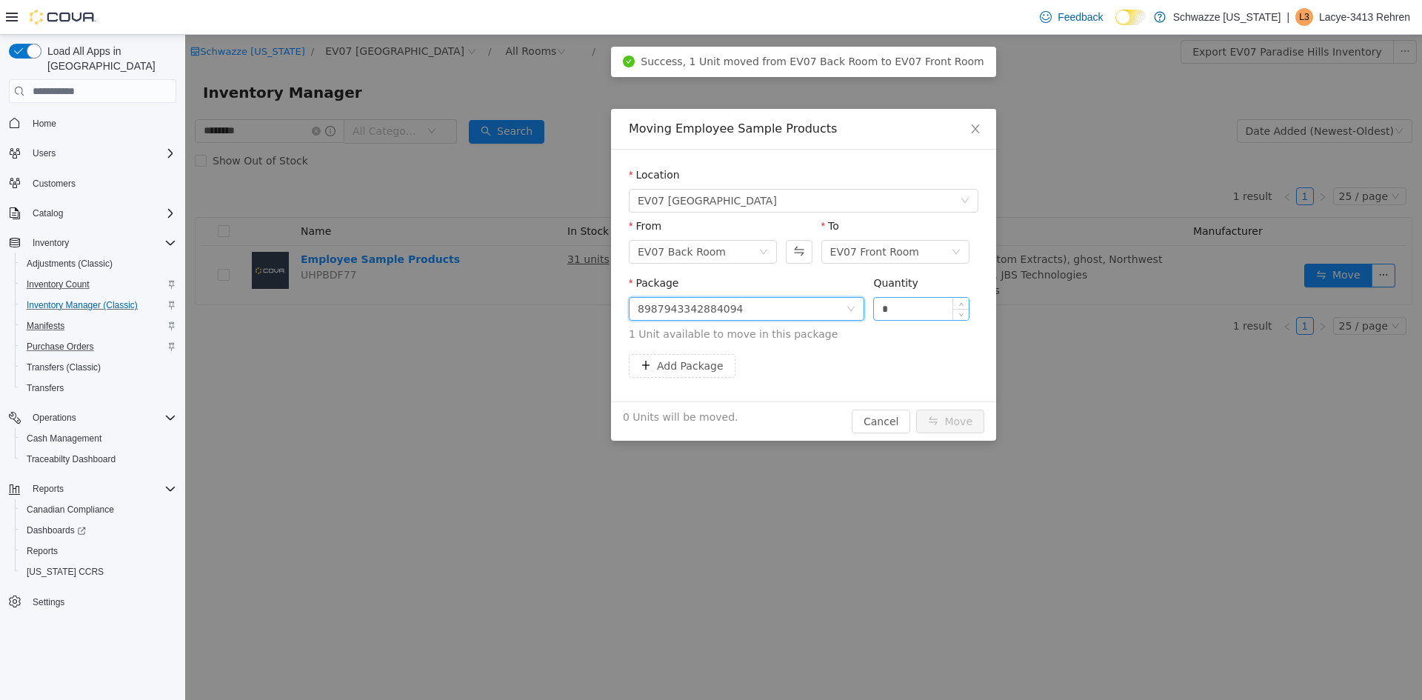
click at [922, 309] on input "*" at bounding box center [921, 309] width 95 height 22
type input "*"
click at [955, 417] on button "Move" at bounding box center [950, 422] width 68 height 24
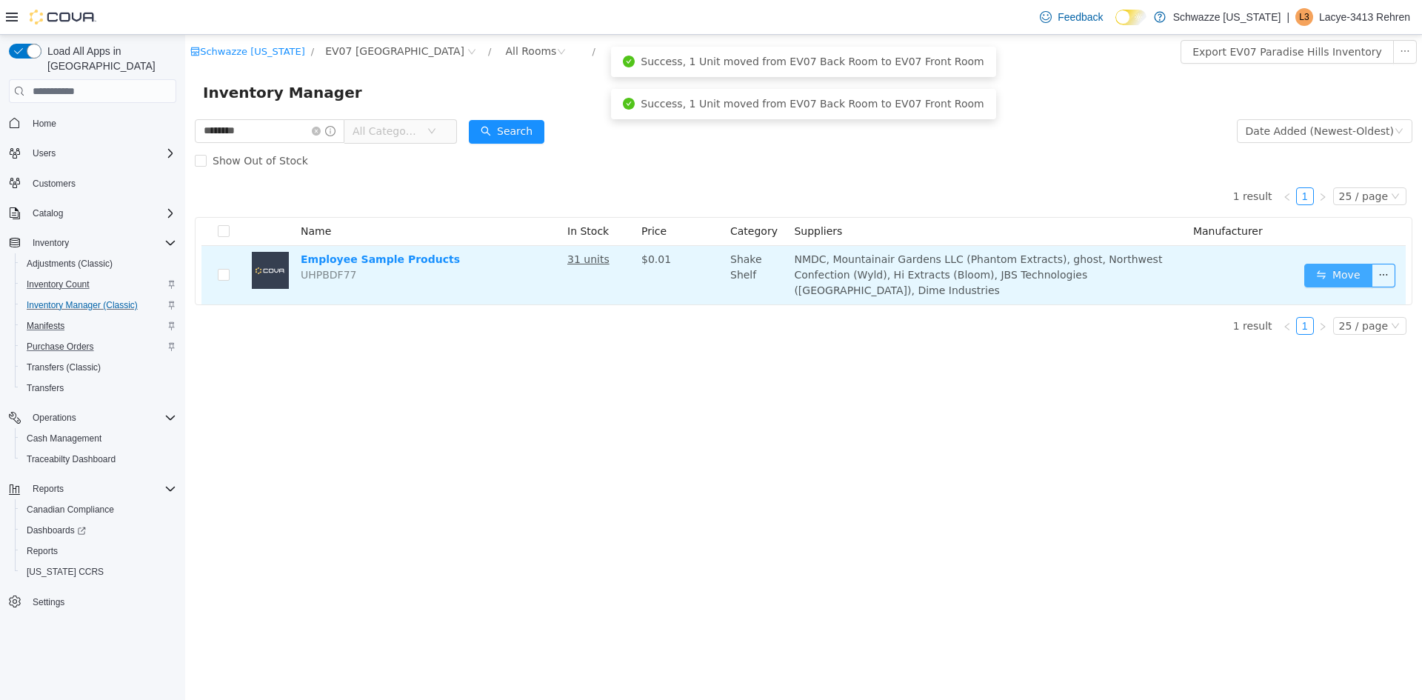
click at [1327, 270] on button "Move" at bounding box center [1339, 276] width 68 height 24
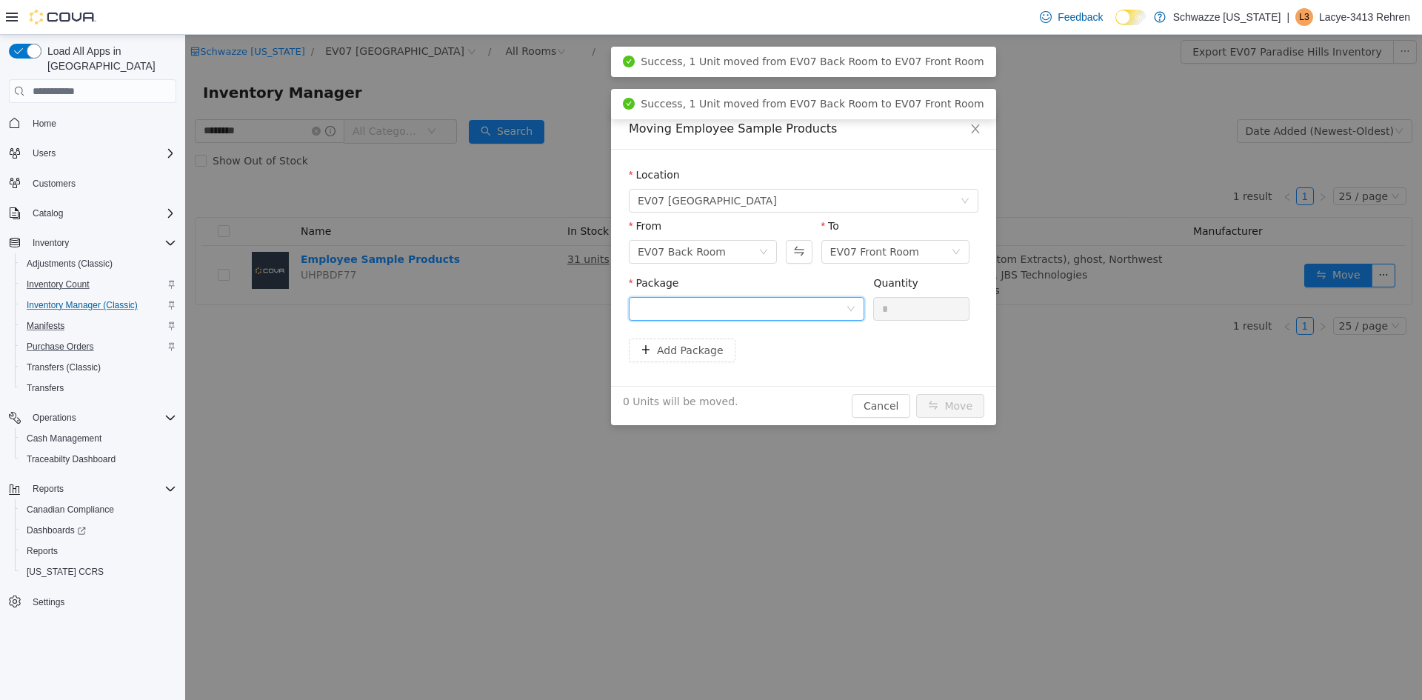
click at [776, 314] on div at bounding box center [742, 309] width 208 height 22
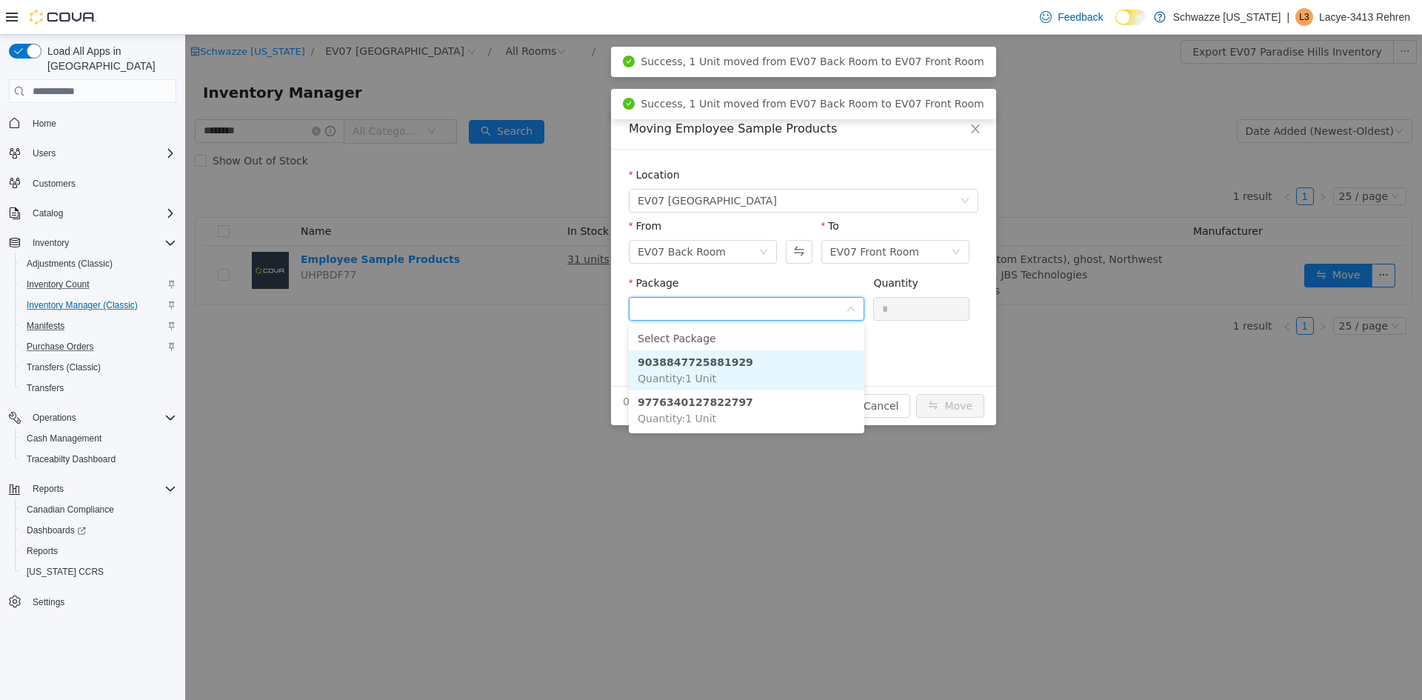
click at [722, 374] on li "9038847725881929 Quantity : 1 Unit" at bounding box center [747, 370] width 236 height 40
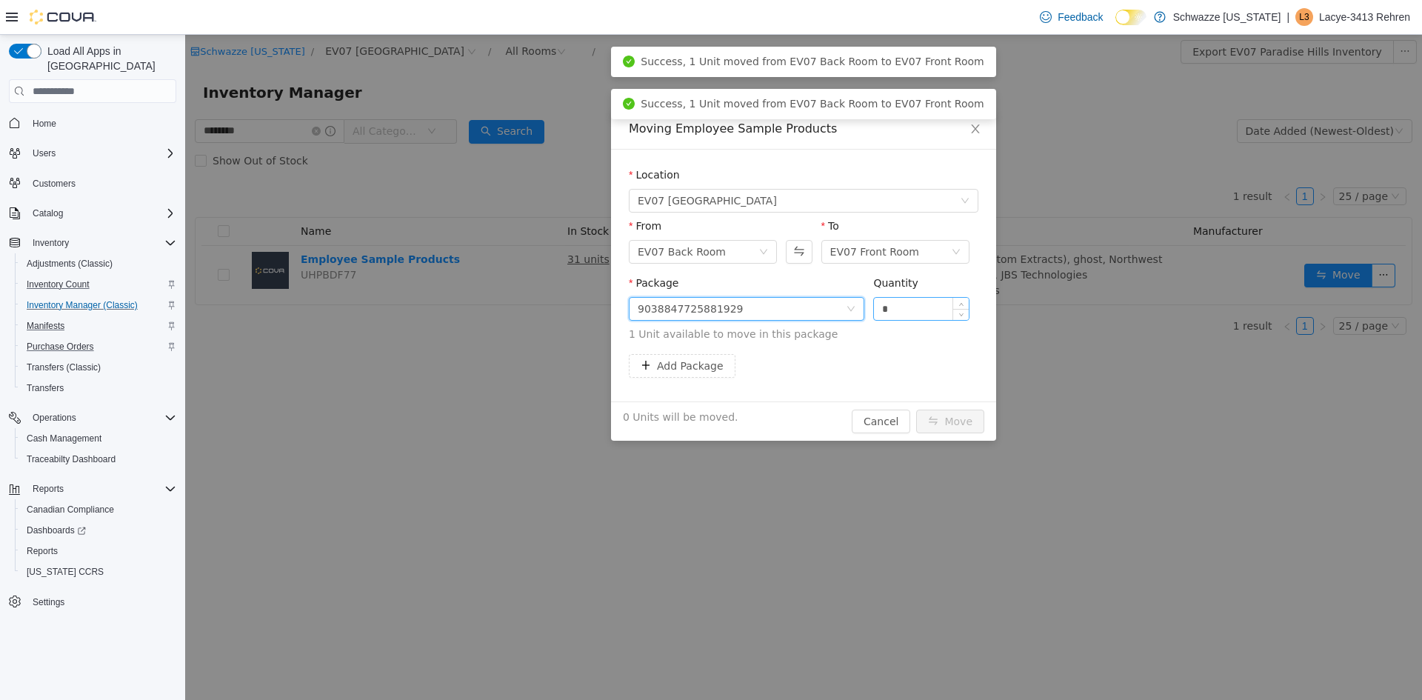
click at [935, 304] on input "*" at bounding box center [921, 309] width 95 height 22
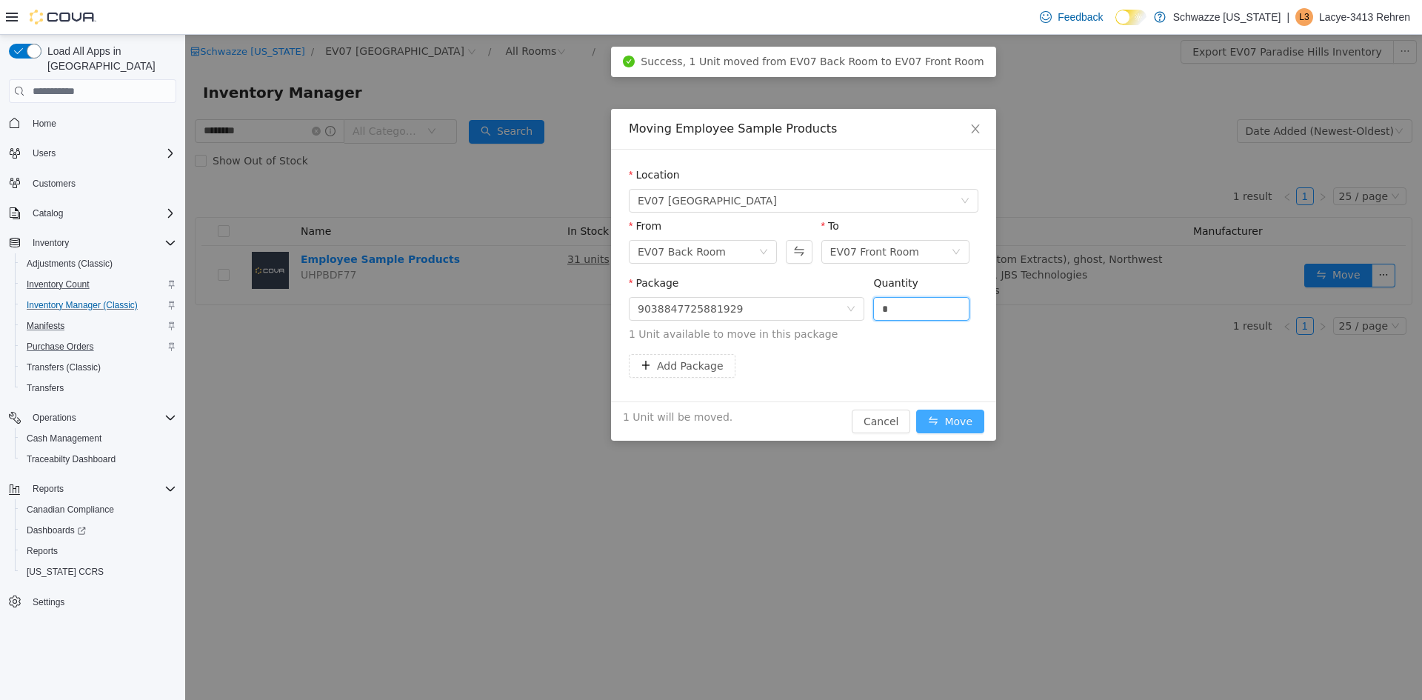
type input "*"
click at [954, 414] on button "Move" at bounding box center [950, 422] width 68 height 24
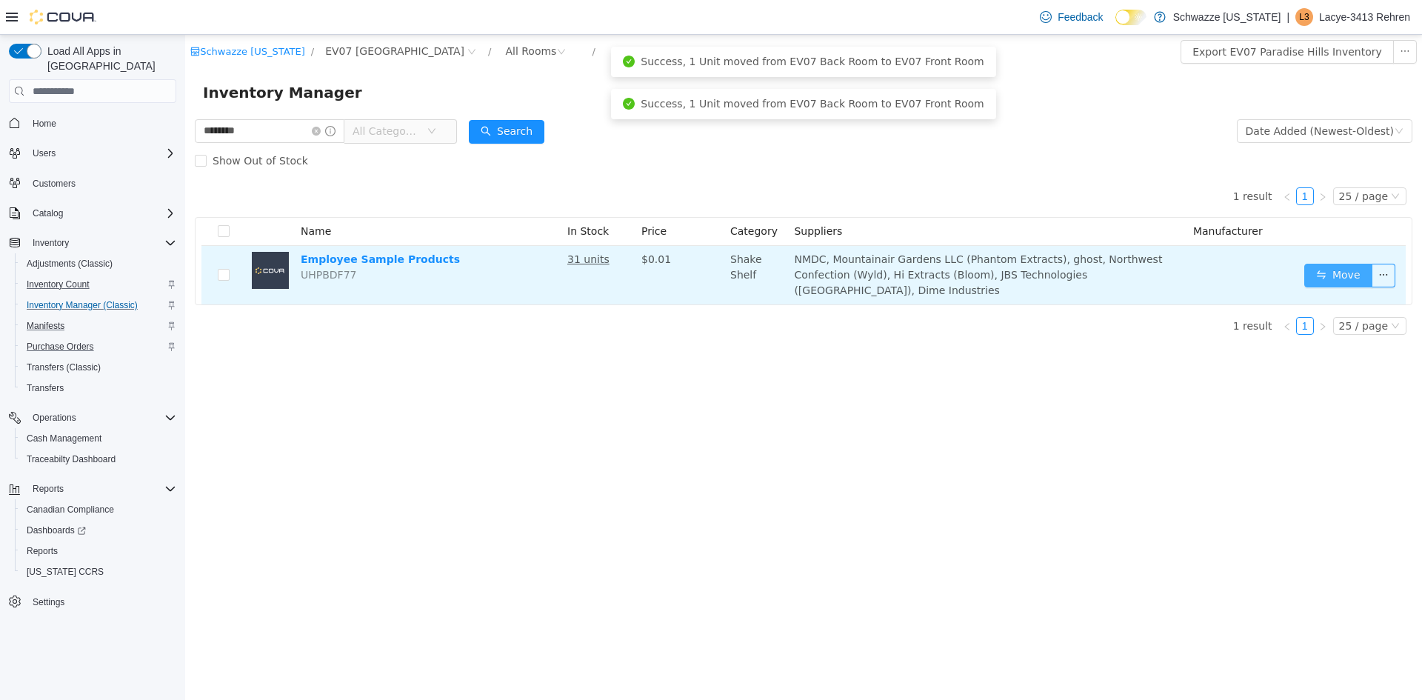
click at [1328, 272] on button "Move" at bounding box center [1339, 276] width 68 height 24
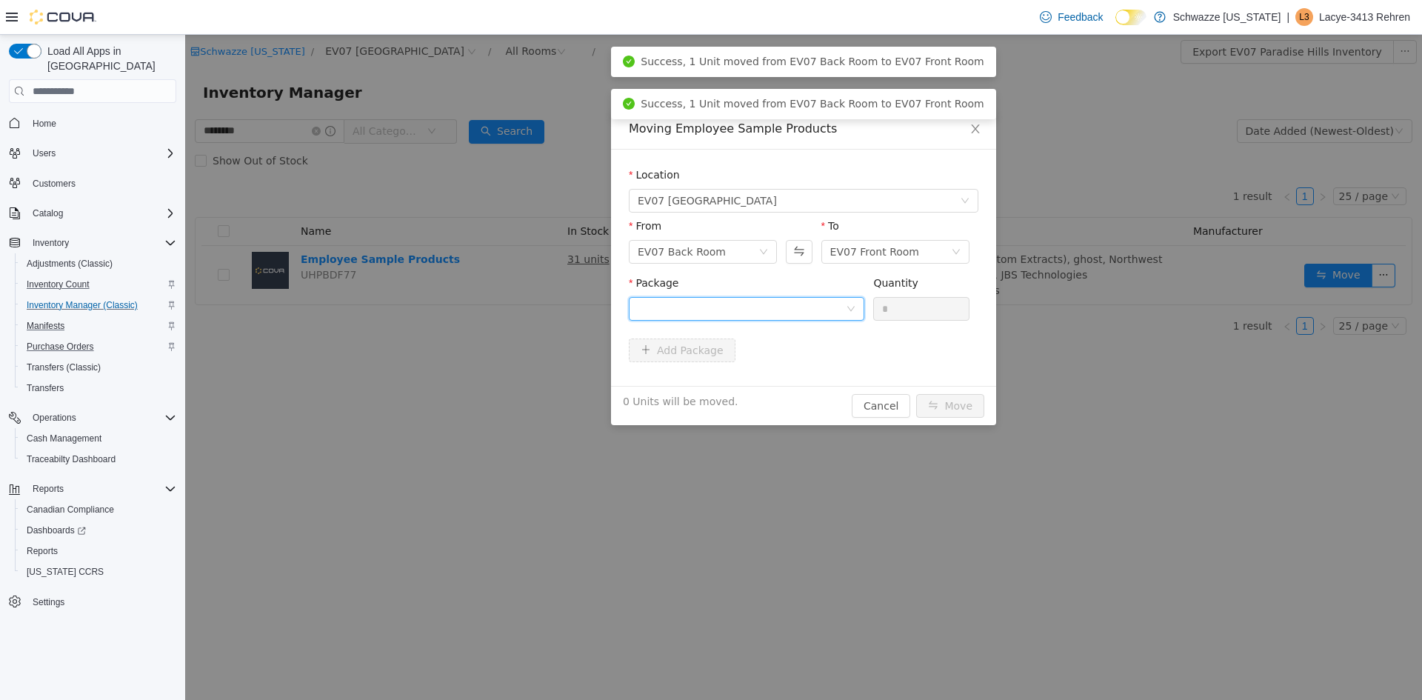
click at [836, 313] on div at bounding box center [742, 309] width 208 height 22
click at [760, 371] on li "9776340127822797 Quantity : 1 Unit" at bounding box center [747, 370] width 236 height 40
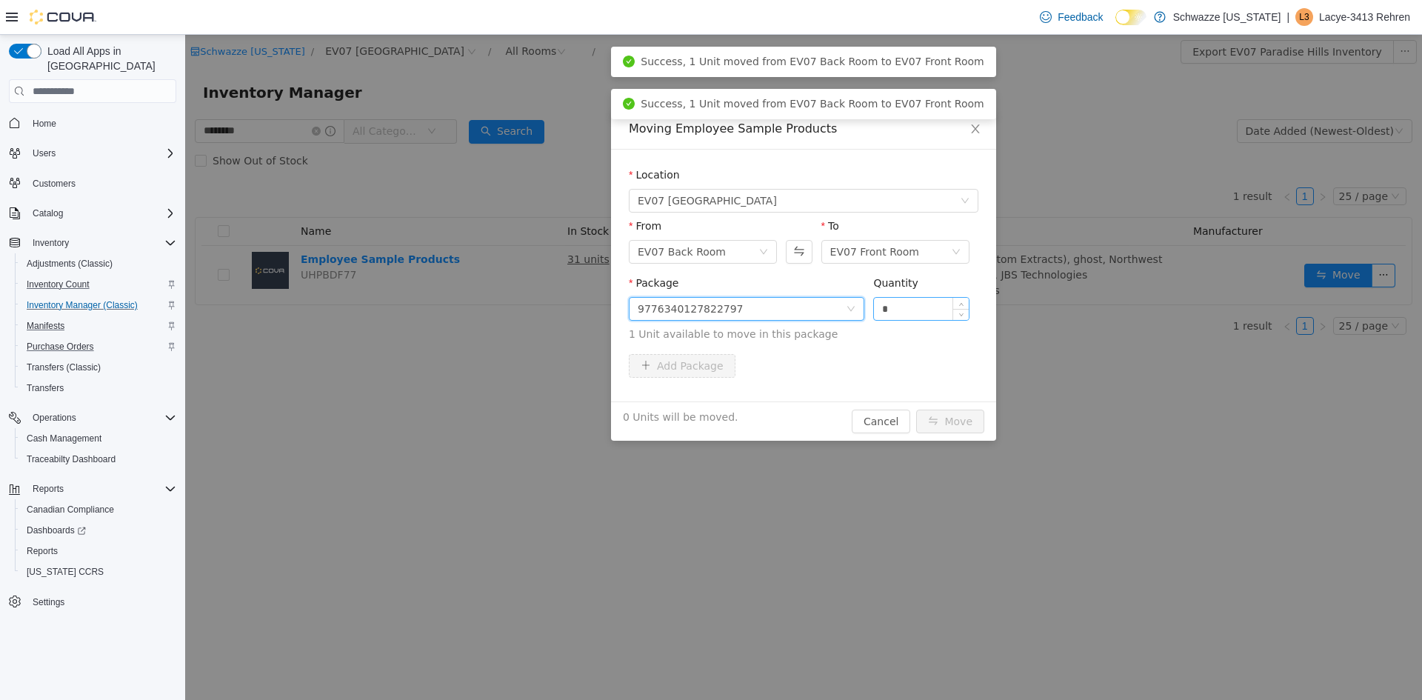
click at [931, 307] on input "*" at bounding box center [921, 309] width 95 height 22
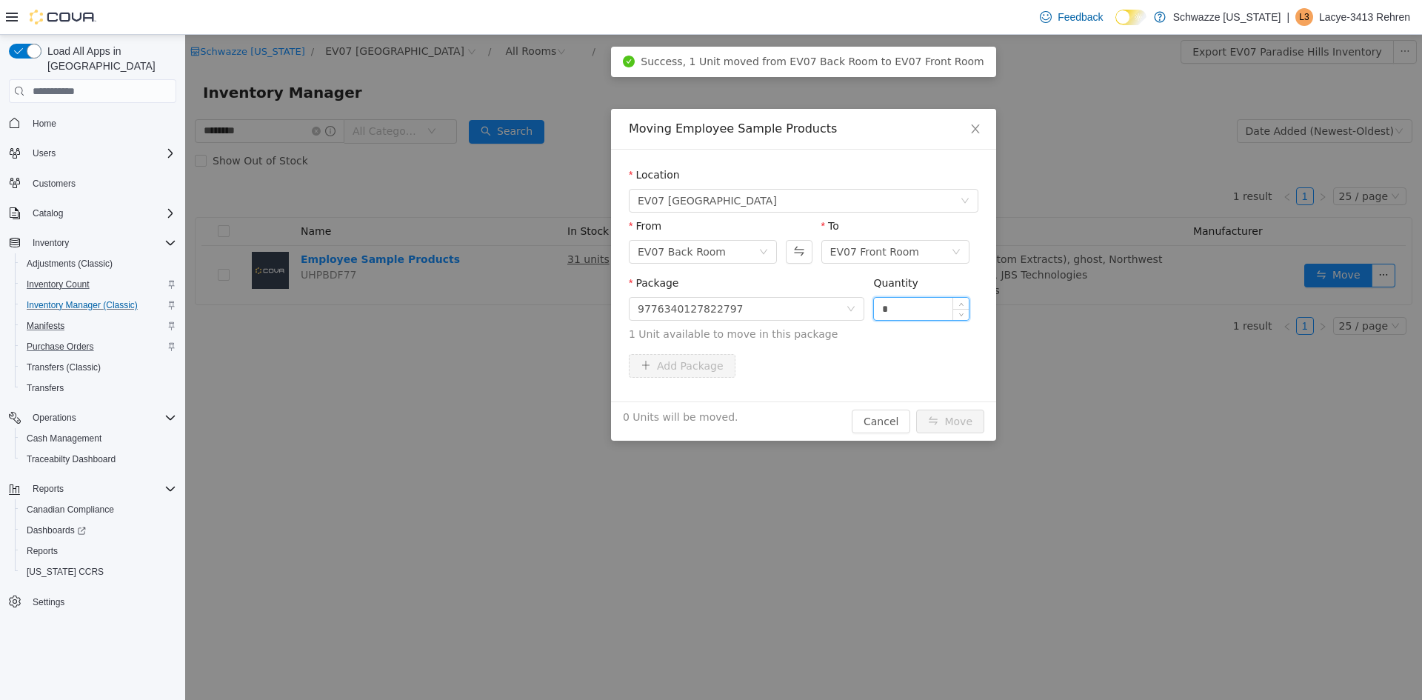
click at [931, 307] on input "*" at bounding box center [921, 309] width 95 height 22
type input "*"
click at [957, 419] on button "Move" at bounding box center [950, 422] width 68 height 24
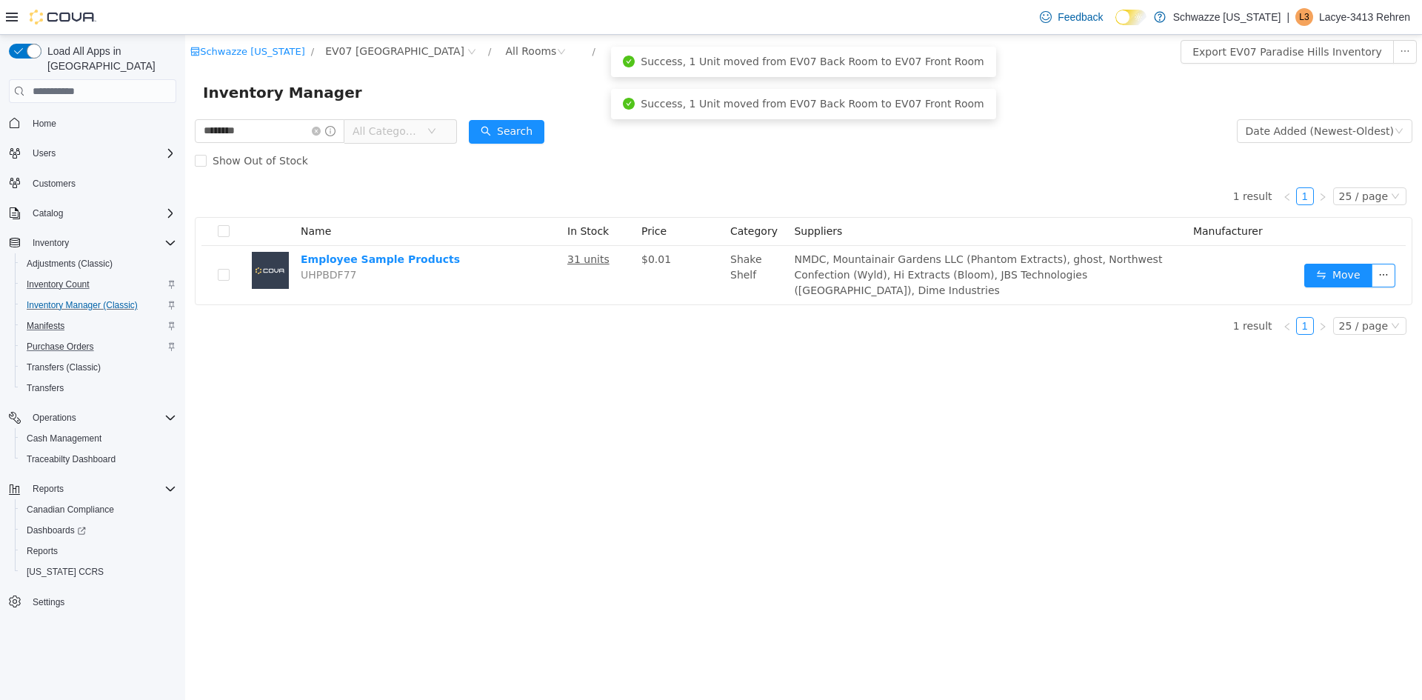
click at [1142, 438] on div "Schwazze [US_STATE] / EV07 Paradise Hills / All Rooms / Export EV07 Paradise Hi…" at bounding box center [803, 367] width 1237 height 665
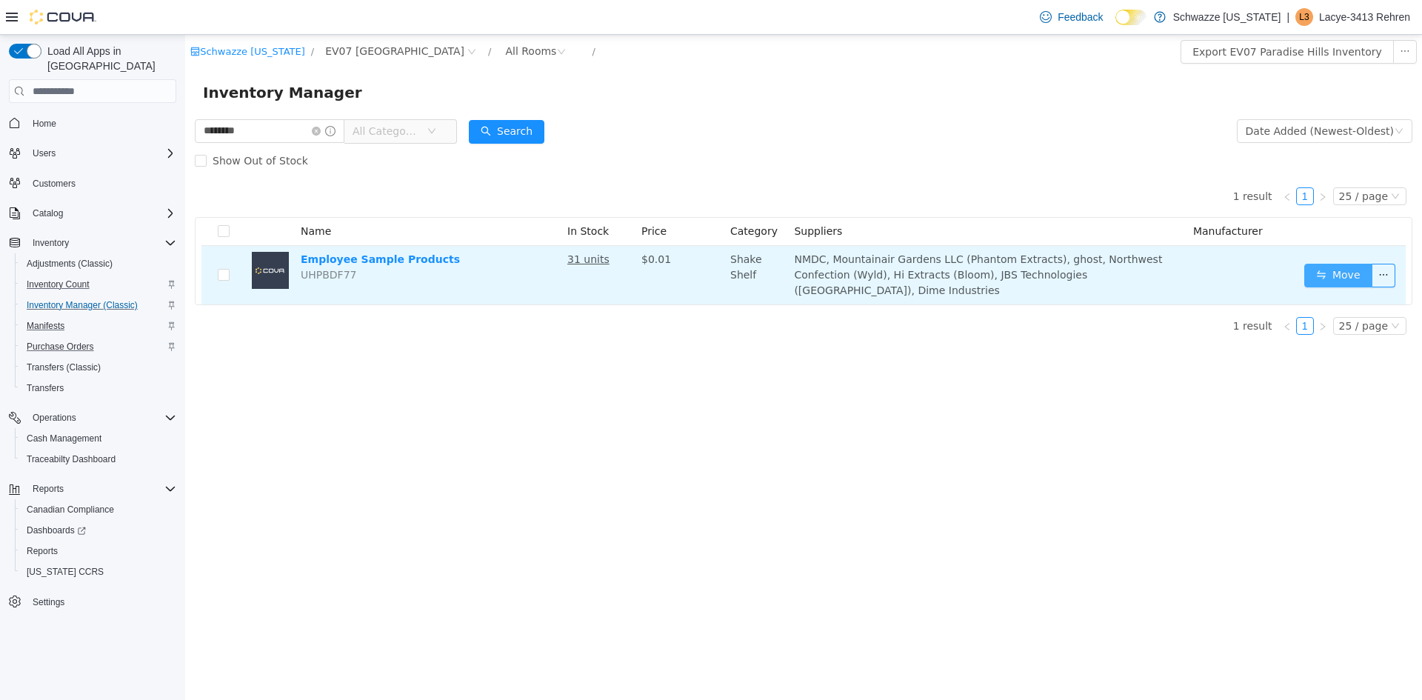
click at [1327, 273] on button "Move" at bounding box center [1339, 276] width 68 height 24
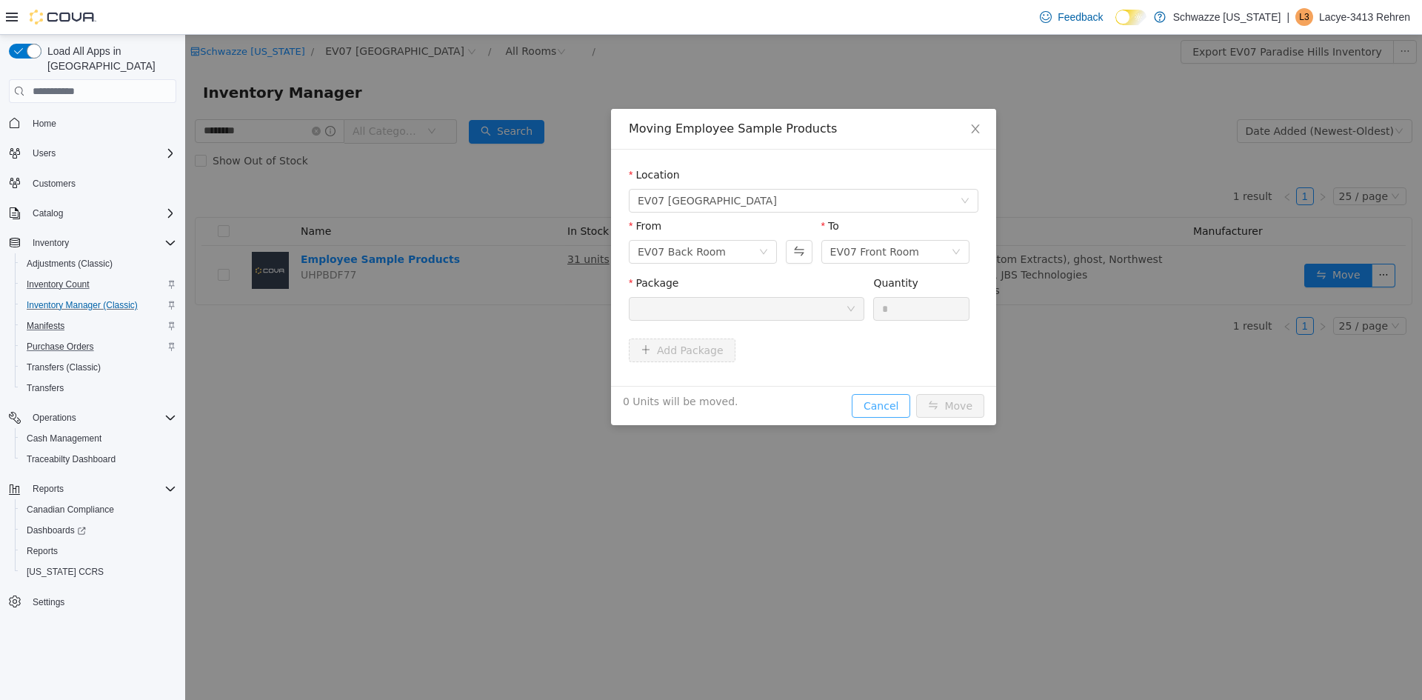
click at [905, 404] on button "Cancel" at bounding box center [881, 406] width 59 height 24
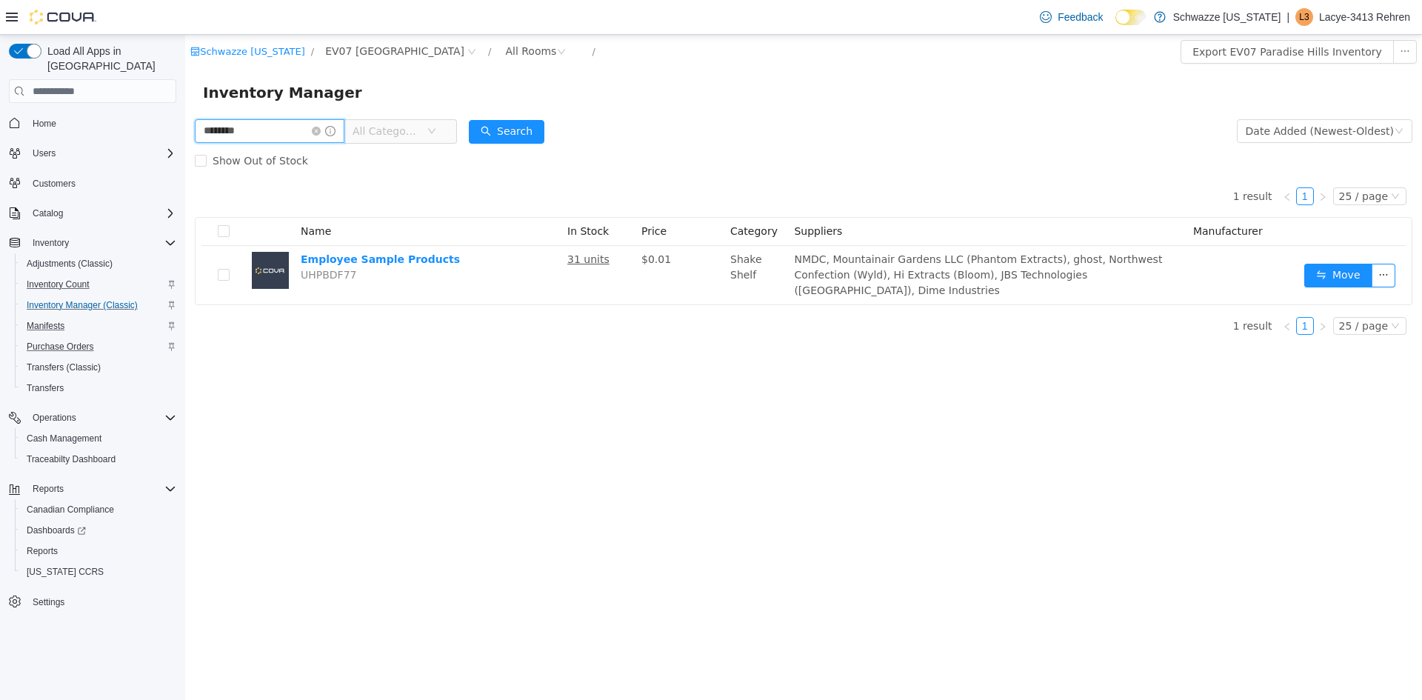
click at [279, 127] on input "********" at bounding box center [270, 131] width 150 height 24
type input "********"
